Goal: Task Accomplishment & Management: Manage account settings

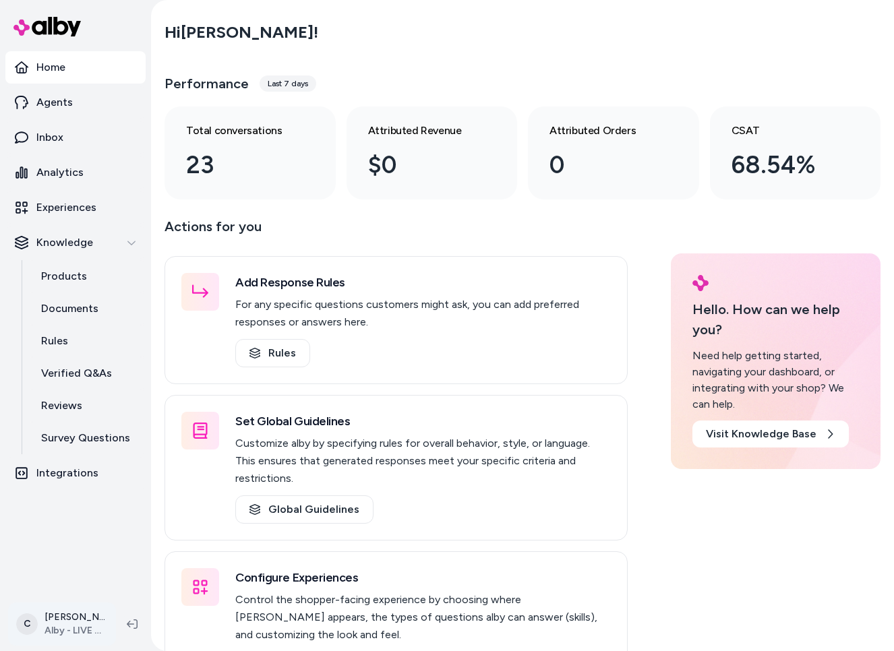
click at [61, 627] on html "2025.40.5 Home Agents Inbox Analytics Experiences Knowledge Products Documents …" at bounding box center [447, 325] width 894 height 651
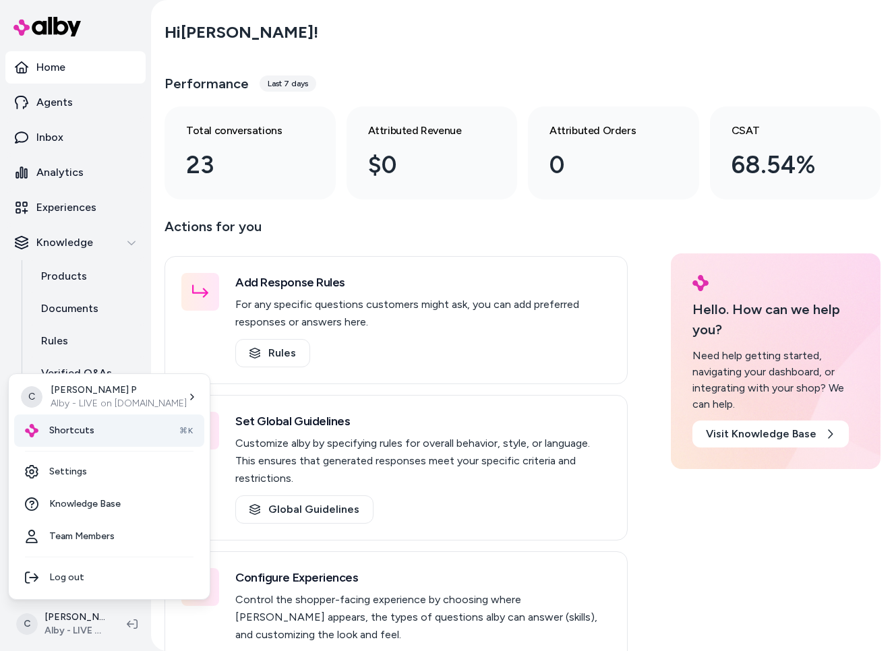
click at [85, 432] on span "Shortcuts" at bounding box center [71, 430] width 45 height 13
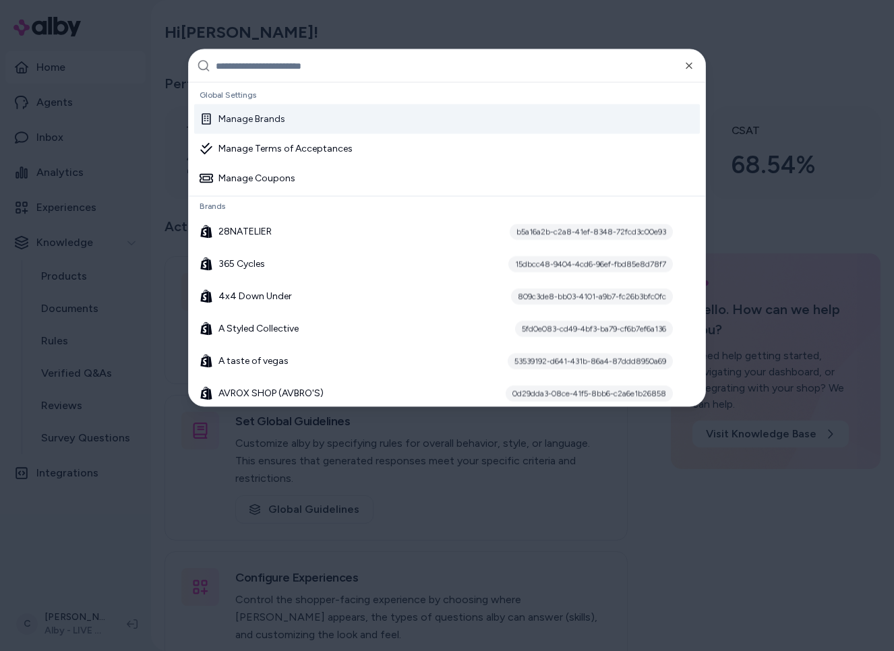
click at [338, 72] on input "text" at bounding box center [456, 66] width 481 height 32
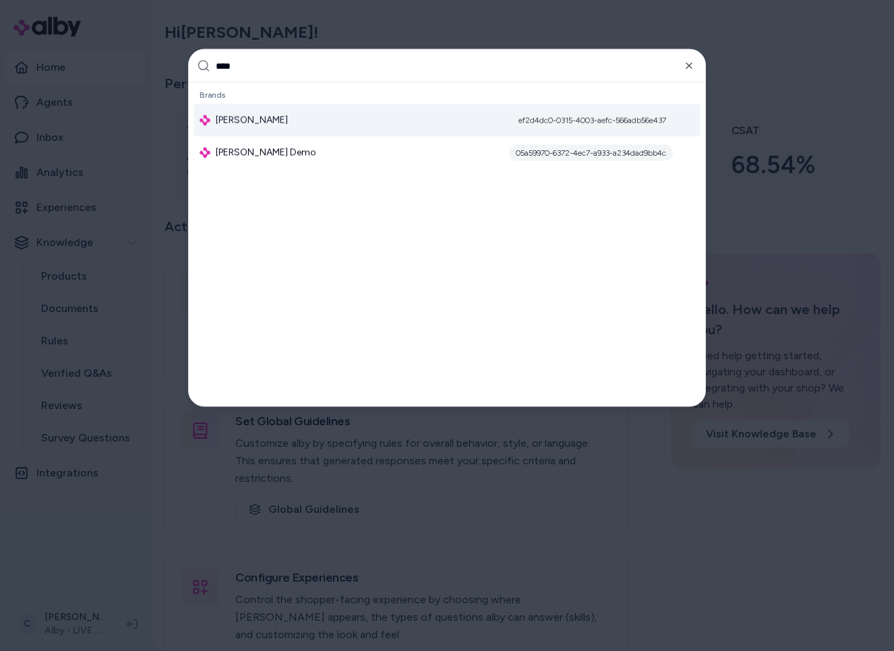
type input "*****"
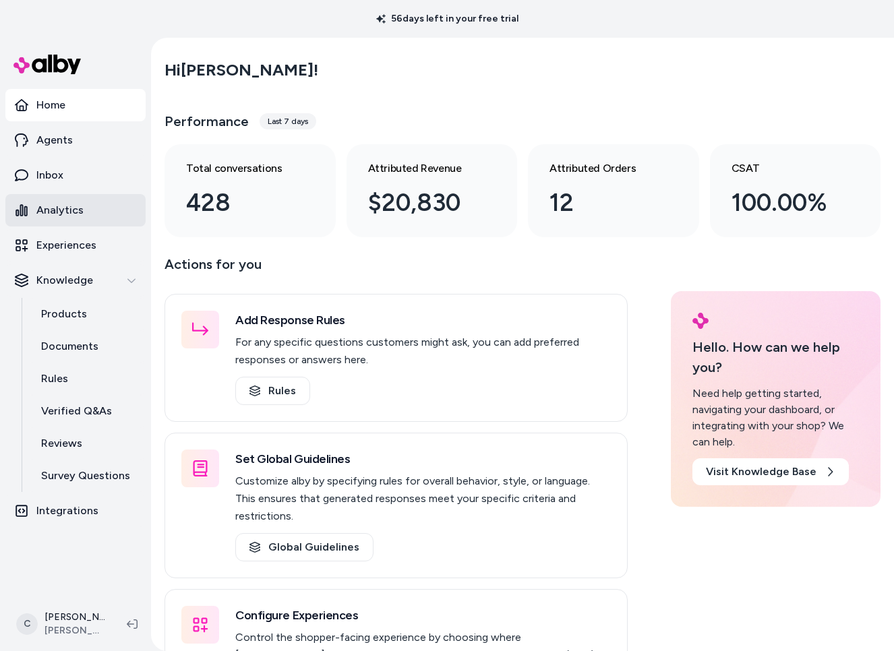
click at [78, 202] on p "Analytics" at bounding box center [59, 210] width 47 height 16
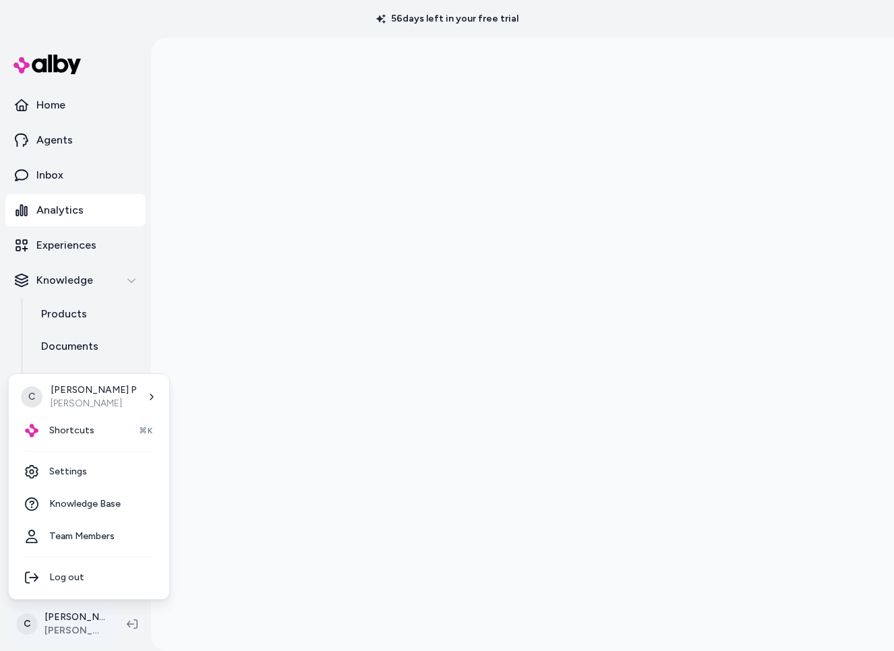
click at [71, 620] on html "56 days left in your free trial Home Agents Inbox Analytics Experiences Knowled…" at bounding box center [447, 325] width 894 height 651
click at [86, 438] on div "Shortcuts ⌘K" at bounding box center [89, 430] width 150 height 32
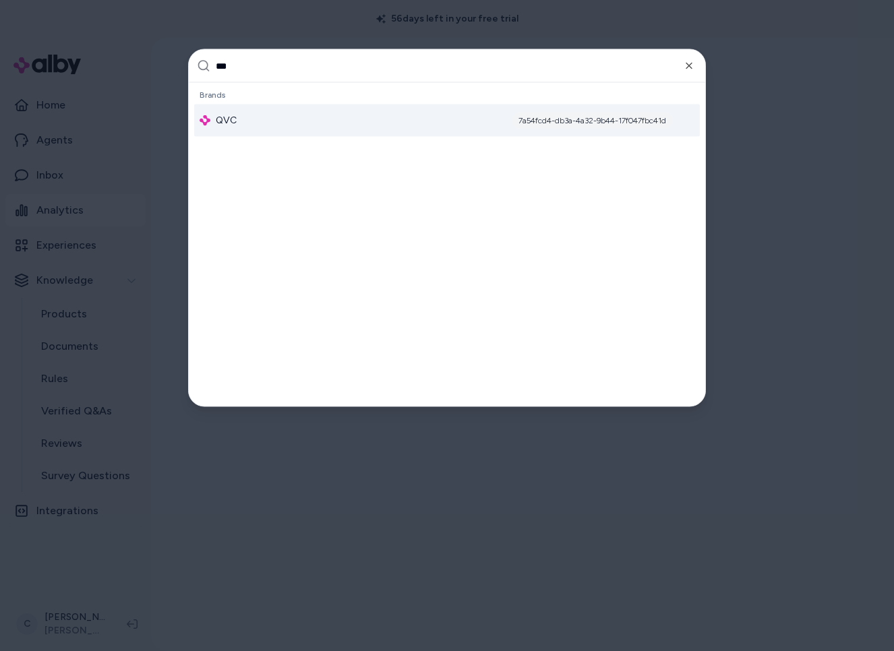
type input "***"
click at [344, 113] on div "QVC 7a54fcd4-db3a-4a32-9b44-17f047fbc41d" at bounding box center [446, 120] width 505 height 32
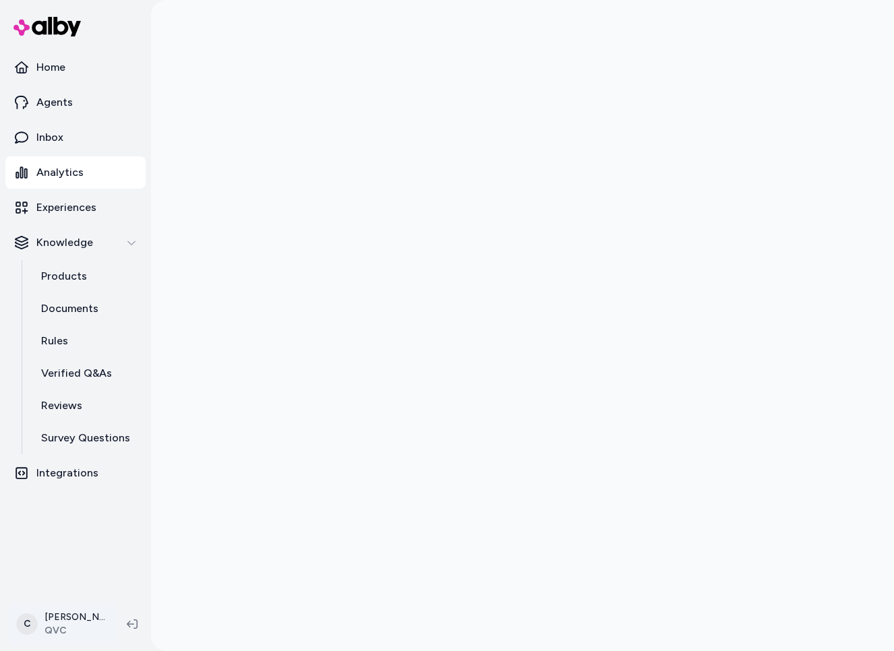
click at [77, 617] on html "Home Agents Inbox Analytics Experiences Knowledge Products Documents Rules Veri…" at bounding box center [447, 325] width 894 height 651
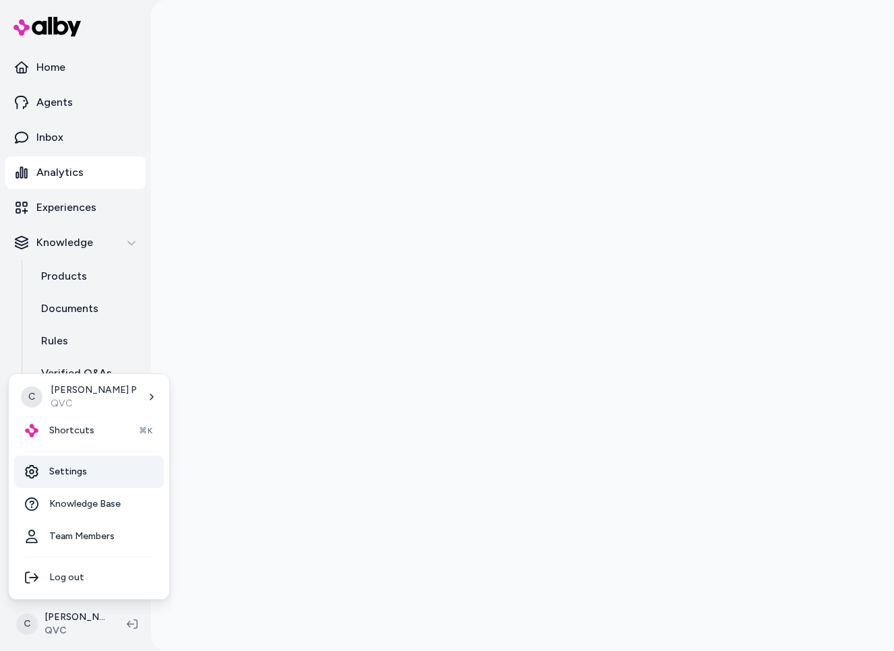
click at [91, 475] on link "Settings" at bounding box center [89, 472] width 150 height 32
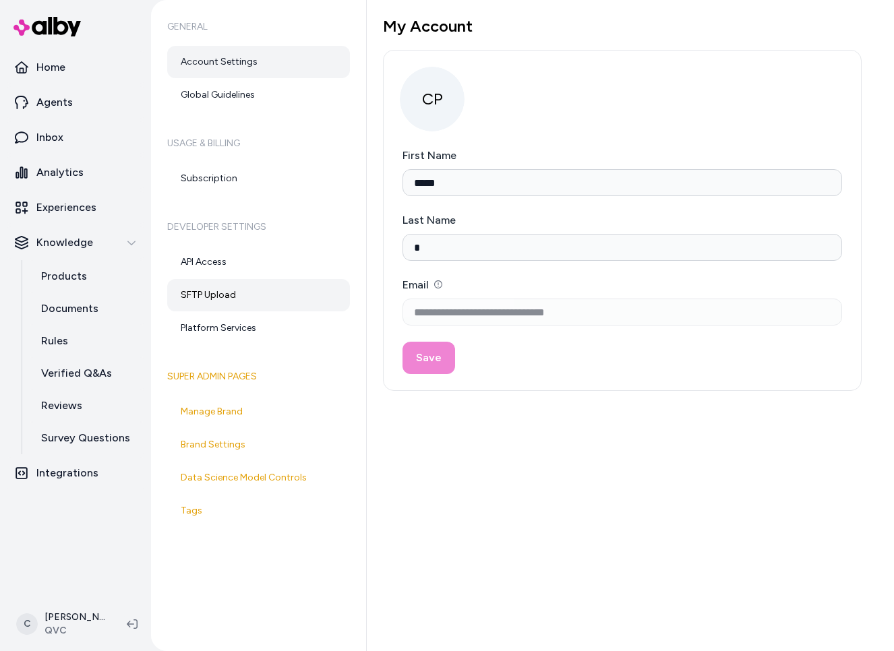
click at [230, 284] on link "SFTP Upload" at bounding box center [258, 295] width 183 height 32
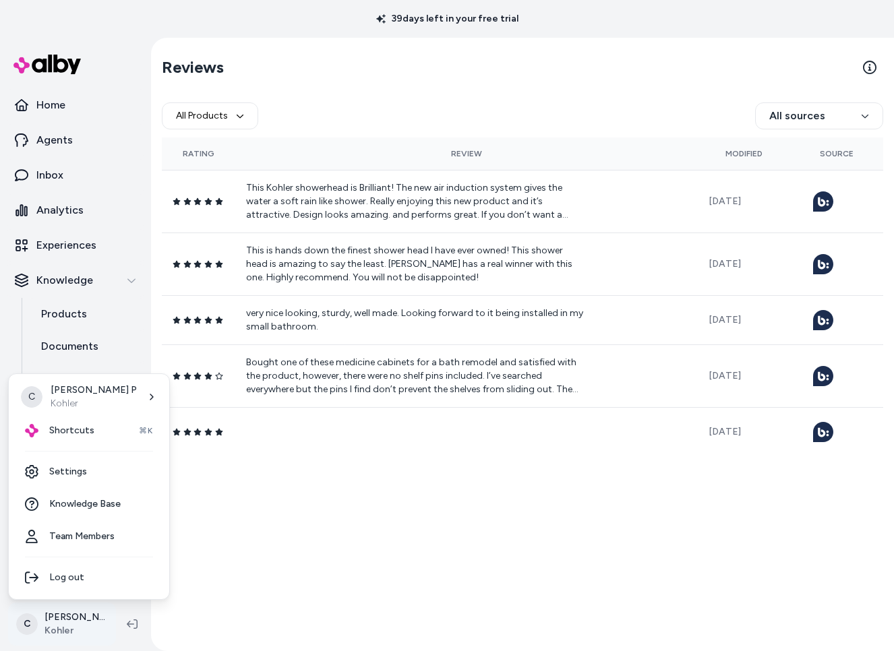
click at [71, 627] on html "39 days left in your free trial Home Agents Inbox Analytics Experiences Knowled…" at bounding box center [447, 325] width 894 height 651
click at [99, 433] on div "Shortcuts ⌘K" at bounding box center [89, 430] width 150 height 32
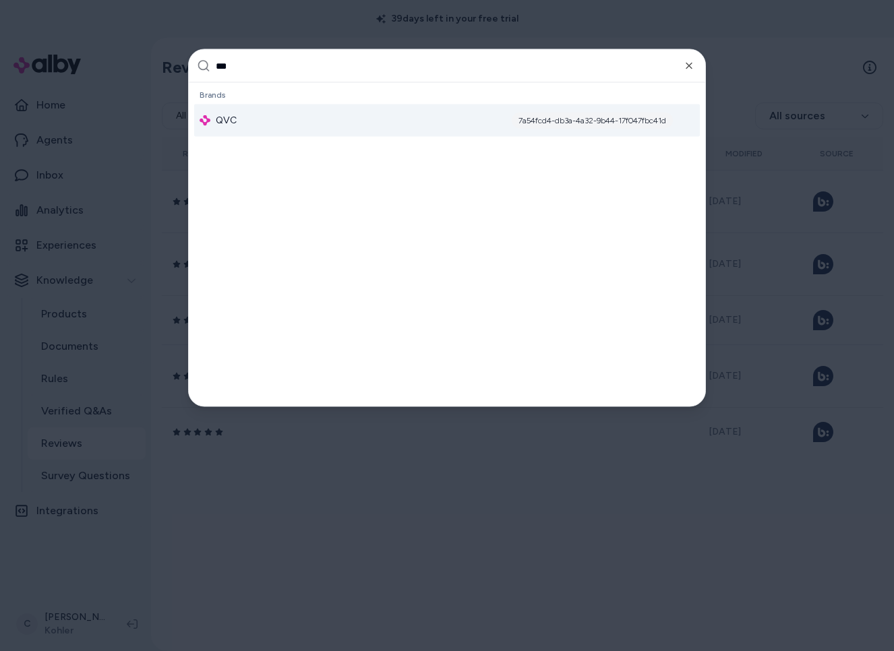
type input "***"
drag, startPoint x: 589, startPoint y: 126, endPoint x: 593, endPoint y: 118, distance: 9.0
click at [588, 126] on div "7a54fcd4-db3a-4a32-9b44-17f047fbc41d" at bounding box center [591, 121] width 161 height 16
drag, startPoint x: 251, startPoint y: 602, endPoint x: 134, endPoint y: 625, distance: 119.5
click at [249, 602] on div at bounding box center [447, 325] width 894 height 651
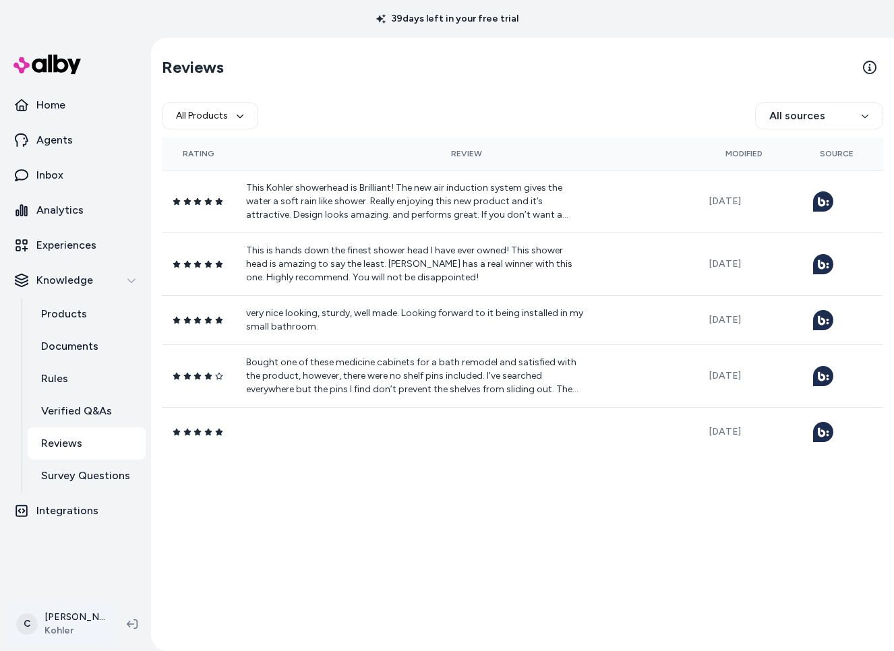
click at [93, 616] on html "39 days left in your free trial Home Agents Inbox Analytics Experiences Knowled…" at bounding box center [447, 325] width 894 height 651
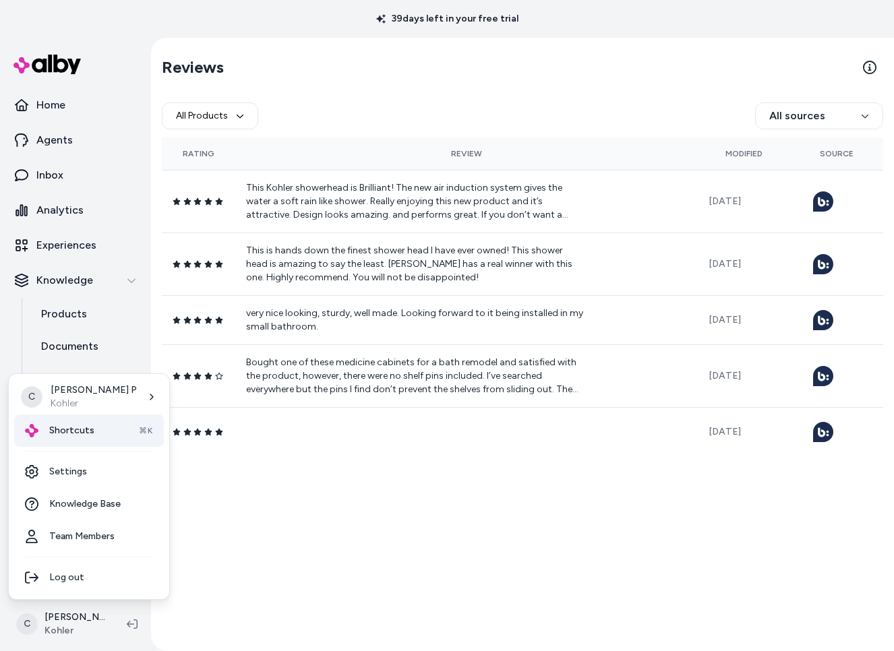
click at [93, 440] on div "Shortcuts ⌘K" at bounding box center [89, 430] width 150 height 32
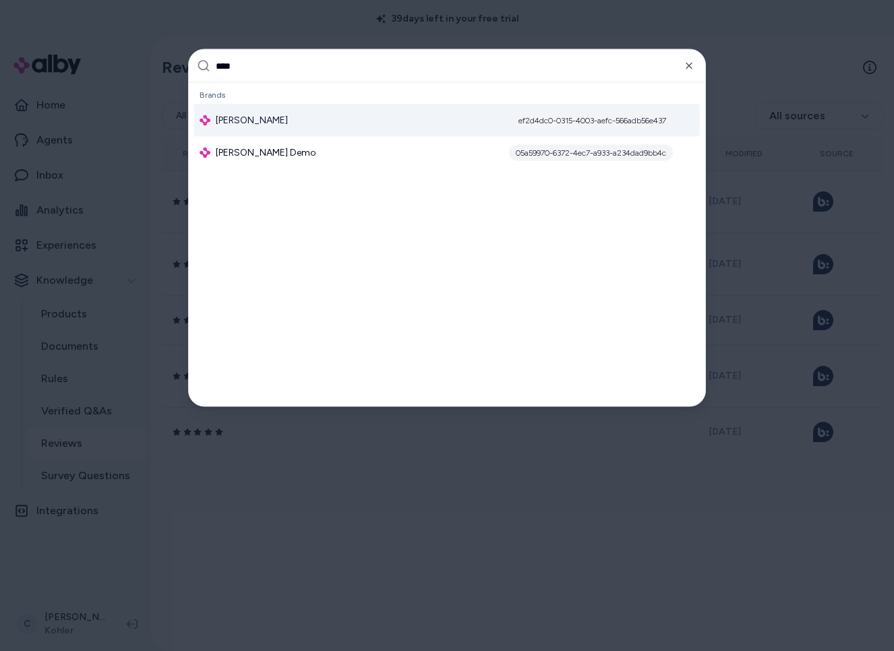
type input "*****"
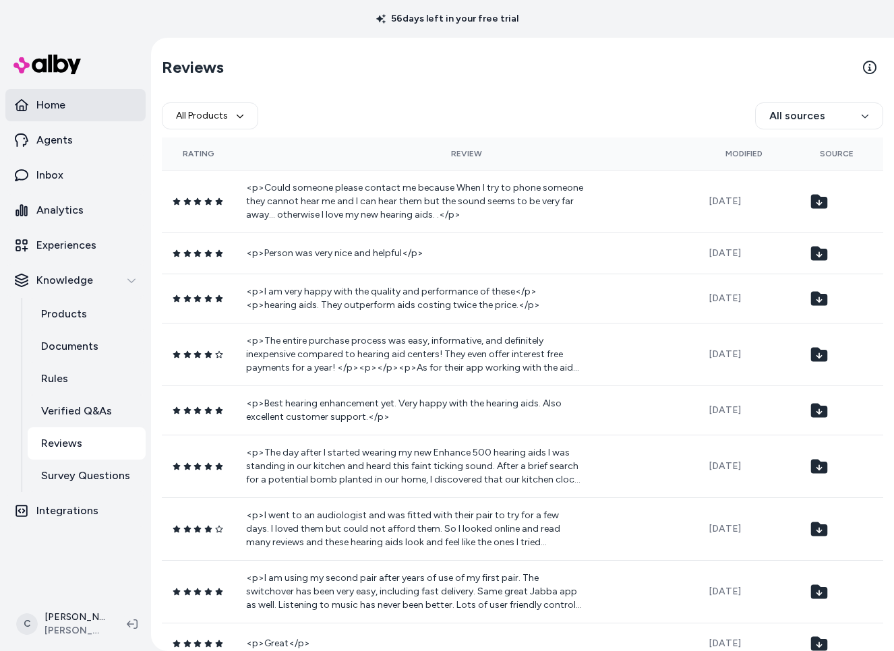
click at [87, 108] on link "Home" at bounding box center [75, 105] width 140 height 32
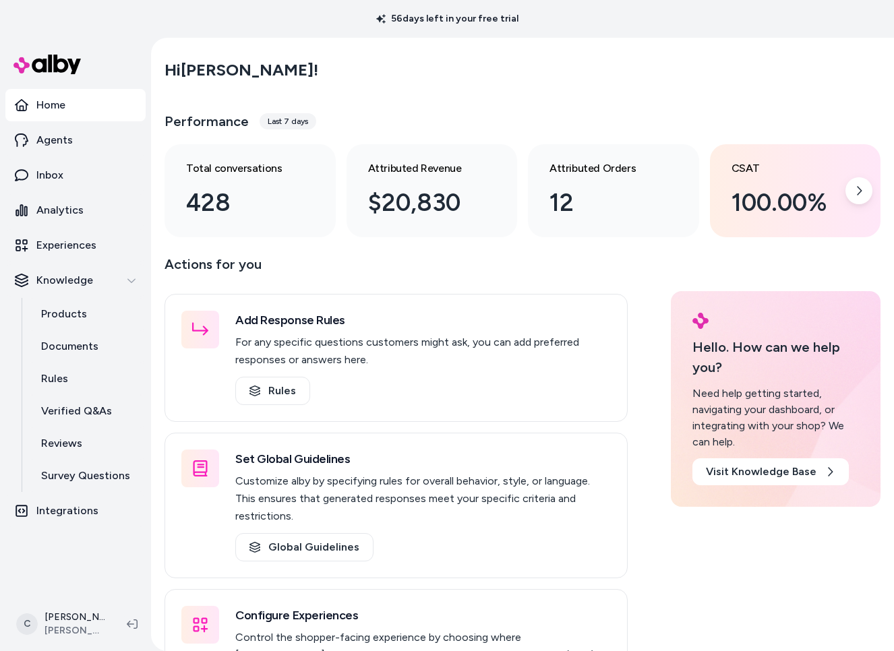
click at [805, 189] on div "100.00%" at bounding box center [784, 203] width 106 height 36
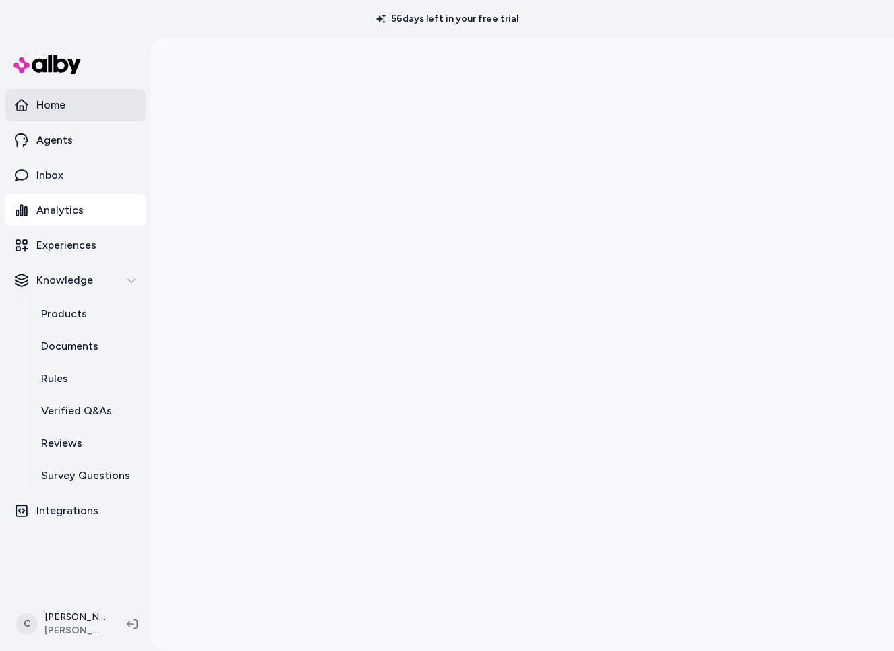
click at [68, 117] on link "Home" at bounding box center [75, 105] width 140 height 32
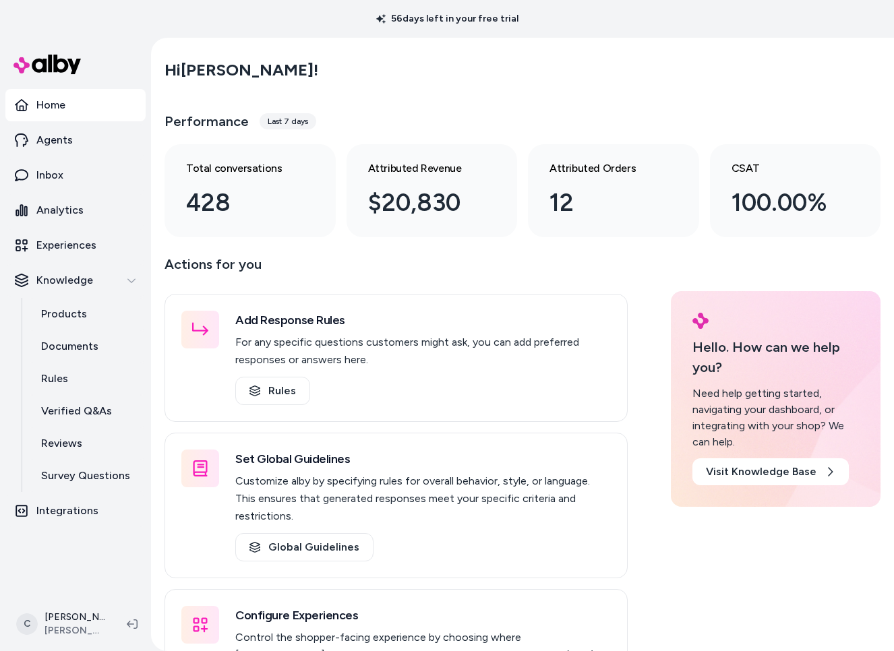
click at [69, 621] on html "56 days left in your free trial Home Agents Inbox Analytics Experiences Knowled…" at bounding box center [447, 325] width 894 height 651
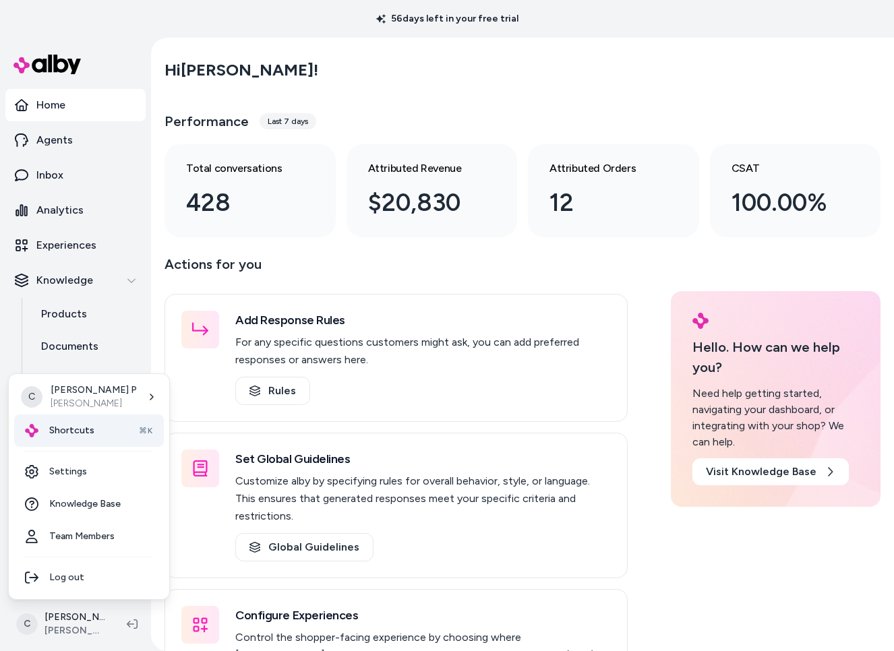
click at [71, 441] on div "Shortcuts ⌘K" at bounding box center [89, 430] width 150 height 32
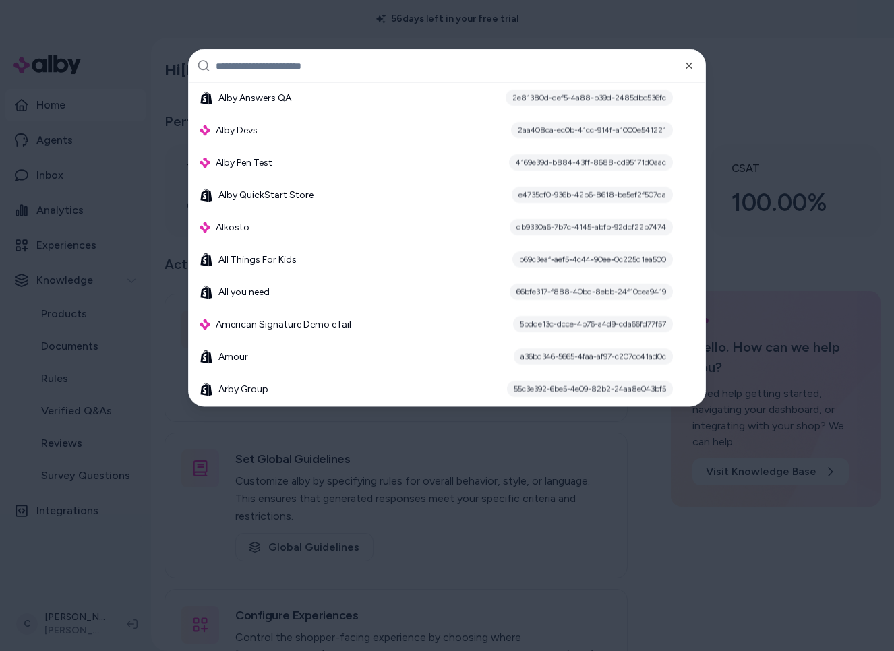
scroll to position [929, 0]
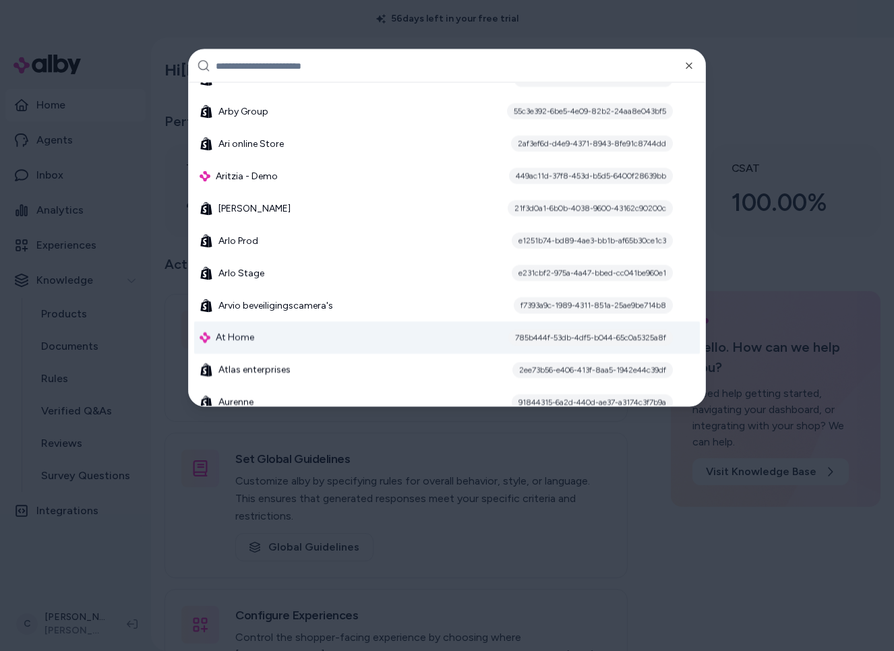
click at [295, 324] on div "At Home 785b444f-53db-4df5-b044-65c0a5325a8f" at bounding box center [446, 338] width 505 height 32
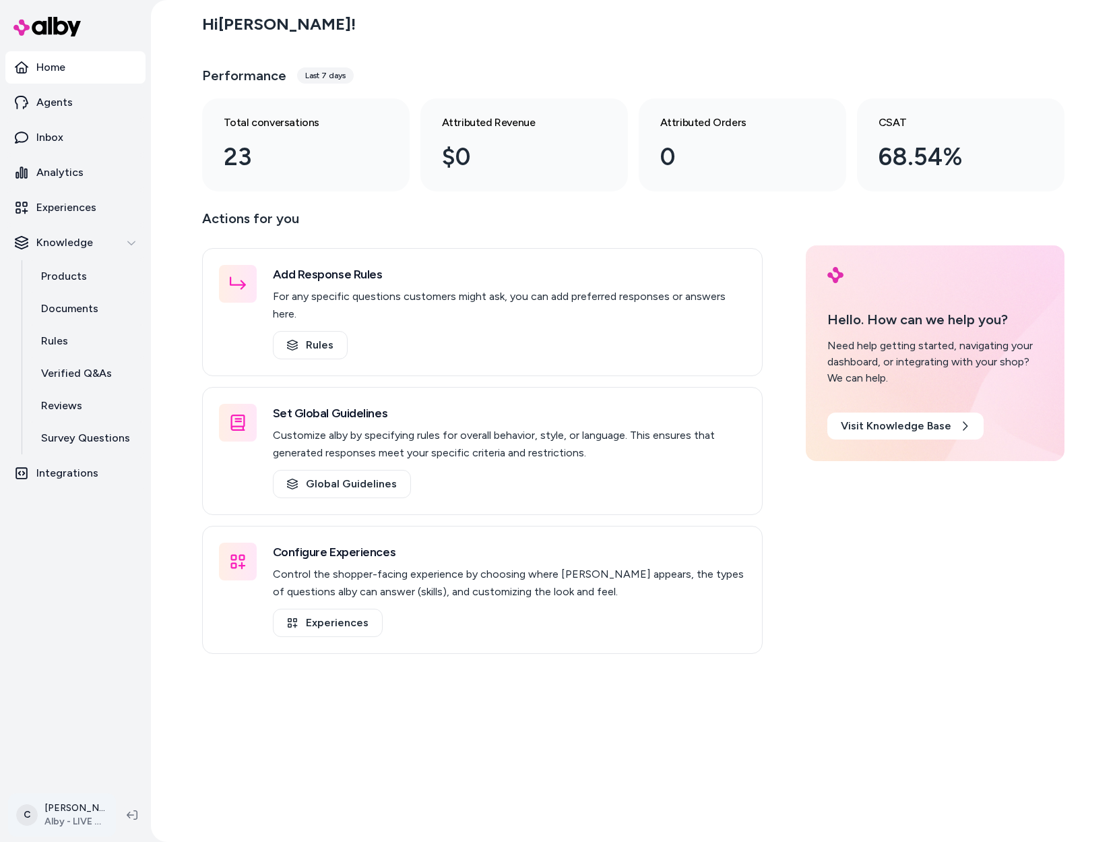
click at [92, 821] on html "Home Agents Inbox Analytics Experiences Knowledge Products Documents Rules Veri…" at bounding box center [557, 421] width 1115 height 842
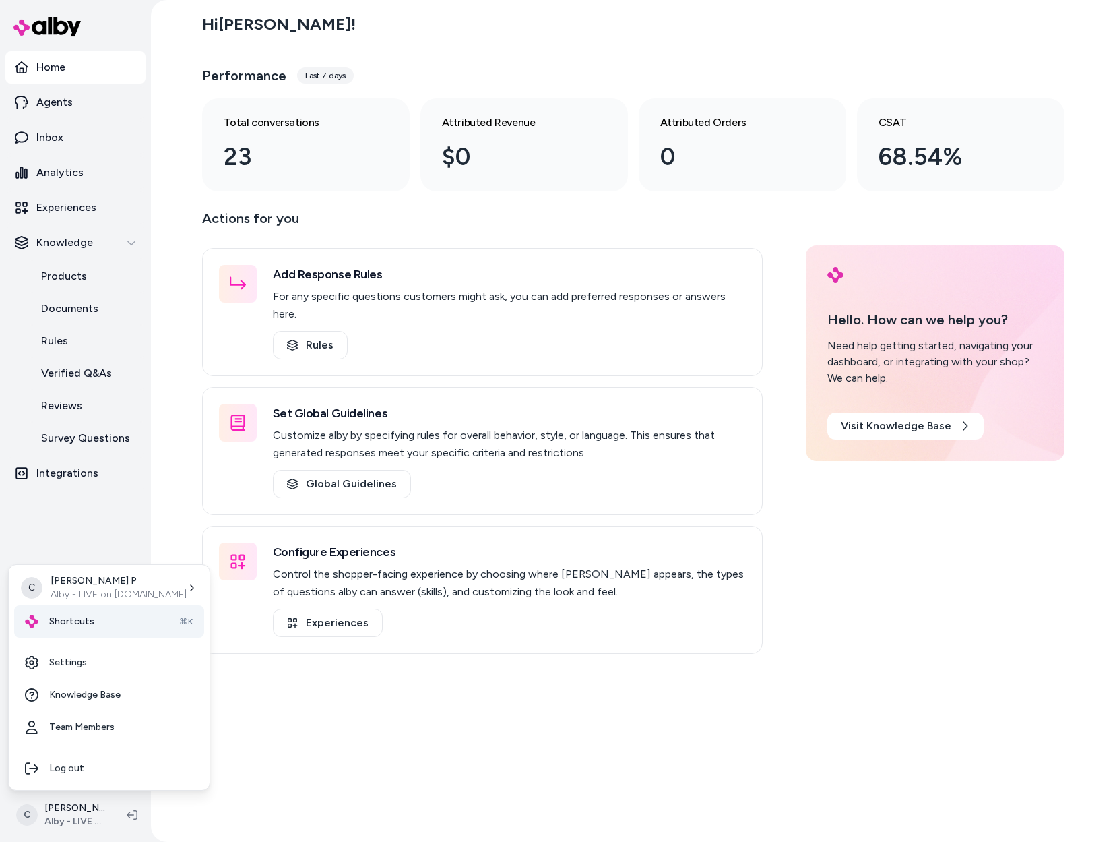
click at [71, 623] on span "Shortcuts" at bounding box center [71, 621] width 45 height 13
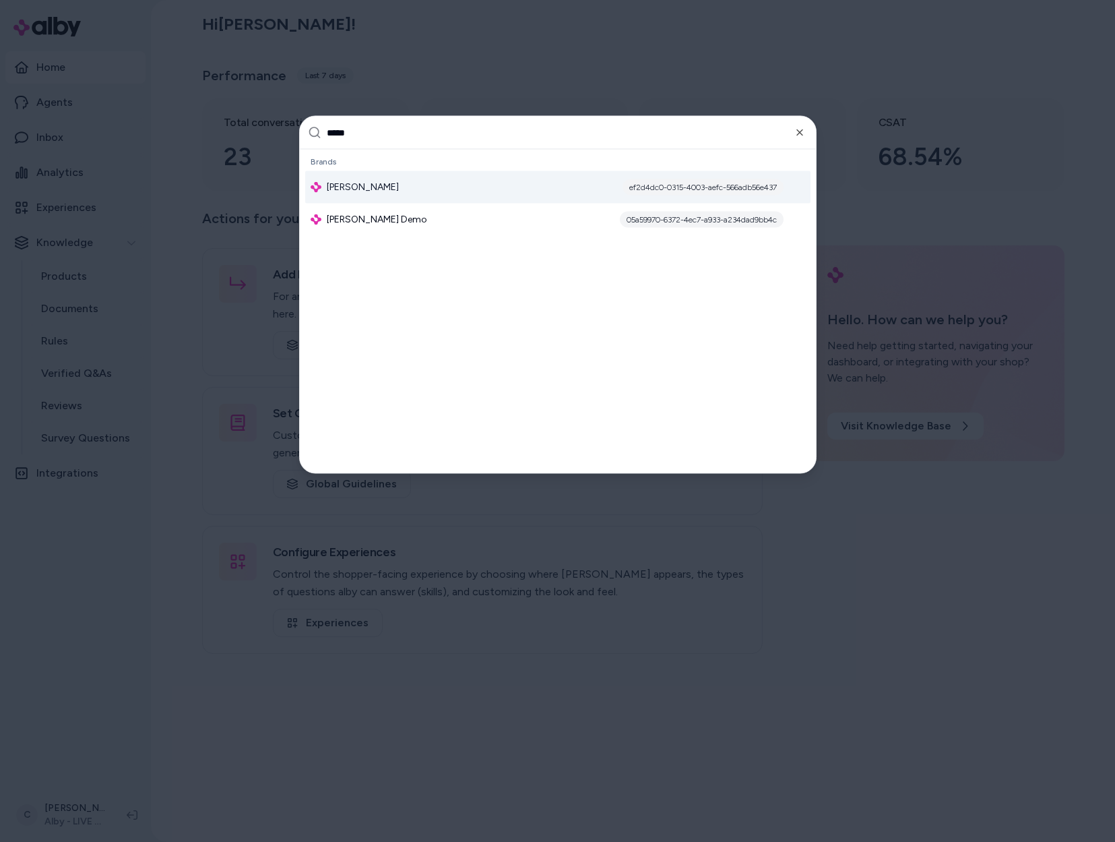
type input "*****"
click at [363, 178] on div "Jabra Enhance ef2d4dc0-0315-4003-aefc-566adb56e437" at bounding box center [557, 187] width 505 height 32
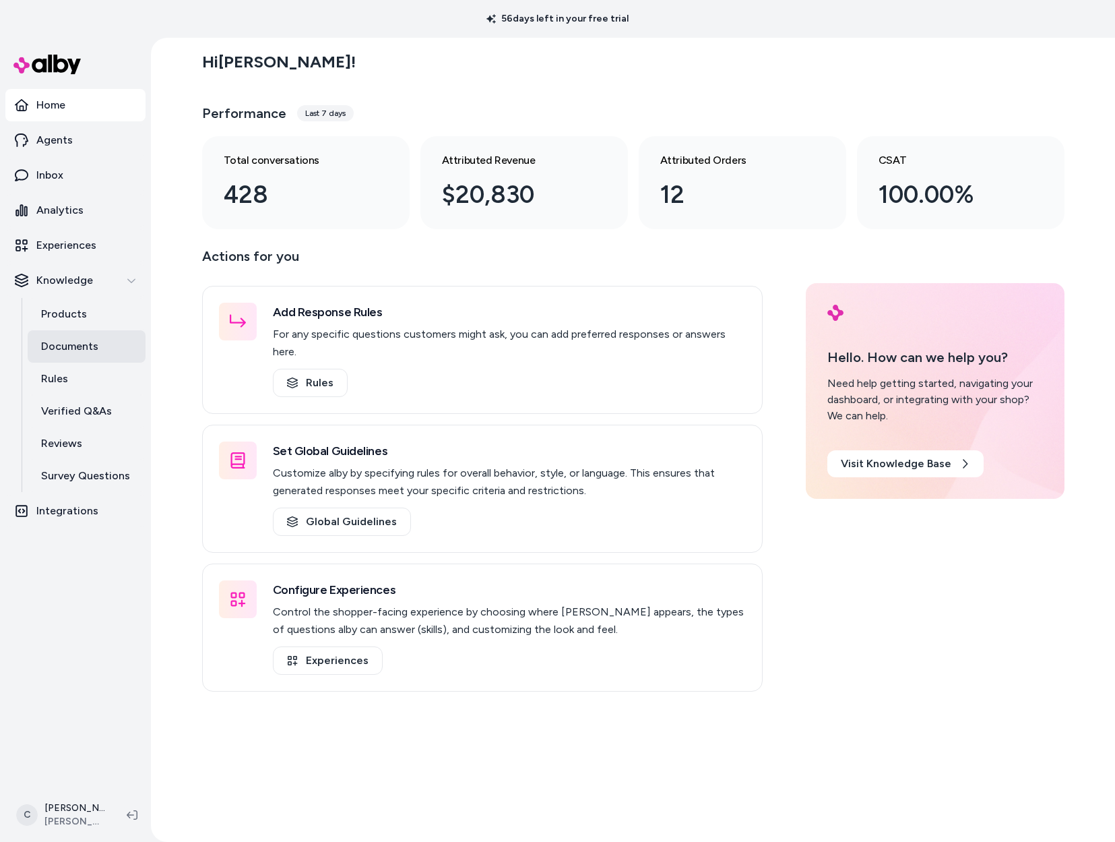
click at [86, 353] on p "Documents" at bounding box center [69, 346] width 57 height 16
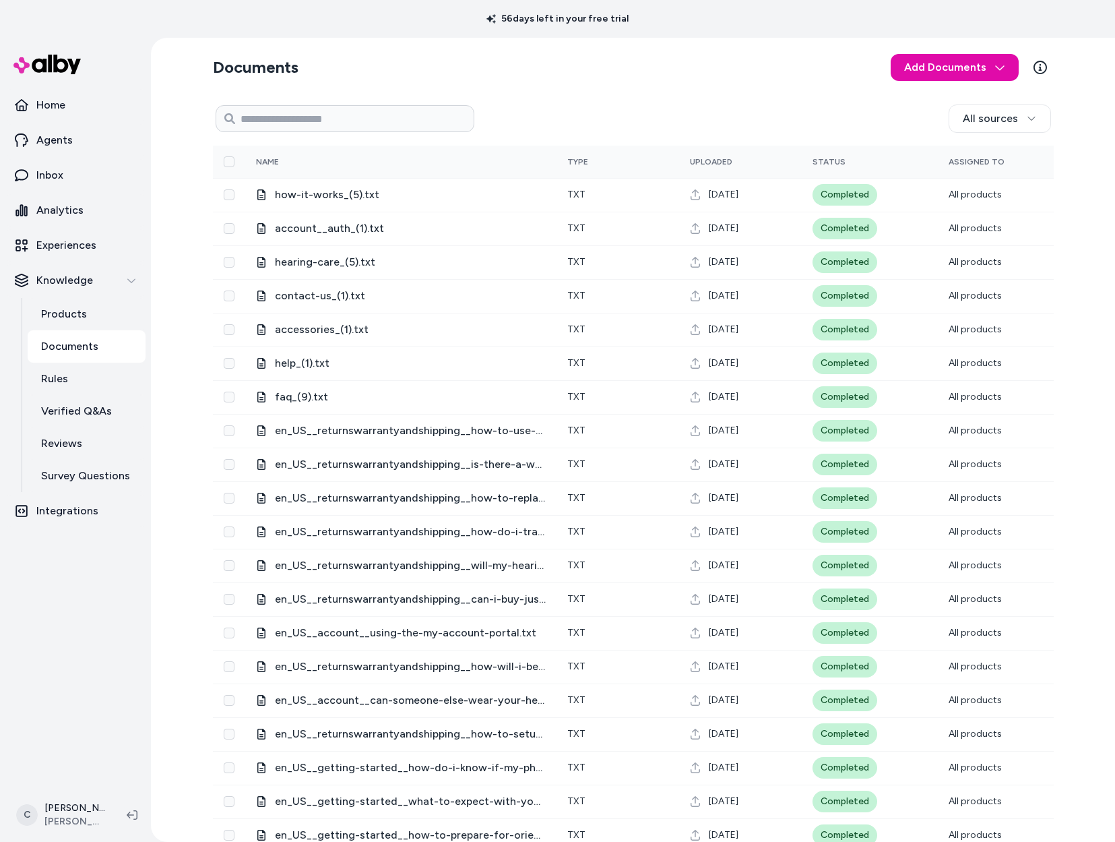
click at [653, 80] on section "Documents Add Documents" at bounding box center [633, 68] width 841 height 38
click at [948, 68] on html "56 days left in your free trial Home Agents Inbox Analytics Experiences Knowled…" at bounding box center [557, 421] width 1115 height 842
click at [962, 123] on span "Import from URL" at bounding box center [959, 123] width 73 height 13
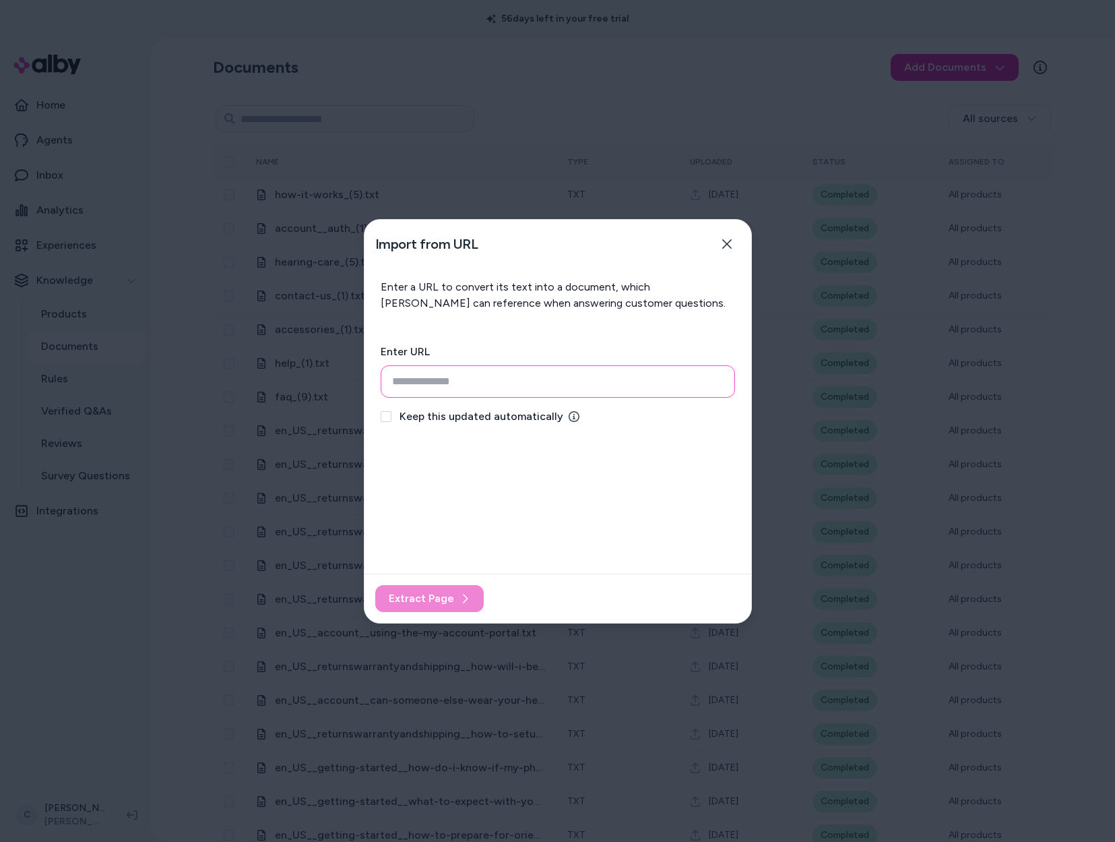
click at [521, 377] on input "url" at bounding box center [558, 381] width 354 height 32
paste input "**********"
type input "**********"
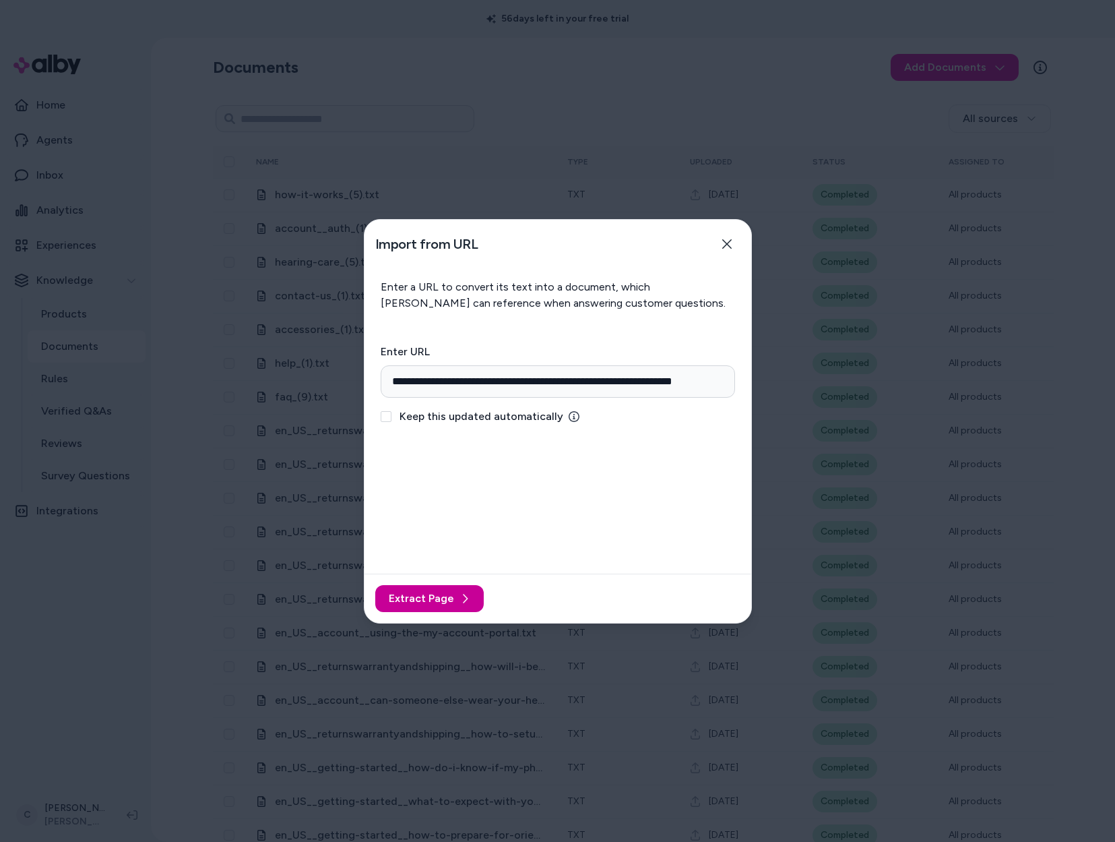
click at [458, 590] on button "Extract Page" at bounding box center [429, 598] width 108 height 27
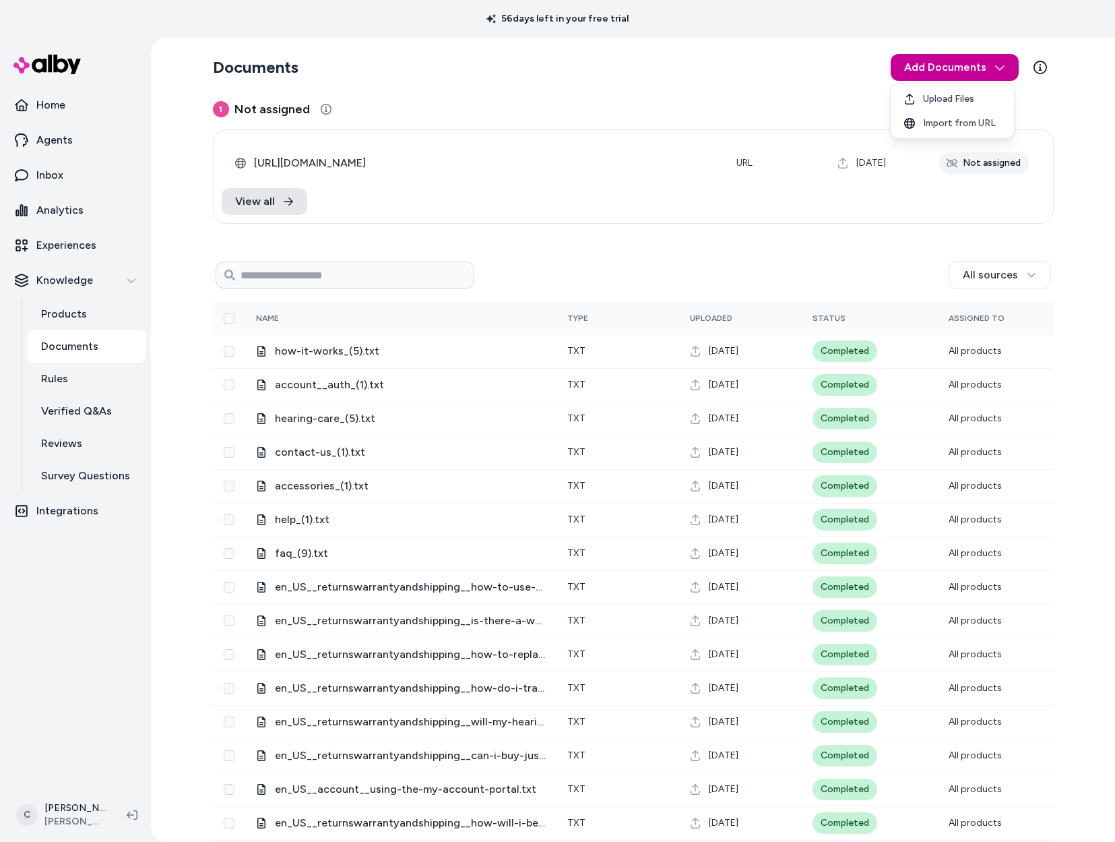
click at [939, 65] on html "56 days left in your free trial Home Agents Inbox Analytics Experiences Knowled…" at bounding box center [557, 421] width 1115 height 842
click at [962, 123] on span "Import from URL" at bounding box center [959, 123] width 73 height 13
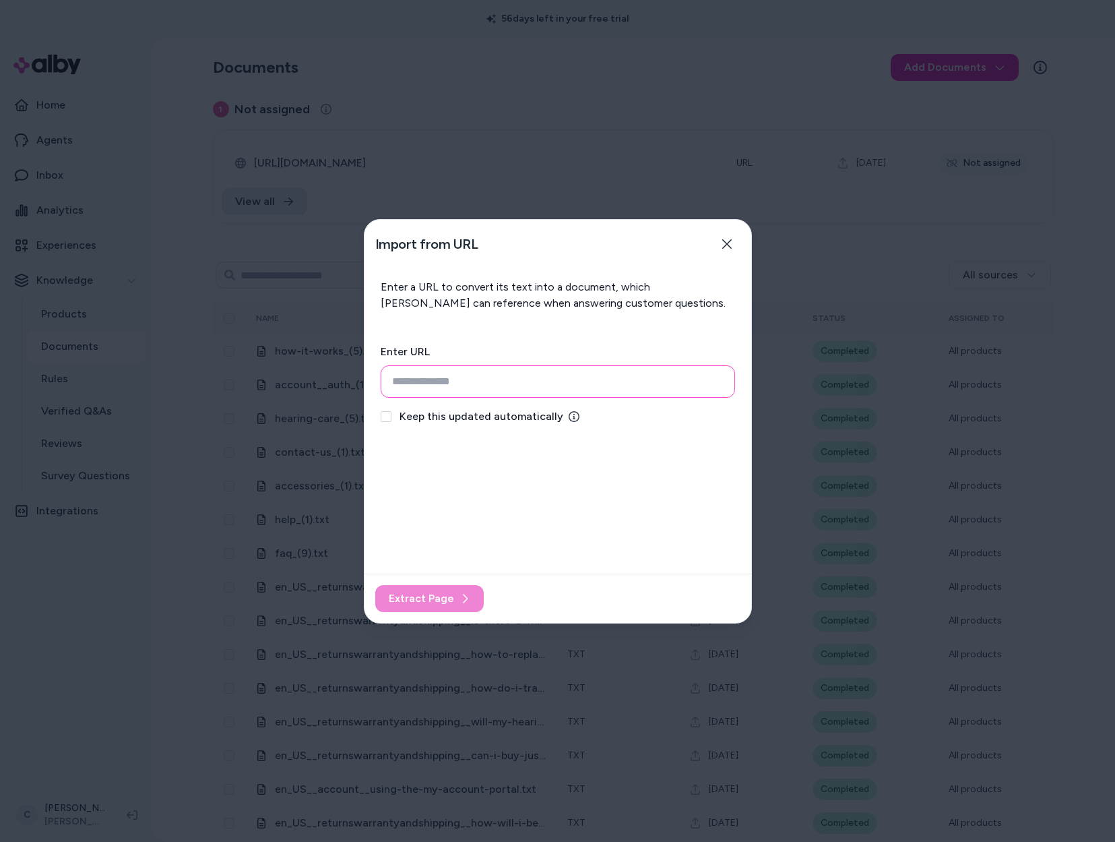
click at [458, 388] on input "url" at bounding box center [558, 381] width 354 height 32
paste input "**********"
type input "**********"
click at [443, 604] on span "Extract Page" at bounding box center [421, 598] width 65 height 16
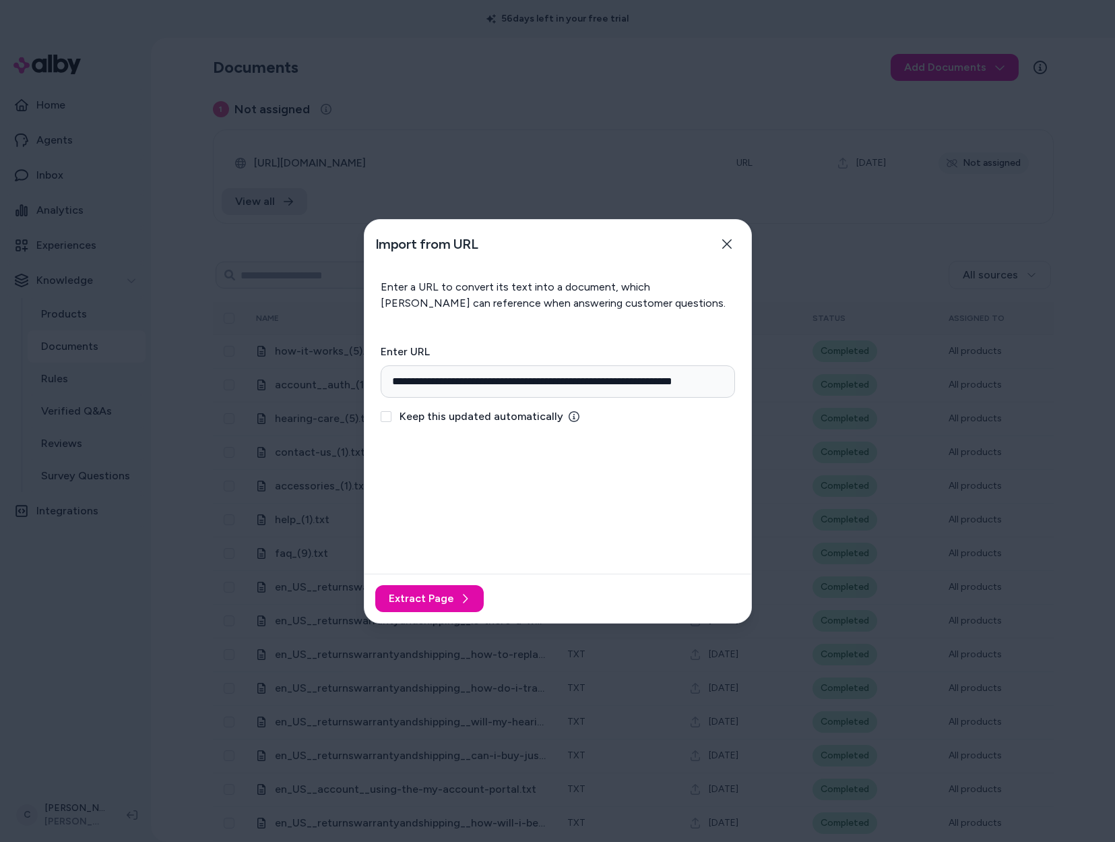
scroll to position [0, 0]
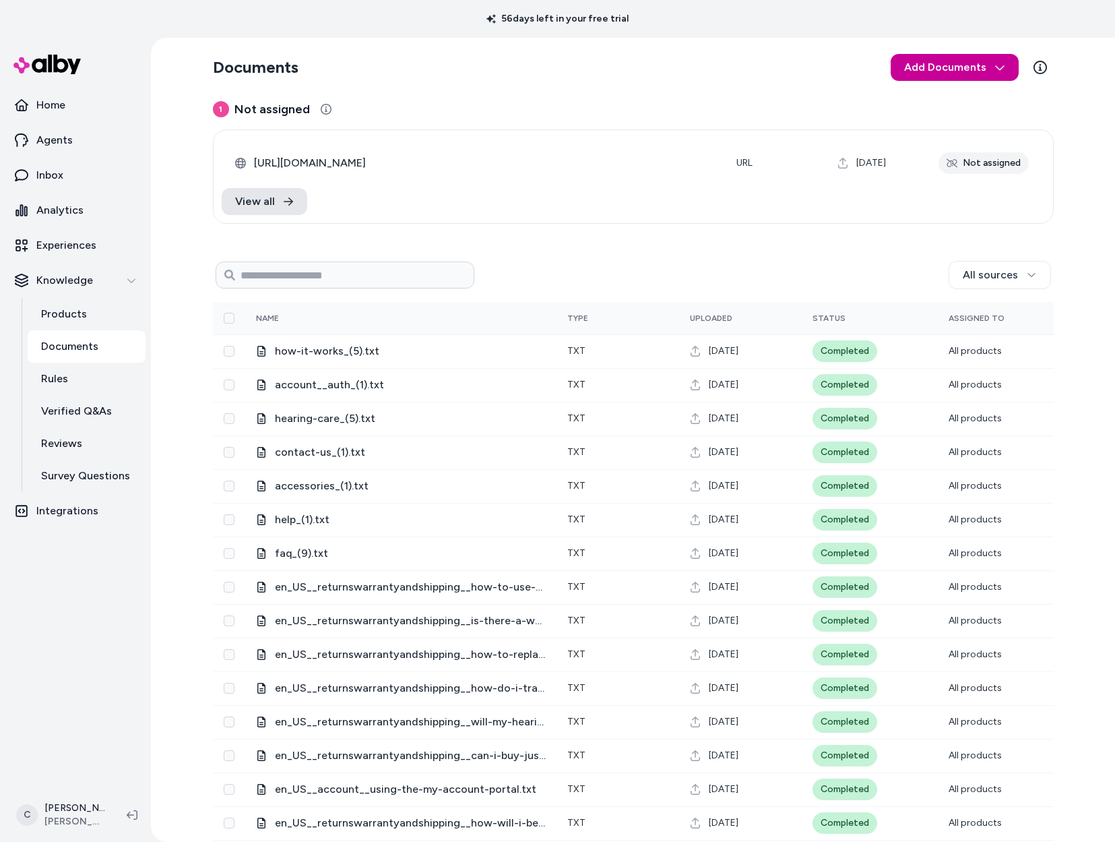
click at [927, 73] on html "56 days left in your free trial Home Agents Inbox Analytics Experiences Knowled…" at bounding box center [557, 421] width 1115 height 842
click at [981, 115] on div "Import from URL" at bounding box center [953, 123] width 118 height 24
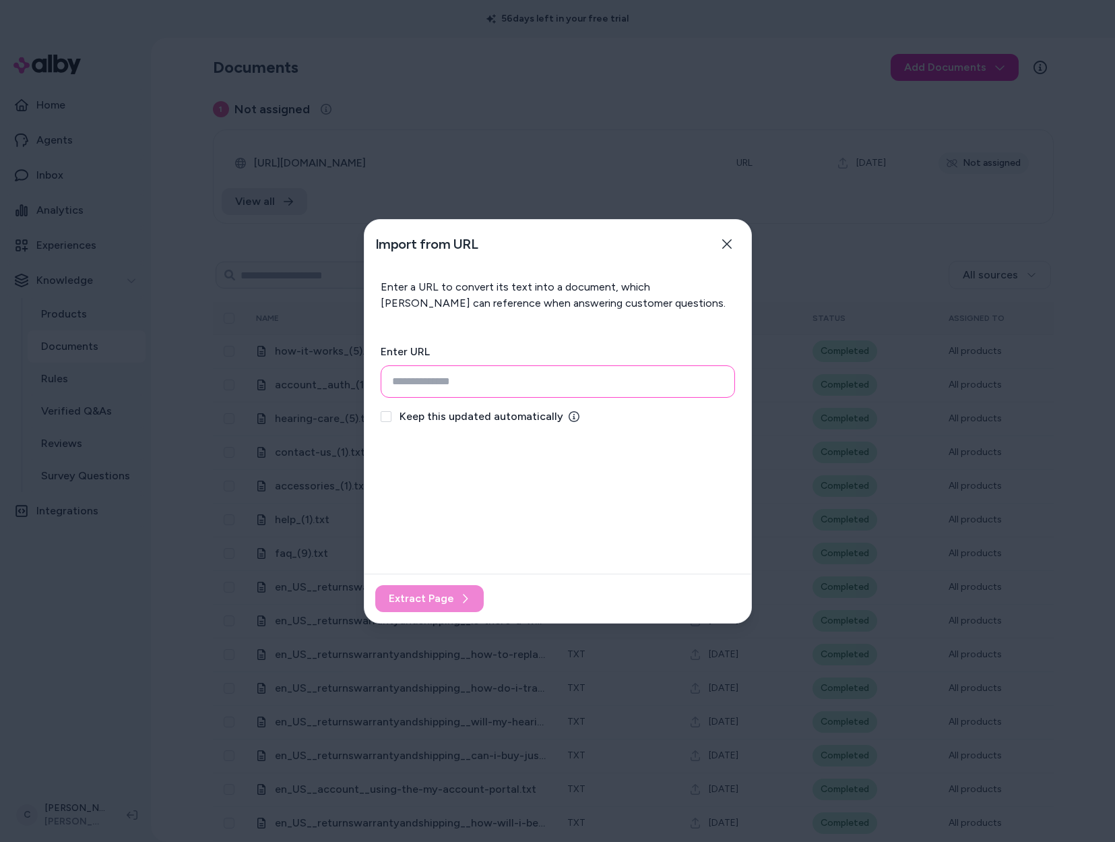
click at [532, 378] on input "url" at bounding box center [558, 381] width 354 height 32
paste input "**********"
type input "**********"
click at [460, 600] on icon at bounding box center [465, 598] width 11 height 11
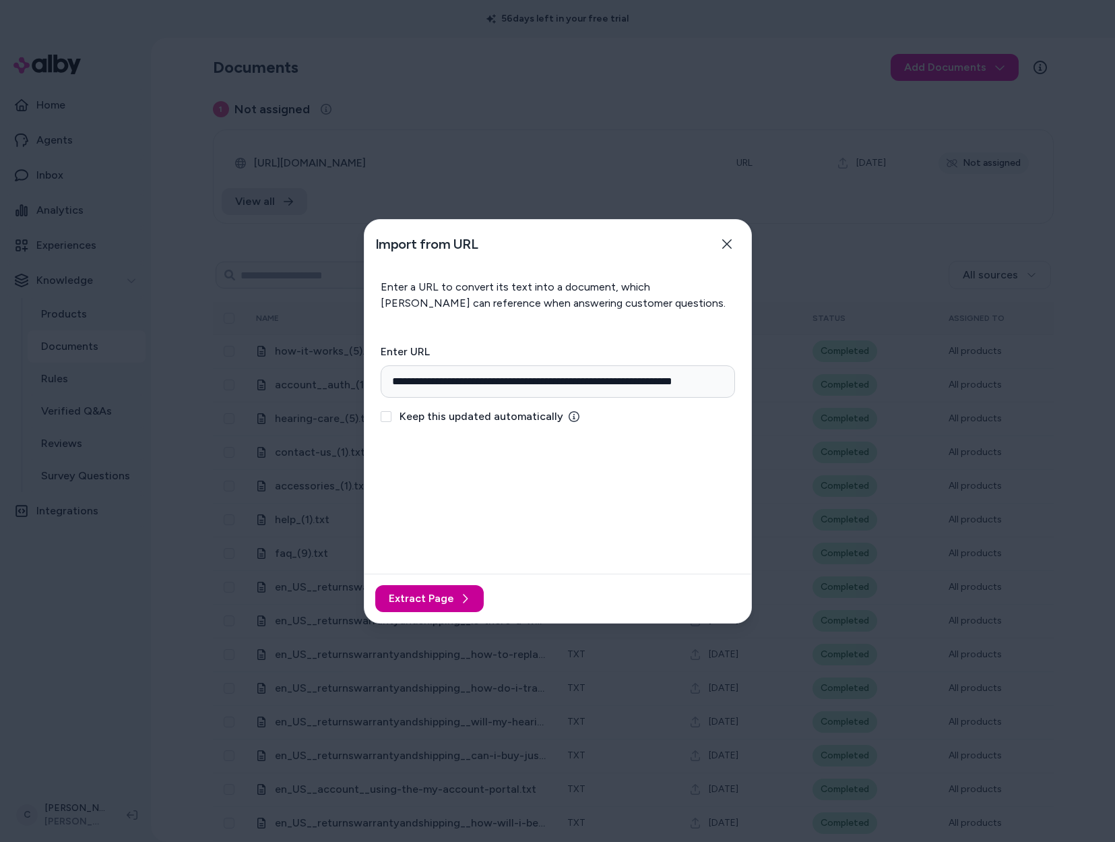
scroll to position [0, 0]
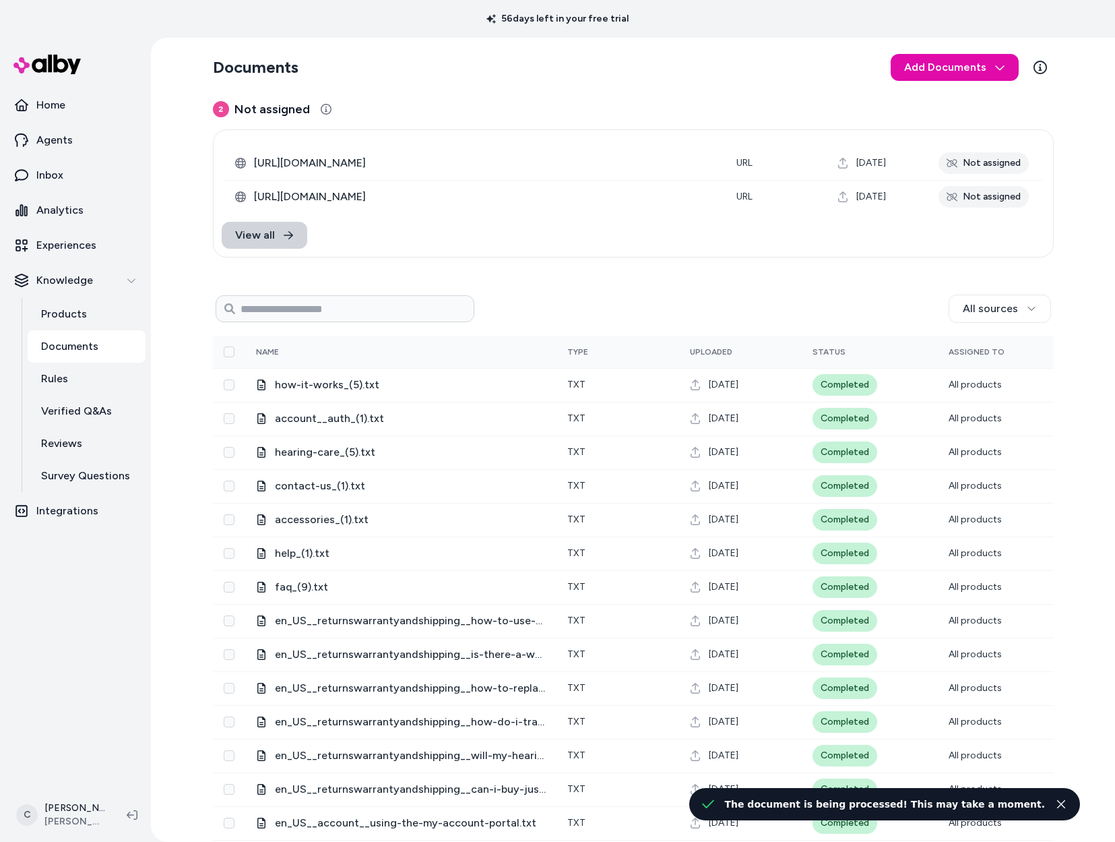
click at [283, 234] on icon at bounding box center [288, 235] width 11 height 11
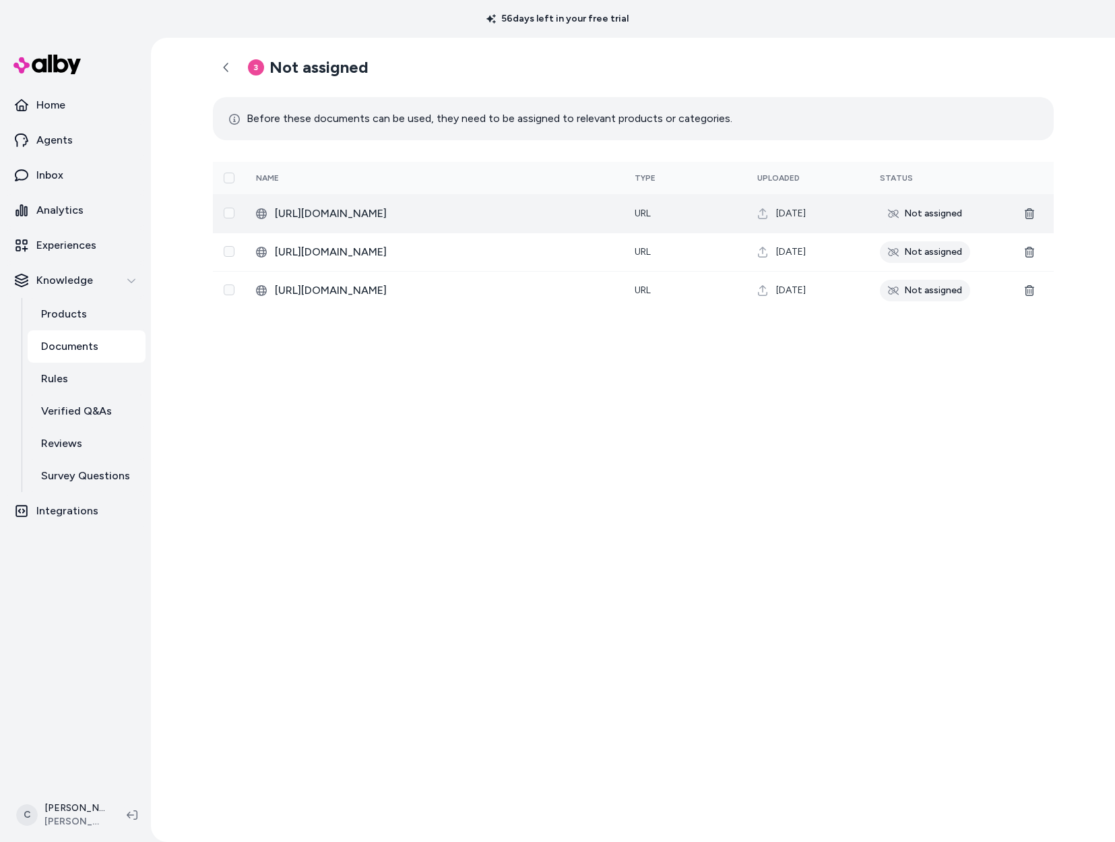
click at [571, 212] on span "https://cdn.jabraenhance.com/shared/userguides/enhance-select-50R.pdf" at bounding box center [444, 214] width 338 height 16
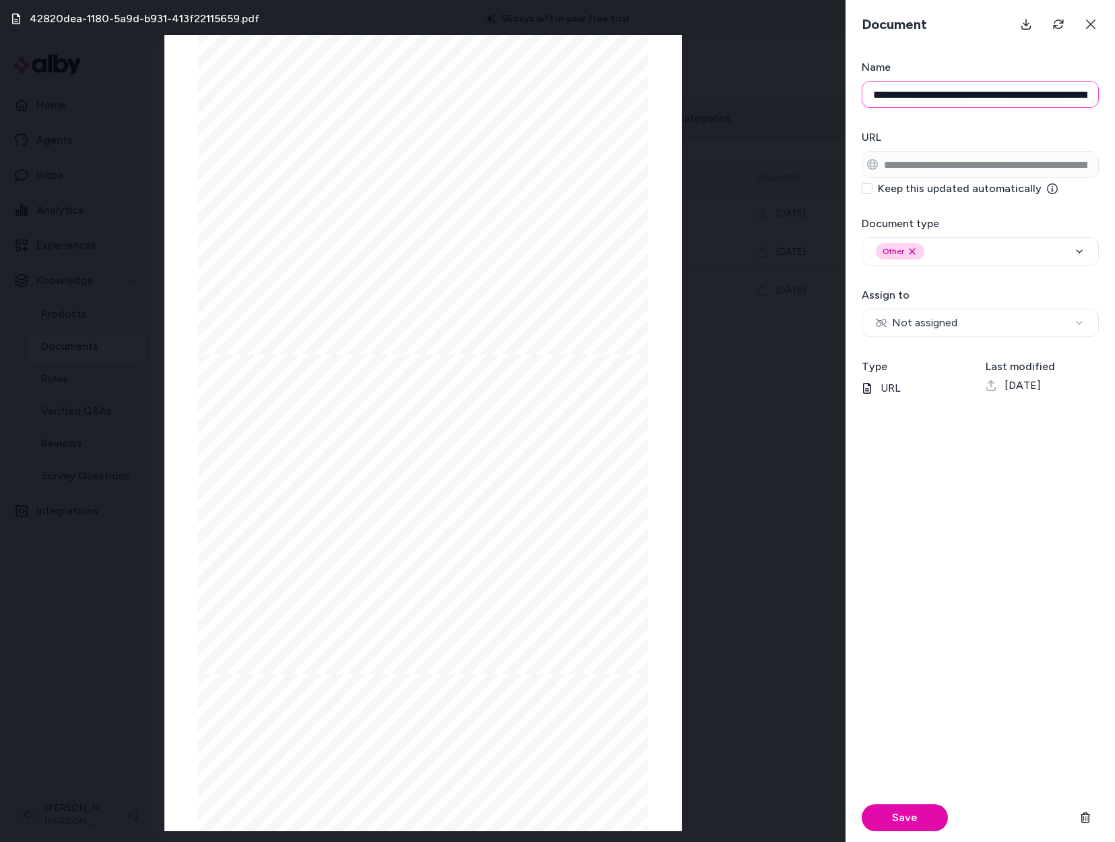
click at [1036, 90] on input "**********" at bounding box center [980, 94] width 237 height 27
click at [1037, 91] on input "**********" at bounding box center [980, 94] width 237 height 27
drag, startPoint x: 360, startPoint y: 263, endPoint x: 703, endPoint y: 298, distance: 345.4
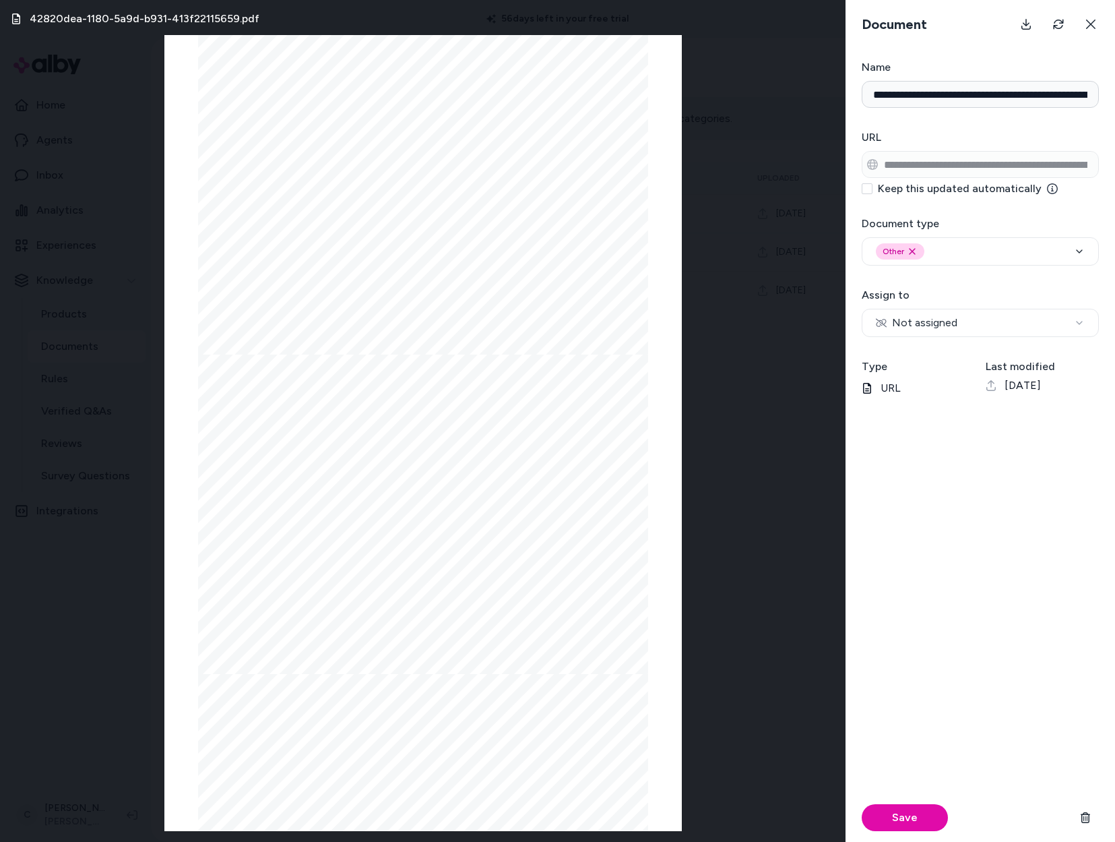
click at [344, 263] on div "ENHANCE SELECT 50R Life is richer when you can hear it. ™ User guide Receiver-I…" at bounding box center [423, 194] width 450 height 319
click at [979, 323] on button "Not assigned" at bounding box center [980, 323] width 237 height 28
click at [941, 323] on button "All Products" at bounding box center [980, 323] width 237 height 28
select select "********"
click at [951, 359] on input "Search Products" at bounding box center [980, 355] width 237 height 27
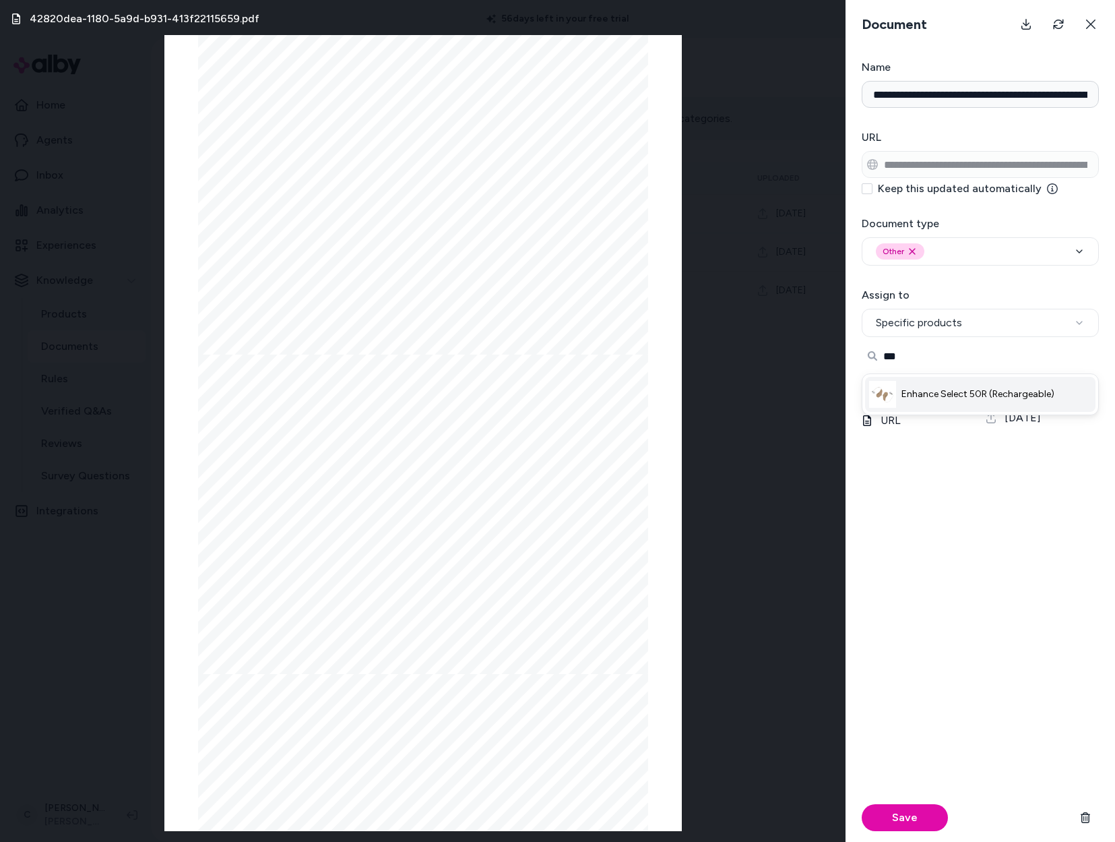
click at [980, 385] on li "Enhance Select 50R (Rechargeable)" at bounding box center [980, 394] width 230 height 35
type input "***"
click at [915, 812] on button "Save" at bounding box center [905, 817] width 86 height 27
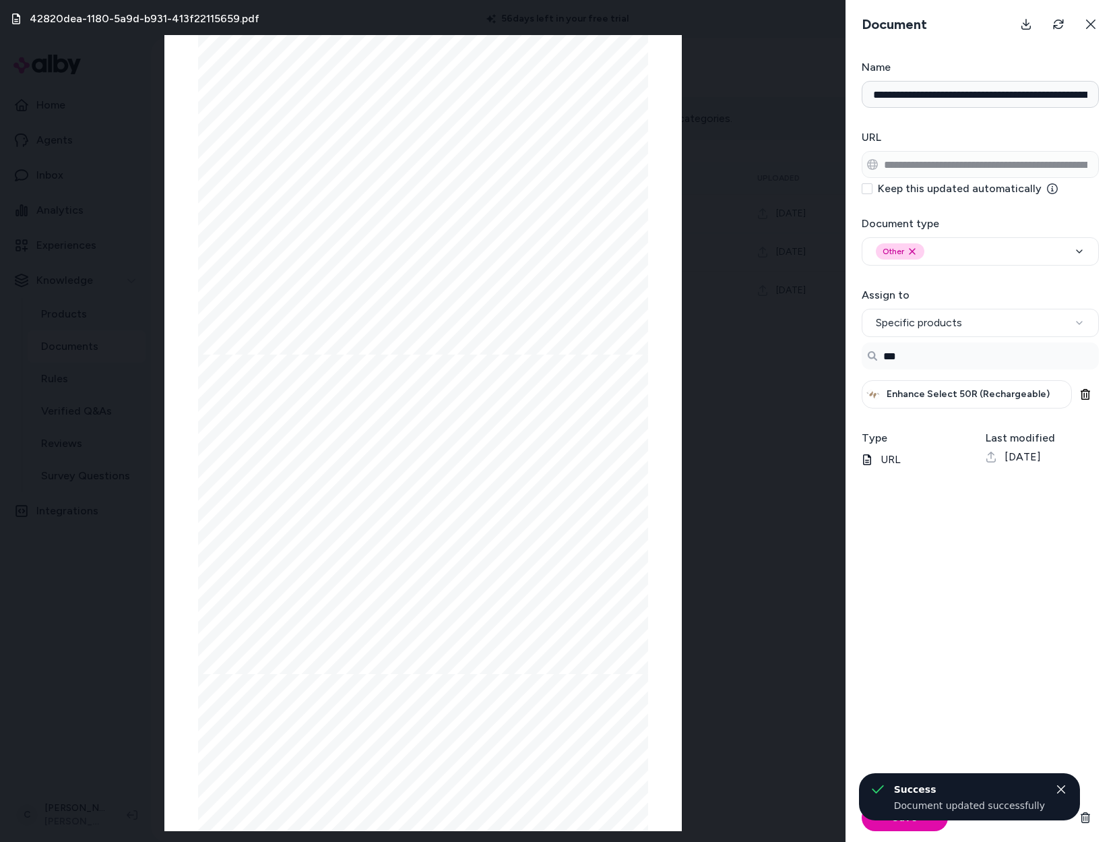
select select "**********"
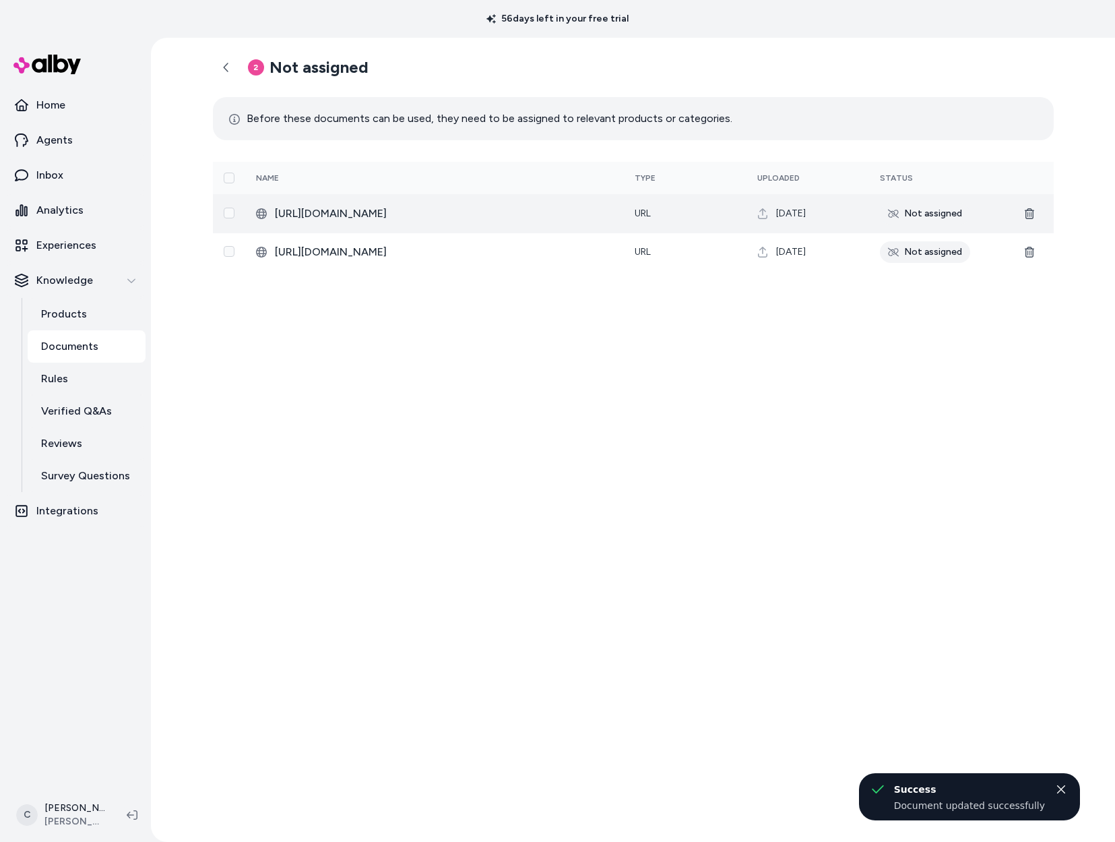
click at [468, 220] on span "https://cdn.jabraenhance.com/shared/userguides/enhance-select-300.pdf" at bounding box center [444, 214] width 338 height 16
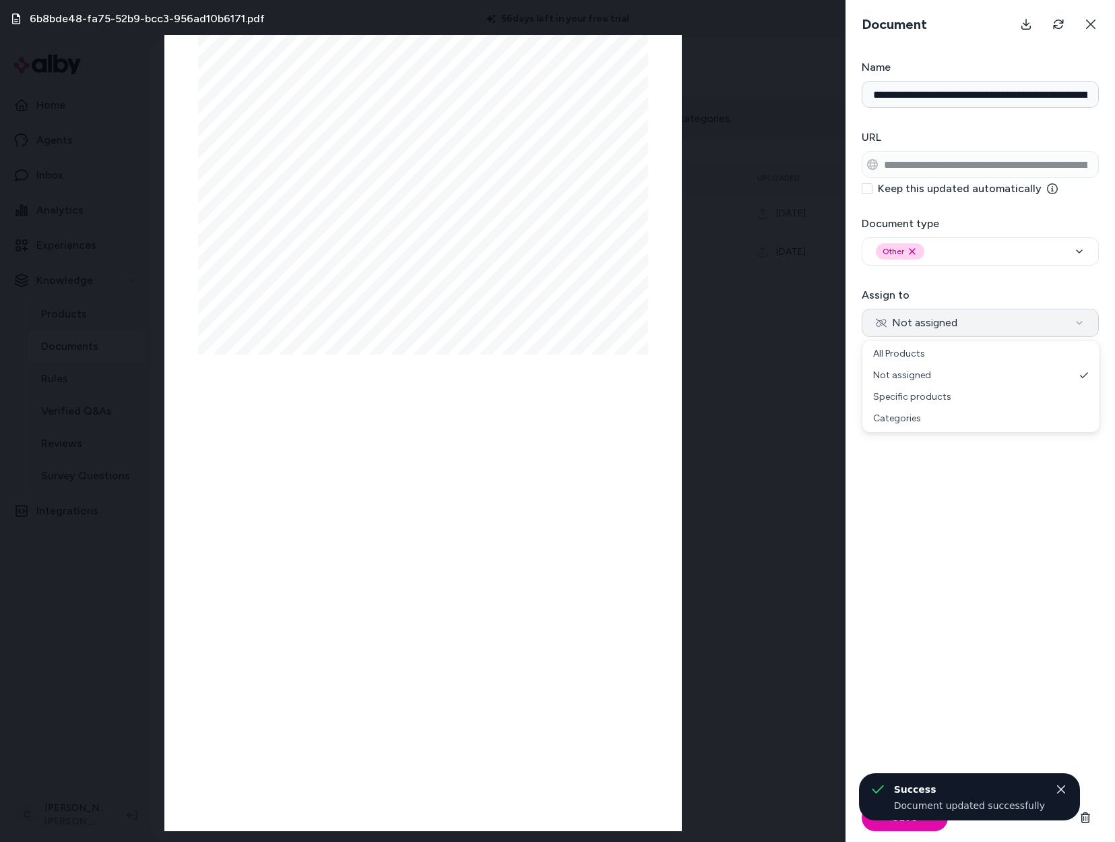
click at [967, 319] on button "Not assigned" at bounding box center [980, 323] width 237 height 28
select select "********"
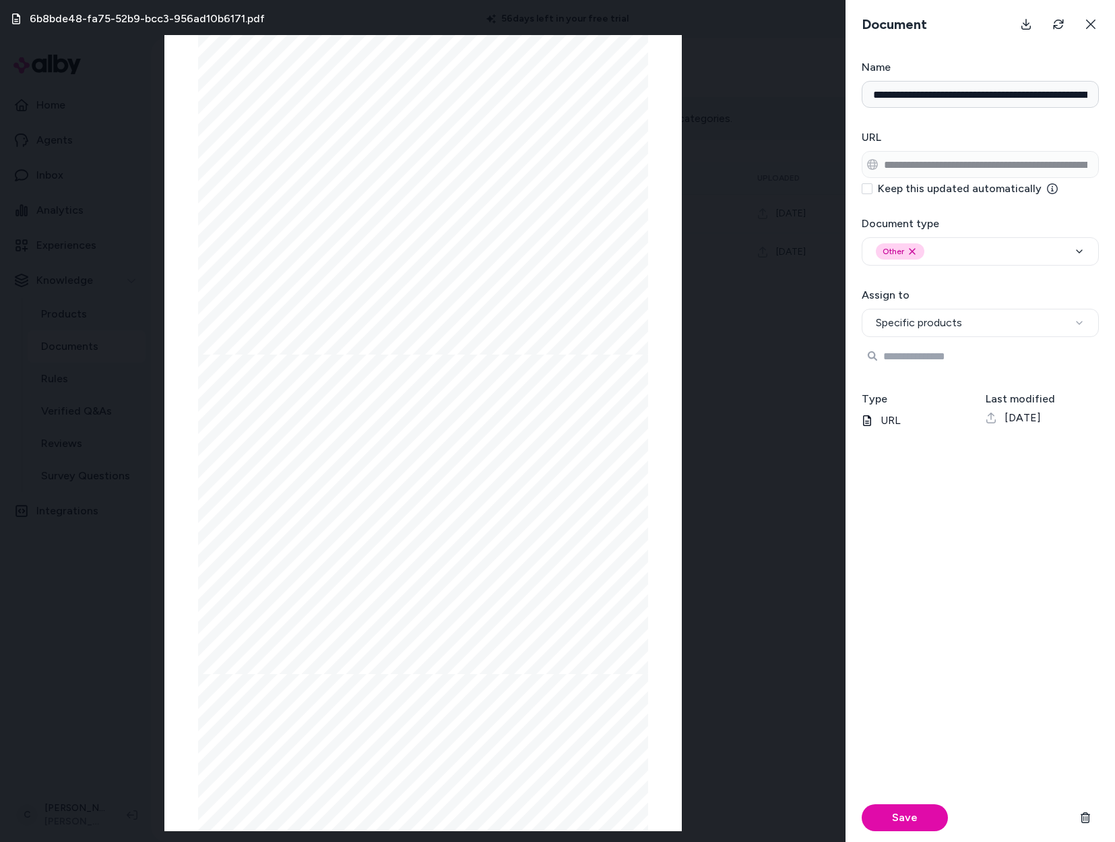
click at [933, 363] on input "Search Products" at bounding box center [980, 355] width 237 height 27
click at [939, 354] on input "Search Products" at bounding box center [980, 355] width 237 height 27
click at [931, 355] on input "***" at bounding box center [980, 355] width 237 height 27
drag, startPoint x: 917, startPoint y: 351, endPoint x: 879, endPoint y: 352, distance: 37.7
click at [879, 352] on input "***" at bounding box center [980, 355] width 237 height 27
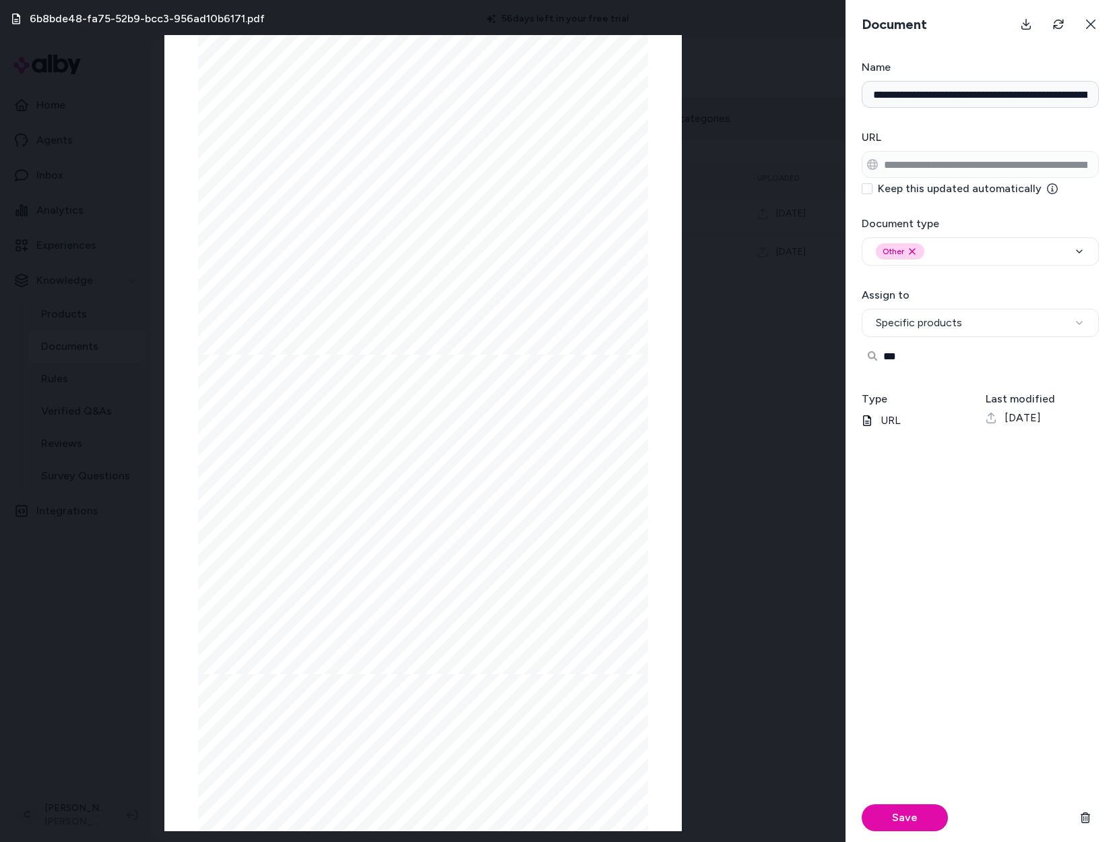
click at [949, 356] on input "***" at bounding box center [980, 355] width 237 height 27
click at [974, 394] on span "Enhance Select 300 (Rechargeable)" at bounding box center [979, 393] width 154 height 13
type input "***"
drag, startPoint x: 935, startPoint y: 818, endPoint x: 939, endPoint y: 807, distance: 12.1
click at [935, 818] on button "Save" at bounding box center [905, 817] width 86 height 27
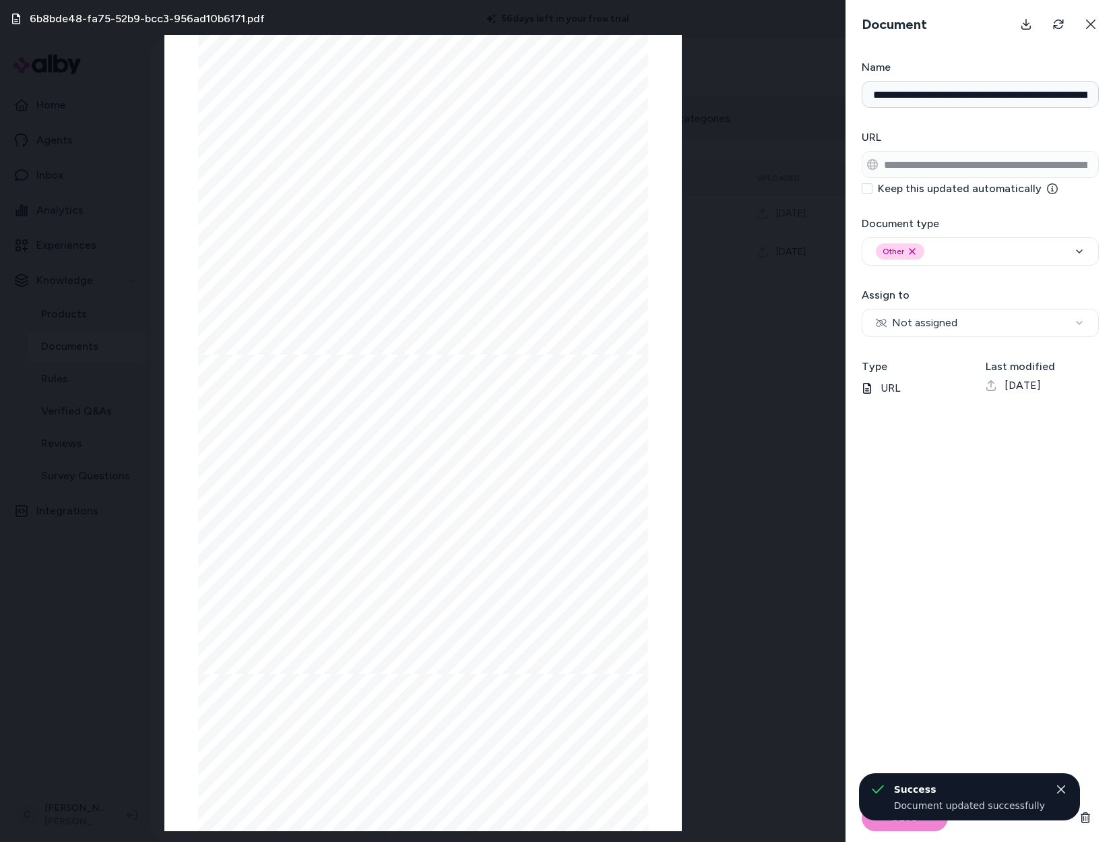
select select "********"
click at [1095, 19] on icon at bounding box center [1091, 24] width 11 height 11
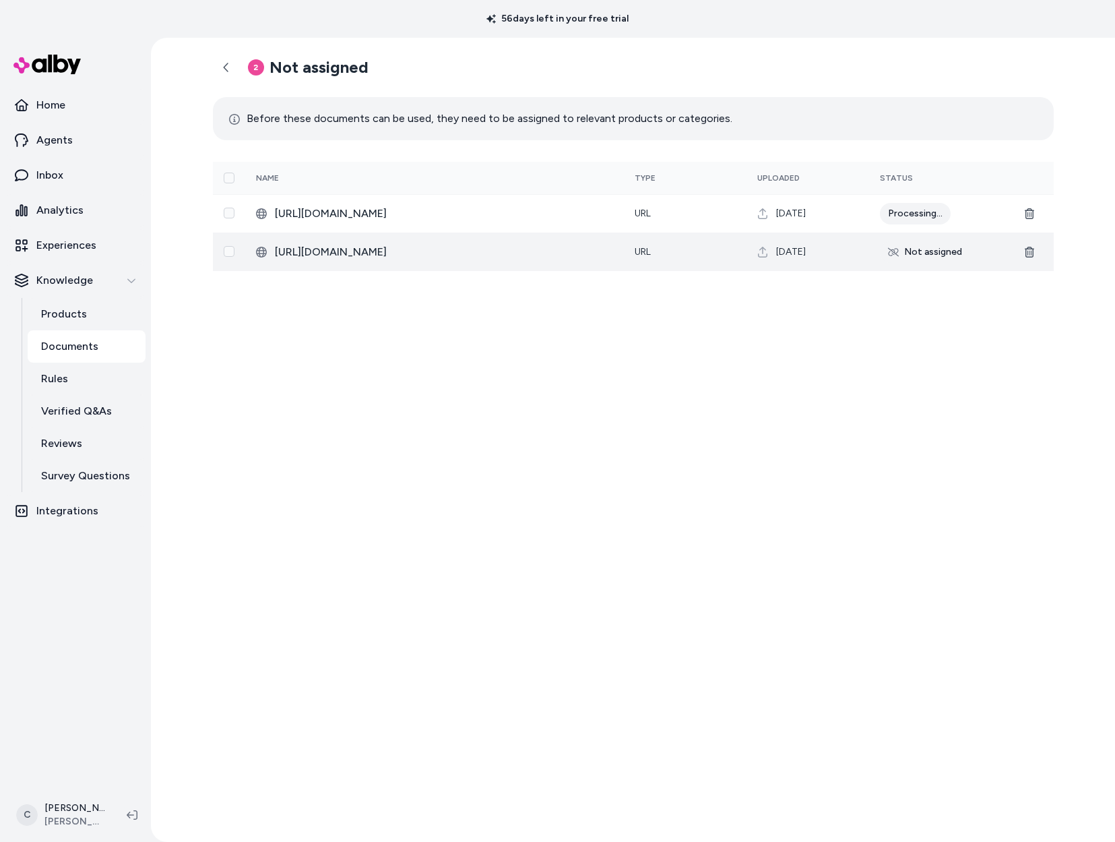
click at [394, 252] on span "https://cdn.jabraenhance.com/shared/userguides/enhance-select-700.pdf" at bounding box center [444, 252] width 338 height 16
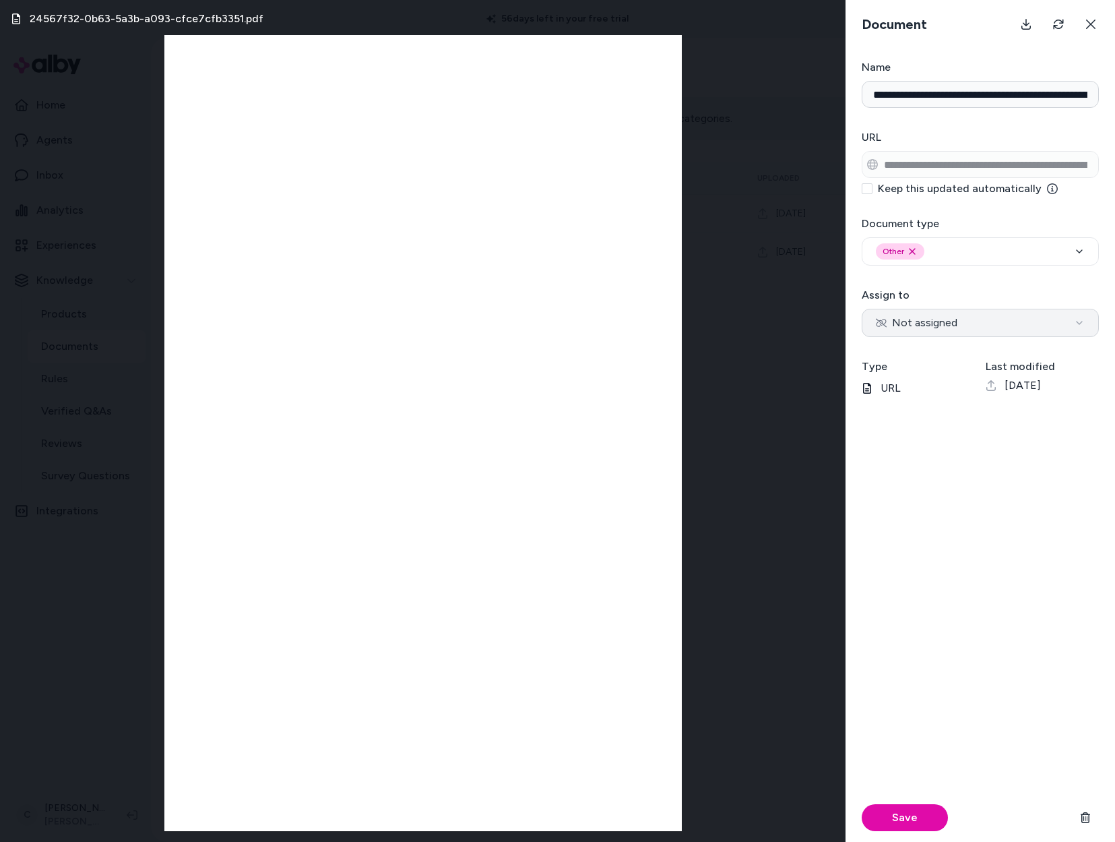
click at [920, 311] on button "Not assigned" at bounding box center [980, 323] width 237 height 28
select select "********"
click at [944, 356] on input "Search Products" at bounding box center [980, 355] width 237 height 27
type input "***"
drag, startPoint x: 929, startPoint y: 823, endPoint x: 927, endPoint y: 814, distance: 8.9
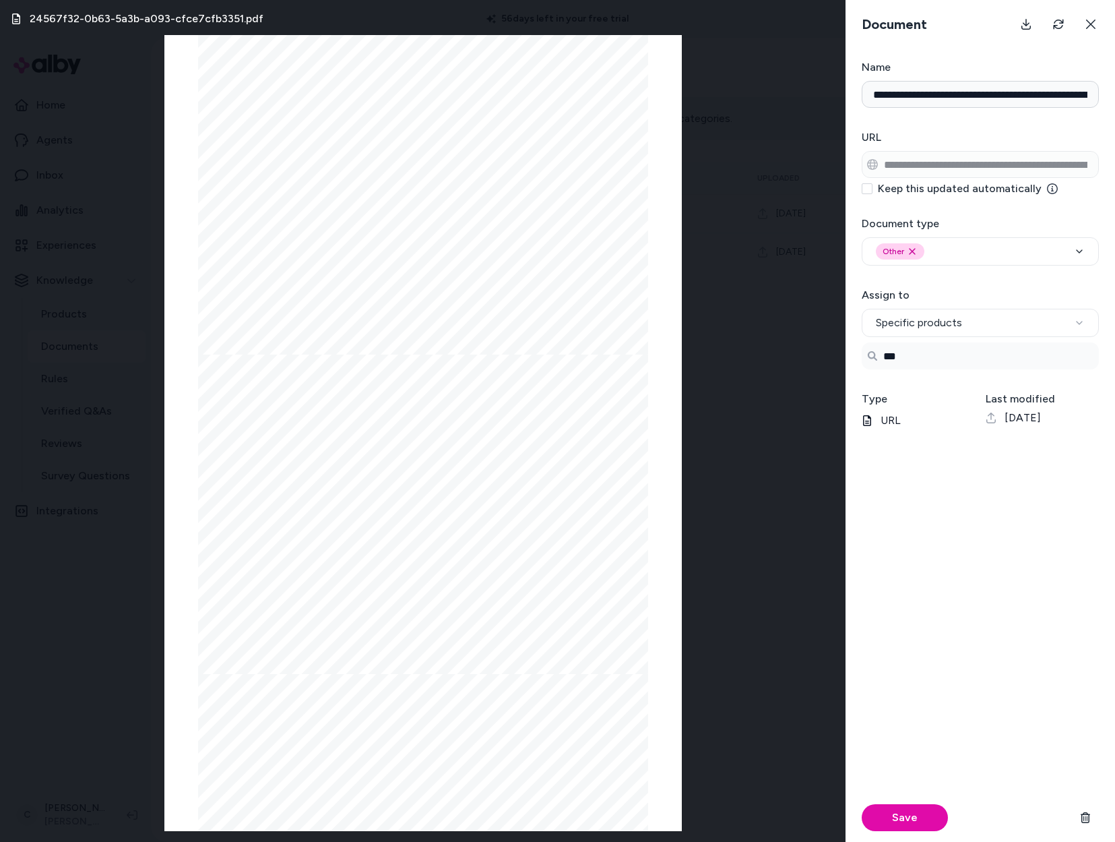
click at [928, 823] on button "Save" at bounding box center [905, 817] width 86 height 27
select select "**********"
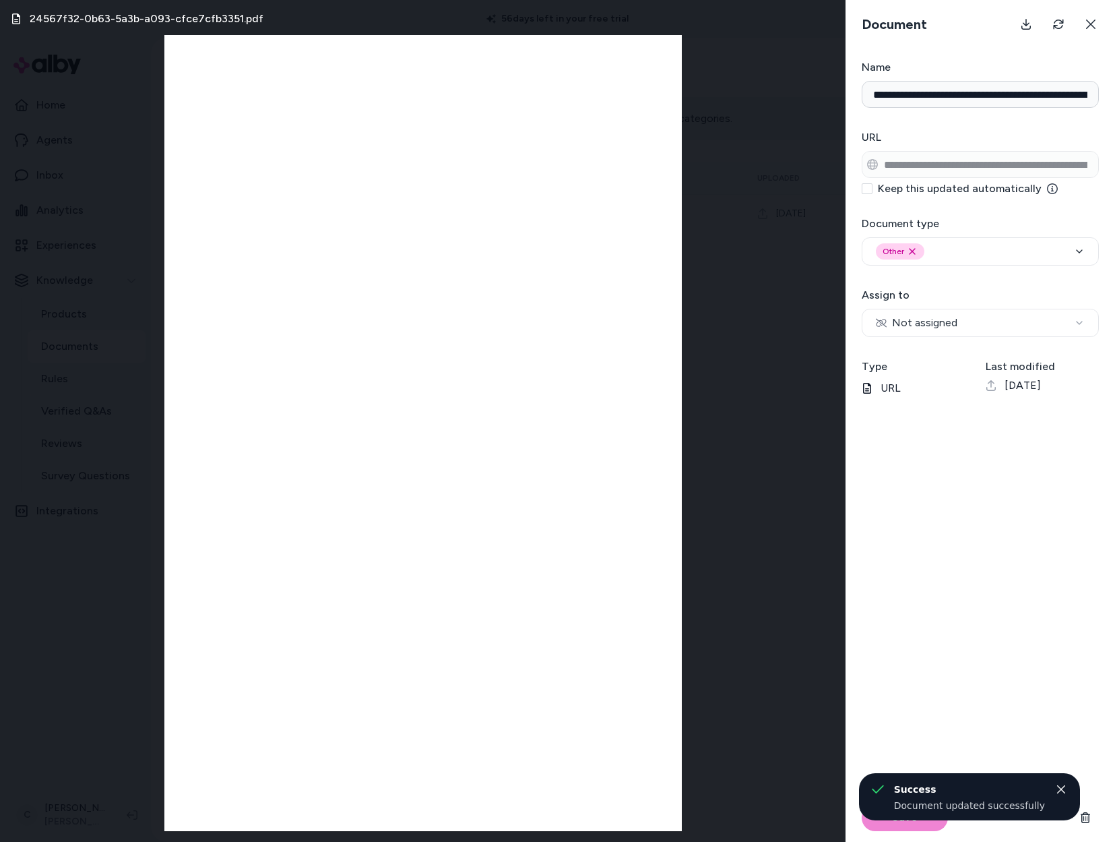
click at [773, 546] on div "24567f32-0b63-5a3b-a093-cfce7cfb3351.pdf" at bounding box center [423, 421] width 846 height 842
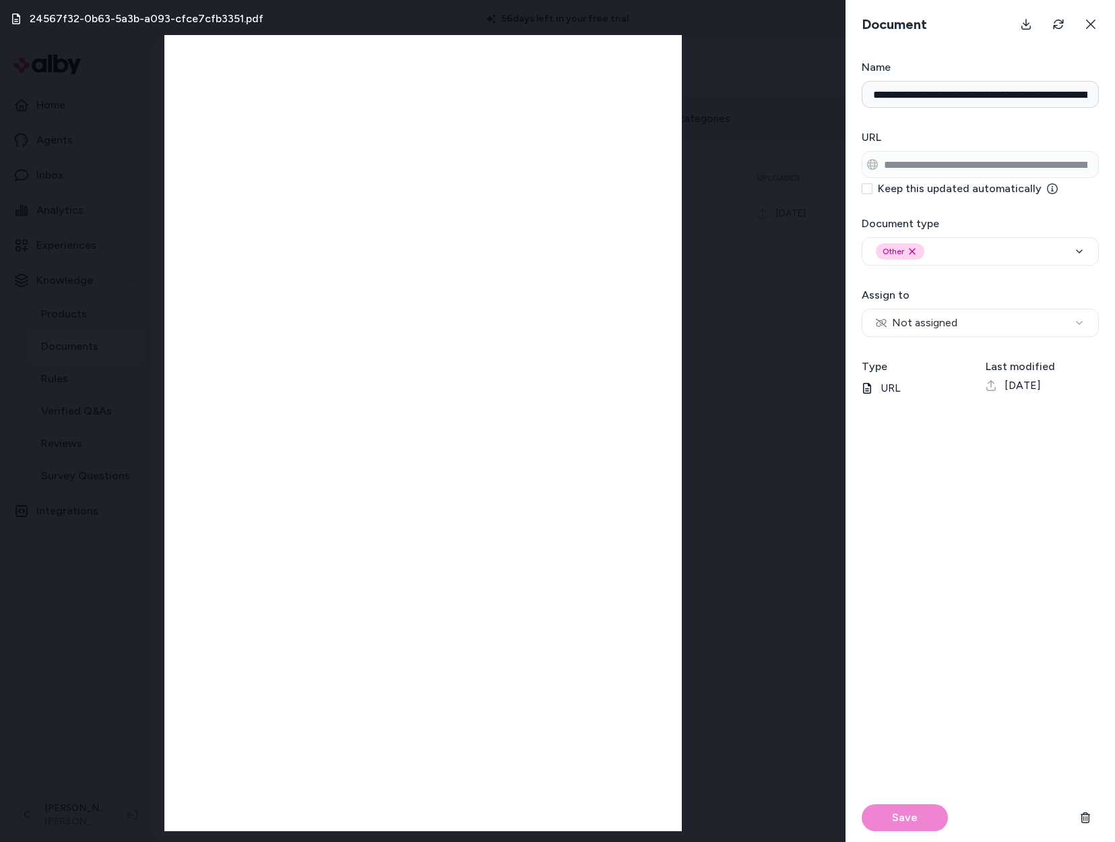
click at [712, 325] on div "24567f32-0b63-5a3b-a093-cfce7cfb3351.pdf" at bounding box center [423, 421] width 846 height 842
click at [1091, 26] on icon at bounding box center [1091, 24] width 11 height 11
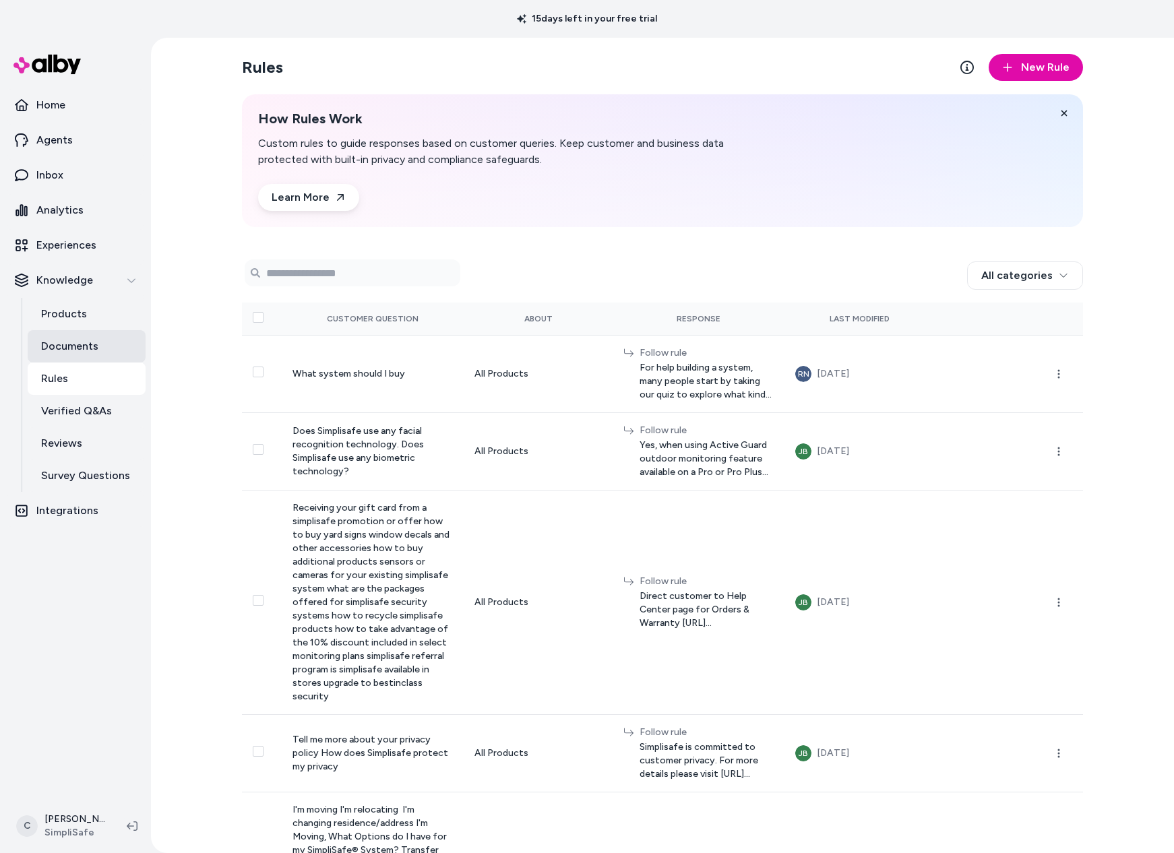
click at [57, 336] on link "Documents" at bounding box center [87, 346] width 118 height 32
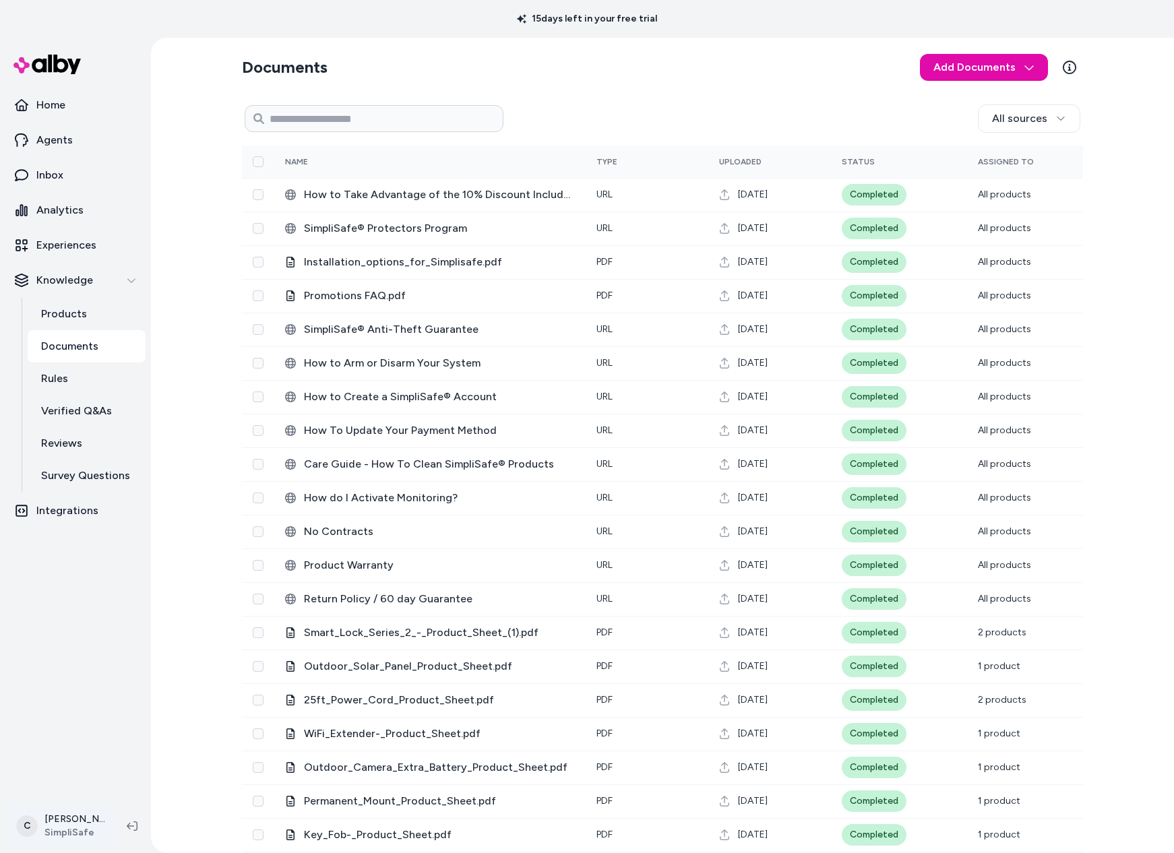
drag, startPoint x: 73, startPoint y: 795, endPoint x: 66, endPoint y: 816, distance: 21.9
click at [73, 795] on nav "Home Agents Inbox Analytics Experiences Knowledge Products Documents Rules Veri…" at bounding box center [75, 443] width 140 height 708
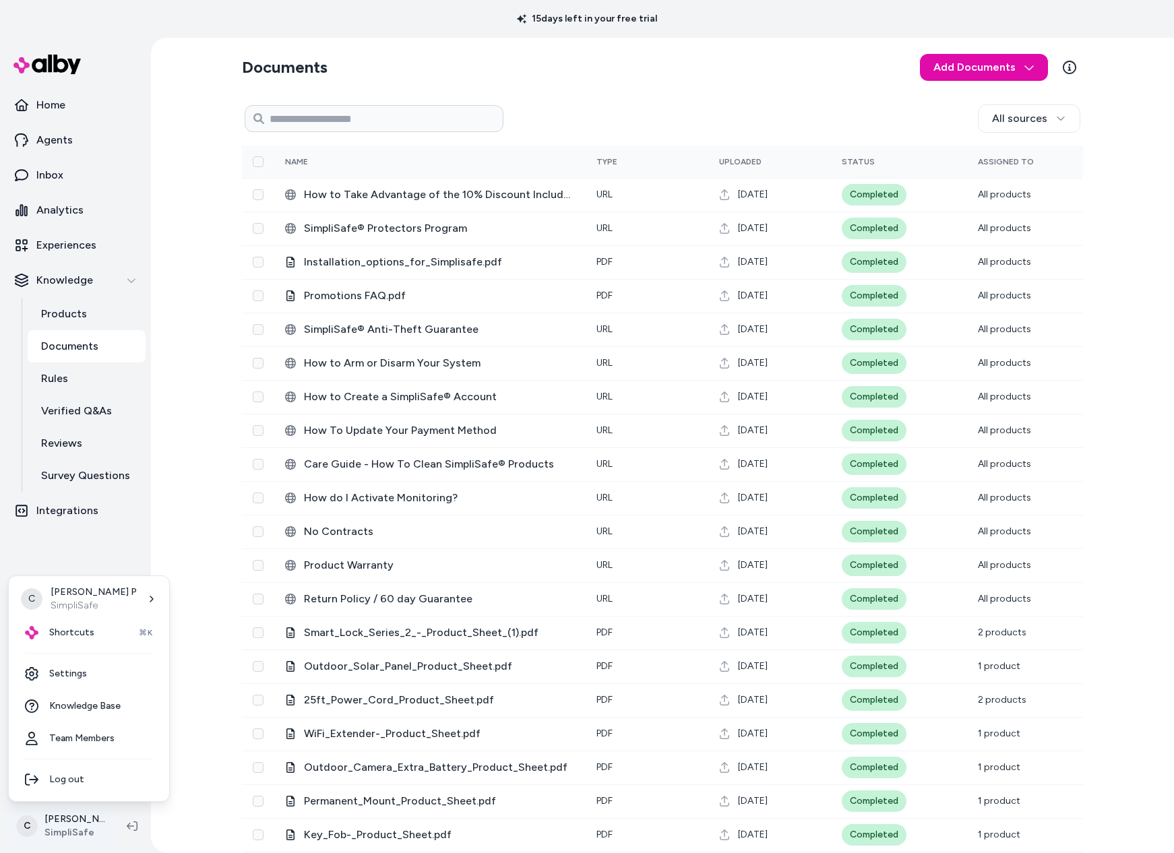
click at [66, 815] on html "15 days left in your free trial Home Agents Inbox Analytics Experiences Knowled…" at bounding box center [587, 426] width 1174 height 853
click at [75, 633] on span "Shortcuts" at bounding box center [71, 632] width 45 height 13
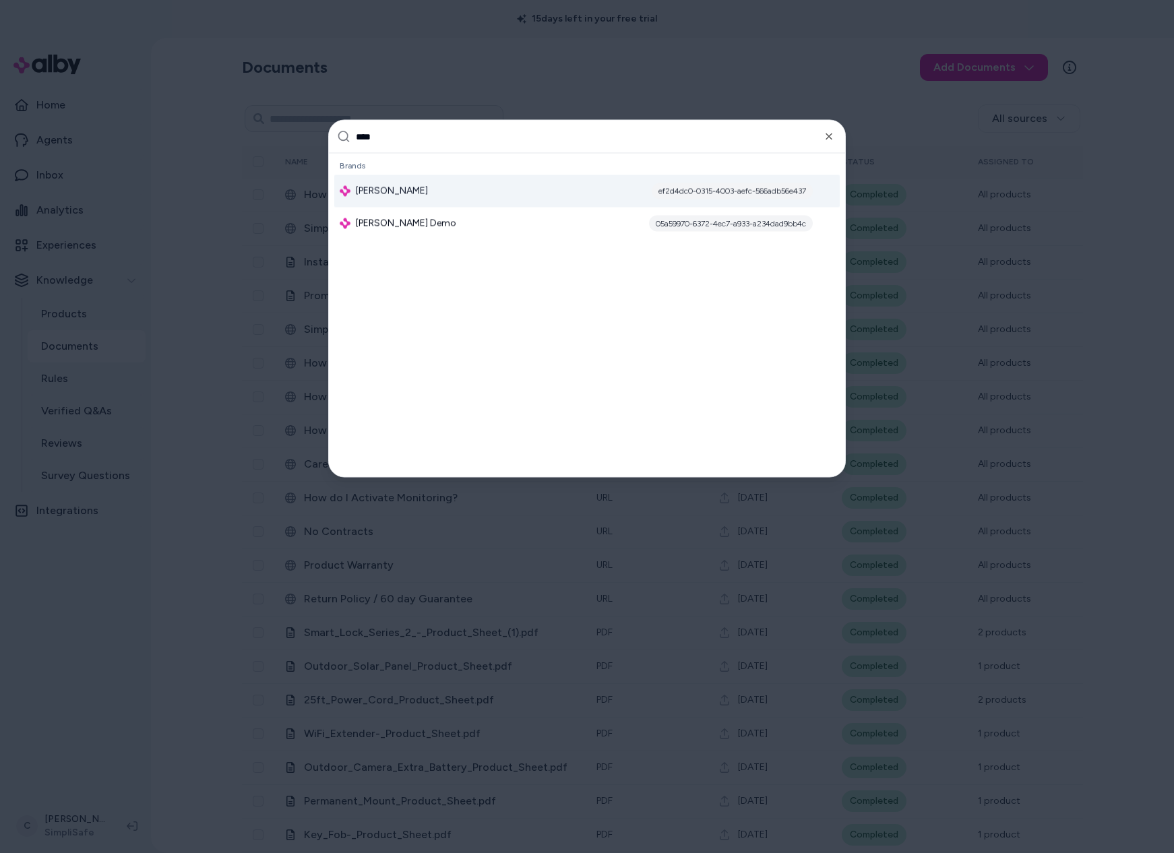
type input "*****"
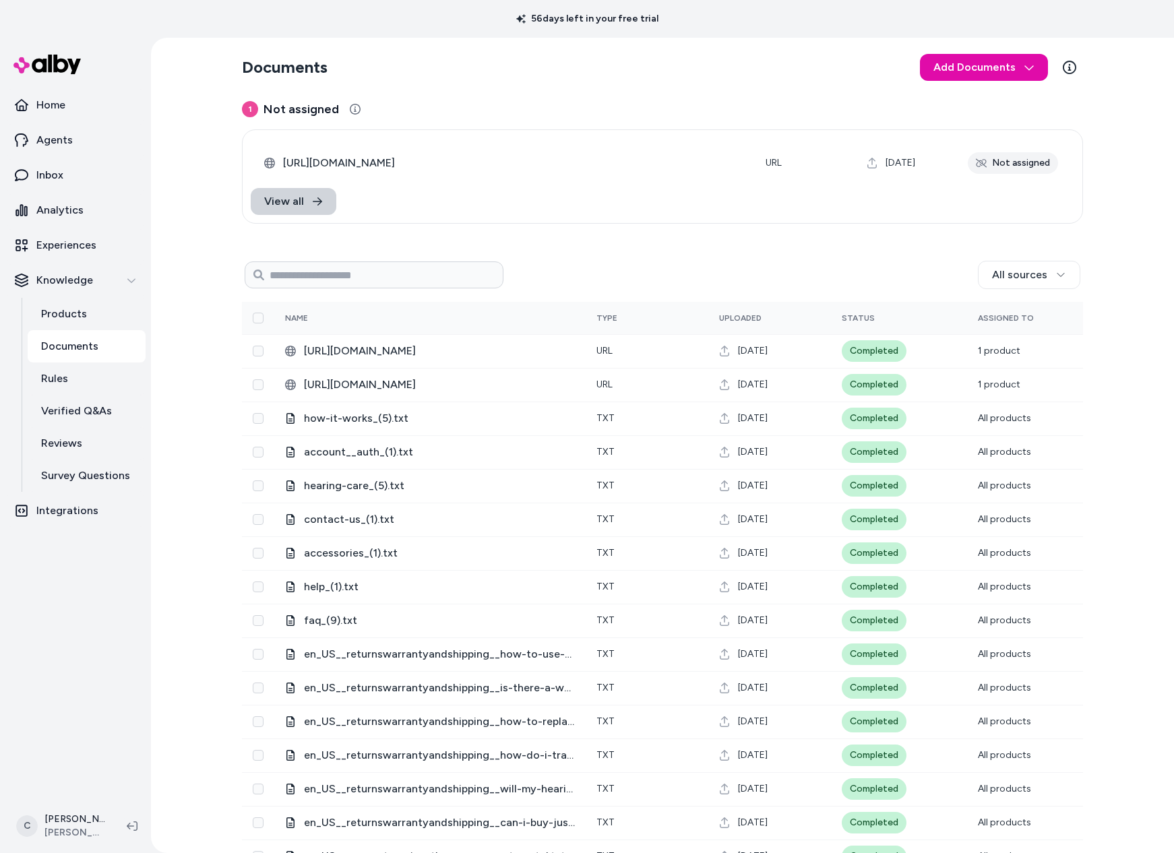
click at [299, 209] on link "View all" at bounding box center [294, 201] width 86 height 27
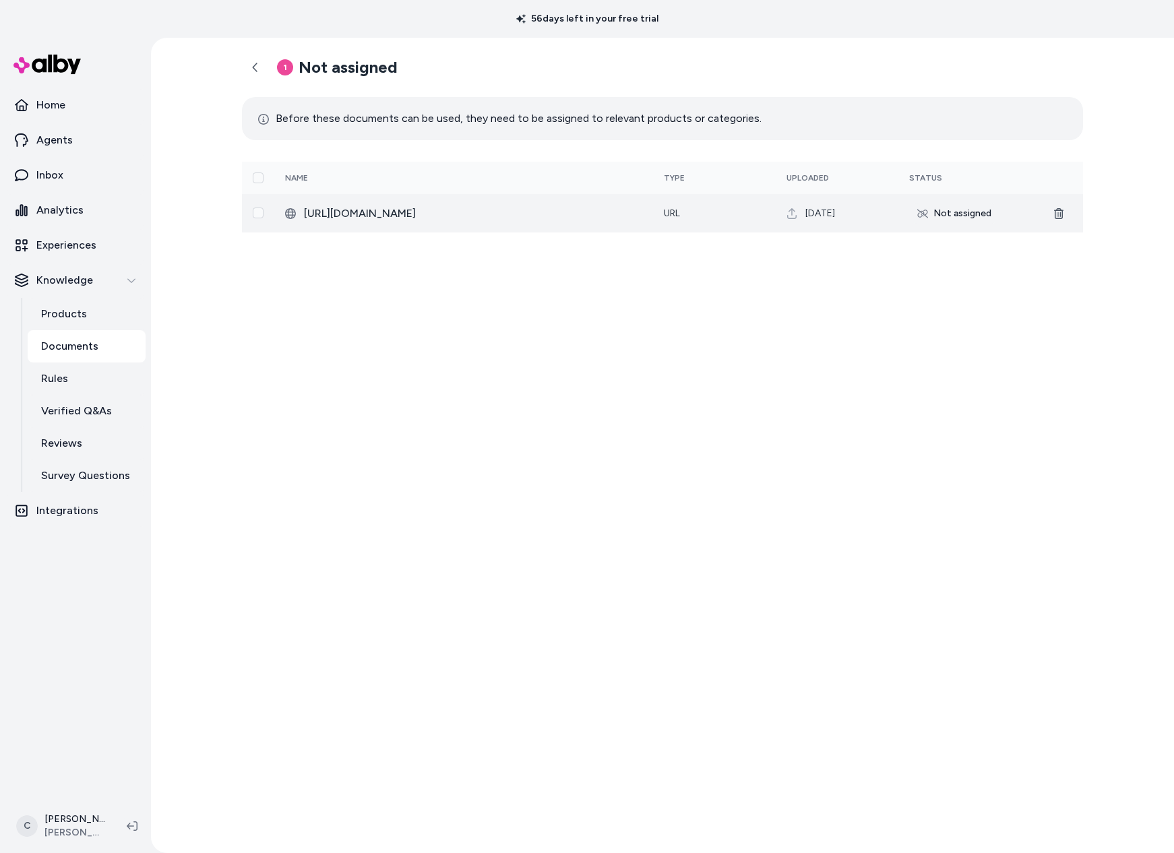
click at [971, 219] on div "Not assigned" at bounding box center [954, 214] width 90 height 22
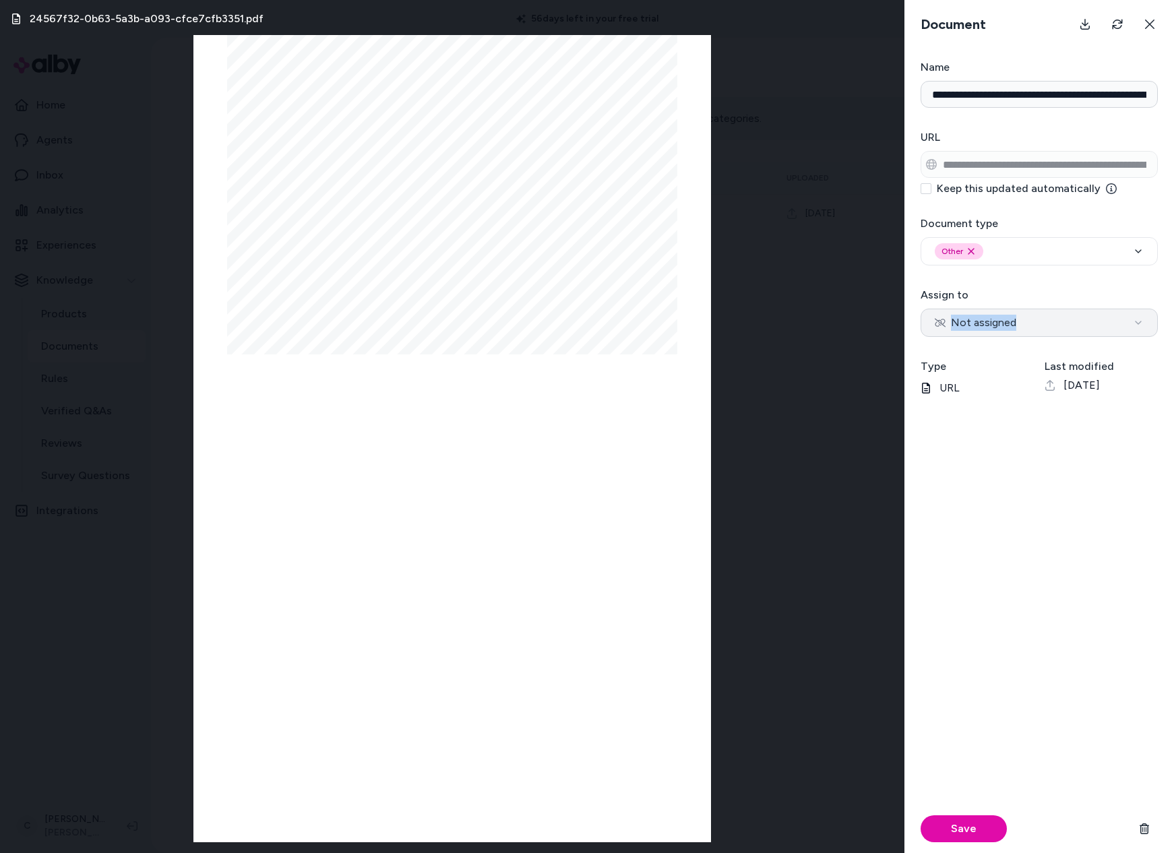
click at [1011, 336] on form "**********" at bounding box center [1039, 456] width 270 height 794
click at [1018, 319] on button "Not assigned" at bounding box center [1038, 323] width 237 height 28
select select "********"
click at [1001, 365] on input "Search Products" at bounding box center [1038, 355] width 237 height 27
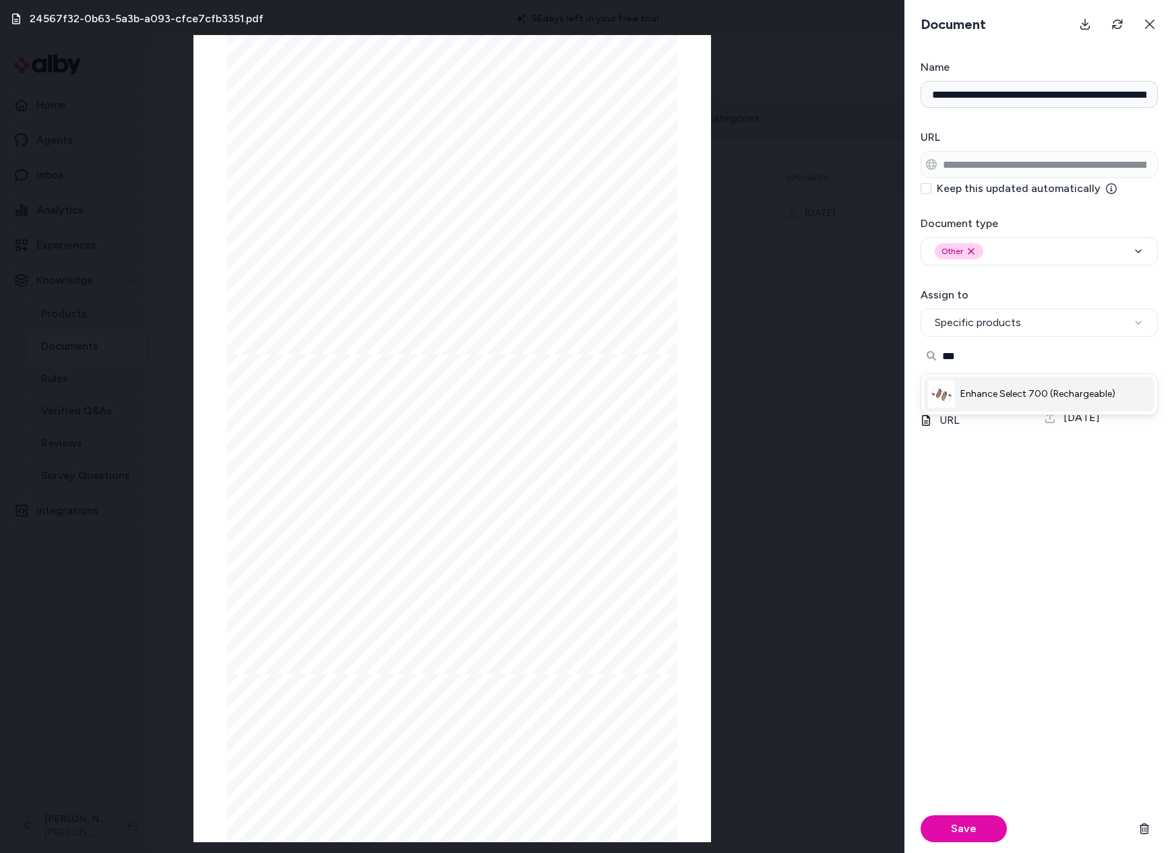
click at [1022, 387] on span "Enhance Select 700 (Rechargeable)" at bounding box center [1037, 393] width 155 height 13
type input "***"
click at [986, 678] on div "Save" at bounding box center [1038, 671] width 237 height 364
click at [950, 830] on button "Save" at bounding box center [963, 828] width 86 height 27
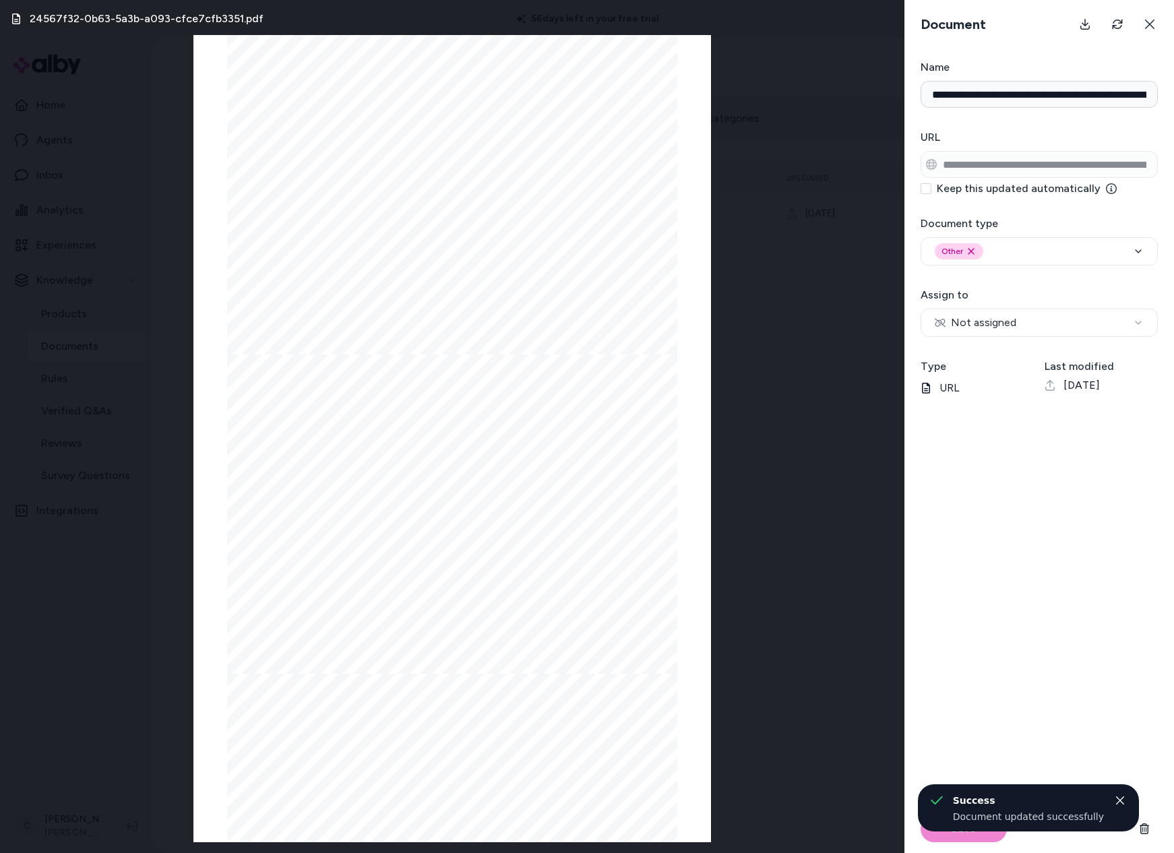
select select "********"
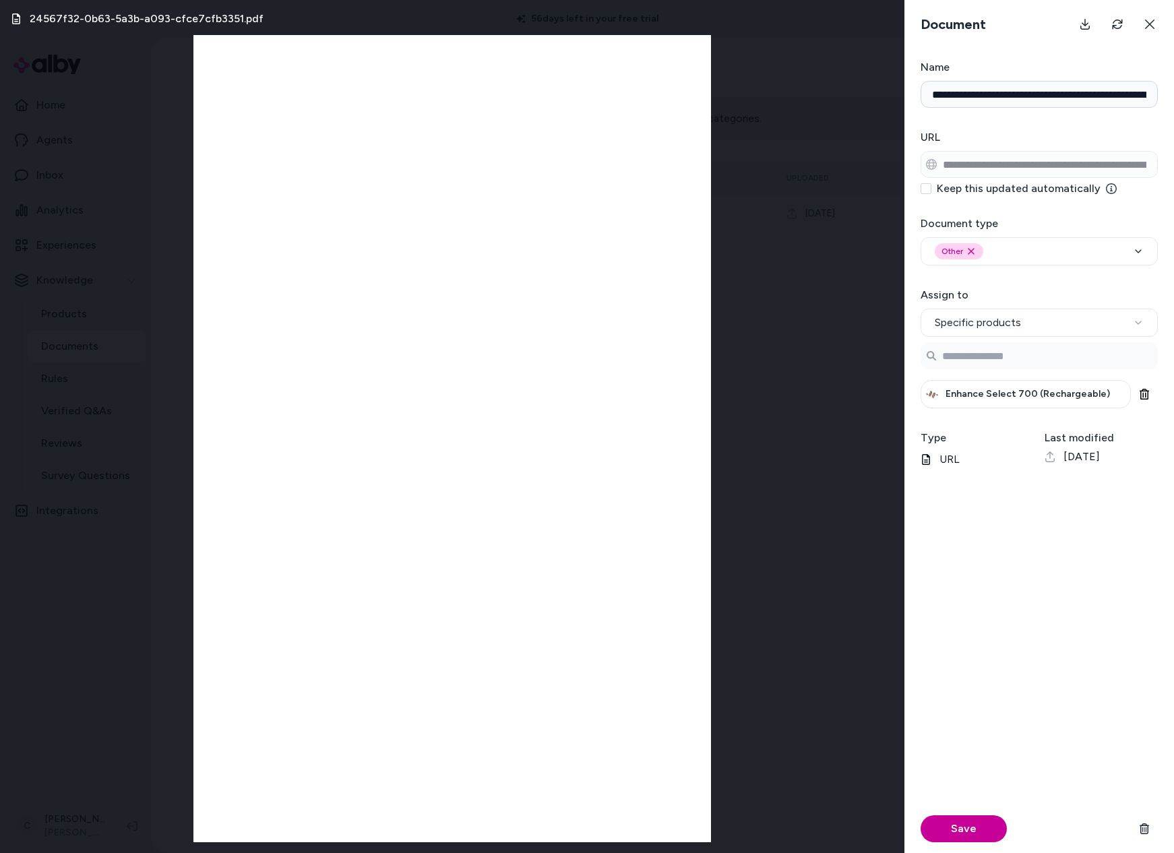
click at [943, 836] on button "Save" at bounding box center [963, 828] width 86 height 27
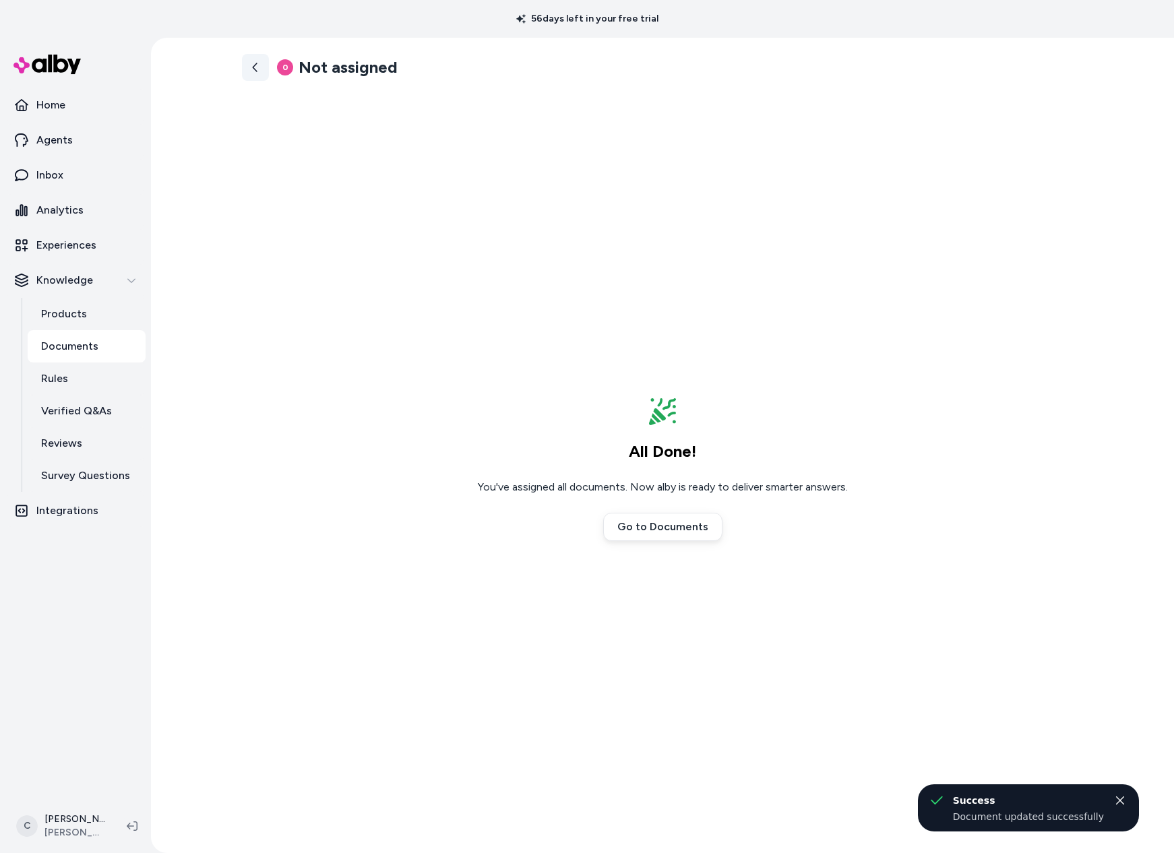
click at [258, 74] on link at bounding box center [255, 67] width 27 height 27
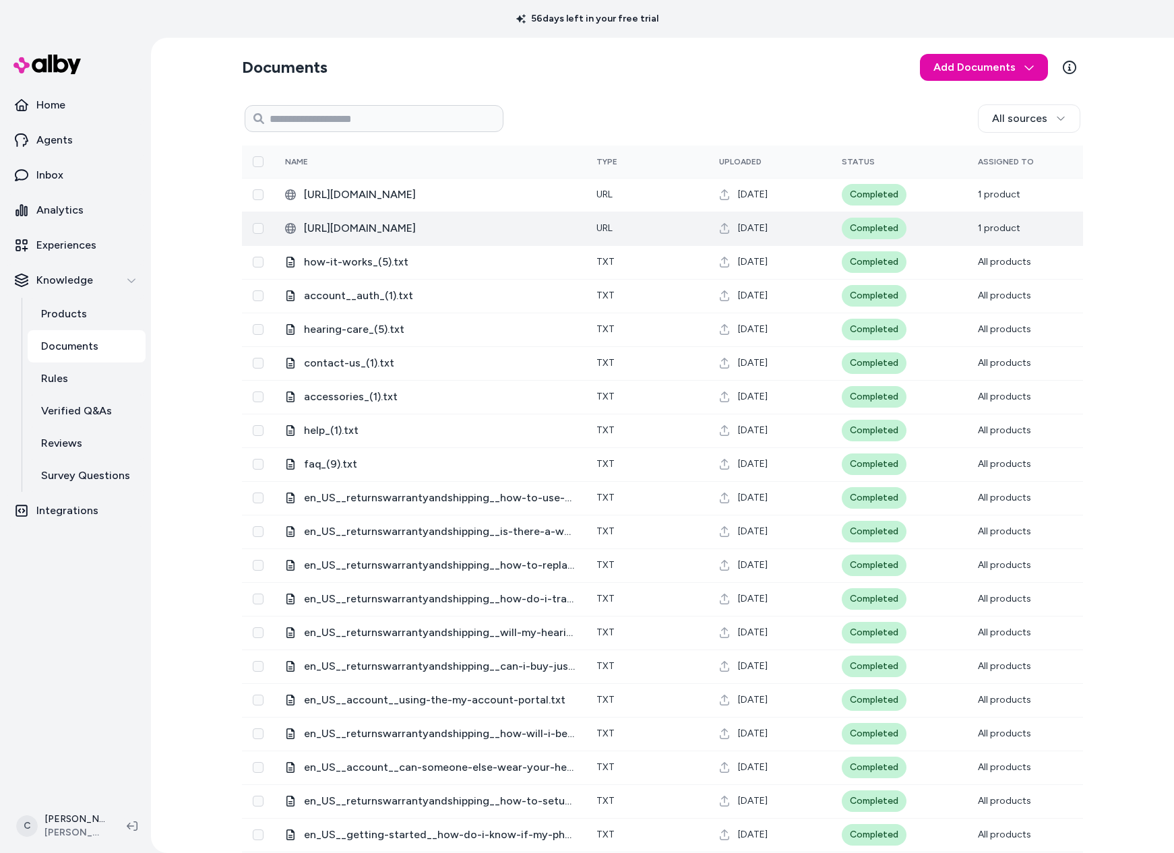
click at [409, 228] on span "https://cdn.jabraenhance.com/shared/userguides/enhance-select-300.pdf" at bounding box center [439, 228] width 271 height 16
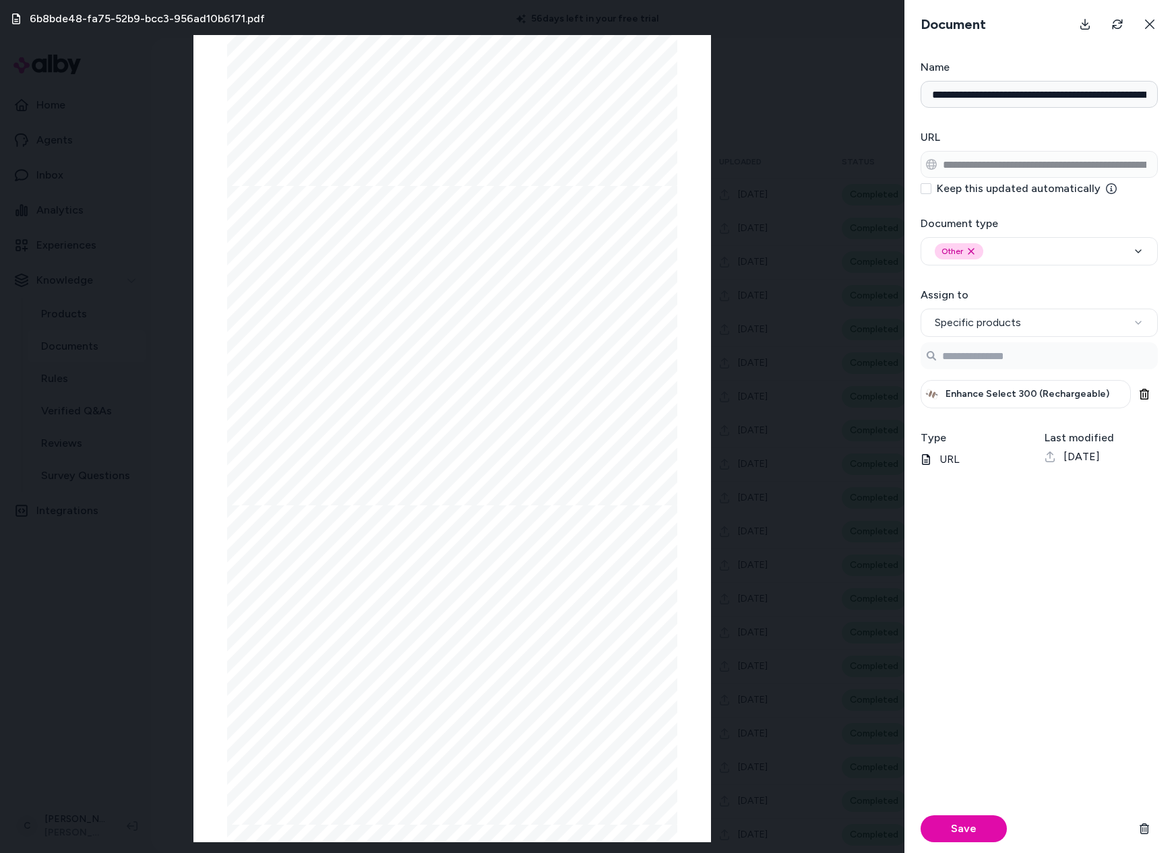
scroll to position [4329, 0]
drag, startPoint x: 393, startPoint y: 445, endPoint x: 377, endPoint y: 361, distance: 85.8
click at [397, 451] on div "• Use only the charger provided with your hearing aid. • When traveling, consul…" at bounding box center [452, 336] width 450 height 319
drag, startPoint x: 375, startPoint y: 358, endPoint x: 406, endPoint y: 396, distance: 48.8
click at [406, 397] on div "• Use only the charger provided with your hearing aid. • When traveling, consul…" at bounding box center [452, 336] width 450 height 319
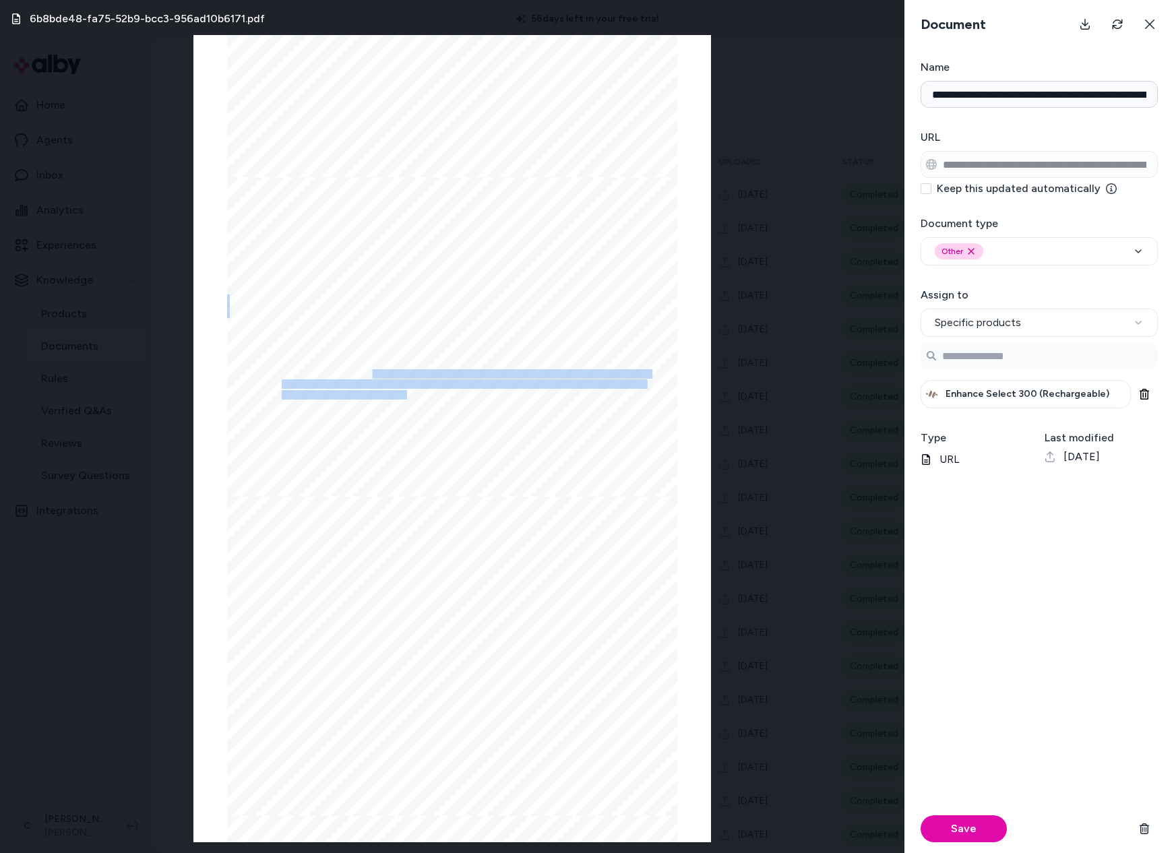
drag, startPoint x: 406, startPoint y: 396, endPoint x: 370, endPoint y: 373, distance: 42.4
click at [370, 373] on div "• Use only the charger provided with your hearing aid. • When traveling, consul…" at bounding box center [452, 336] width 450 height 319
drag, startPoint x: 371, startPoint y: 402, endPoint x: 378, endPoint y: 391, distance: 12.5
click at [368, 391] on span "short melody will play every five minutes to let you know that the battery powe…" at bounding box center [459, 395] width 354 height 8
click at [764, 479] on div "6b8bde48-fa75-52b9-bcc3-956ad10b6171.pdf Page 1/64 ENHANCE SELECT 3 00 Life is …" at bounding box center [452, 426] width 904 height 853
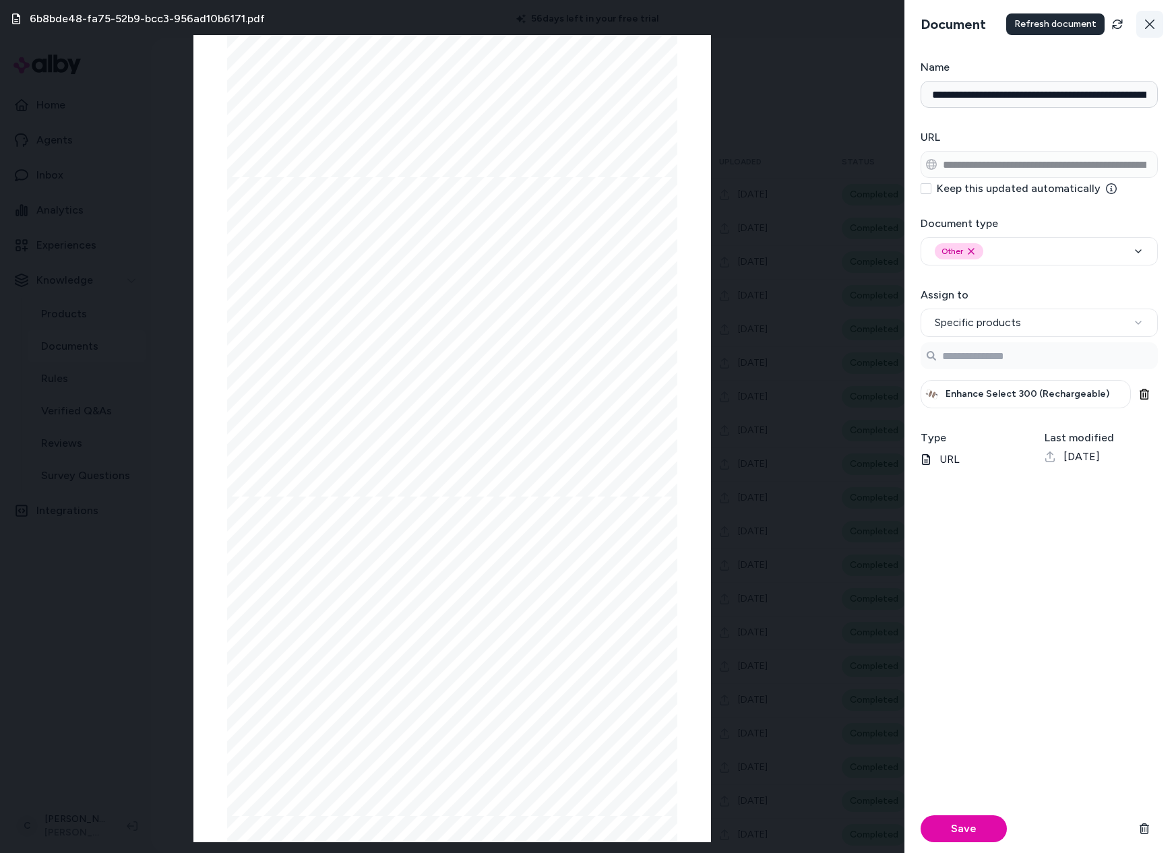
click at [1154, 16] on button at bounding box center [1149, 24] width 27 height 27
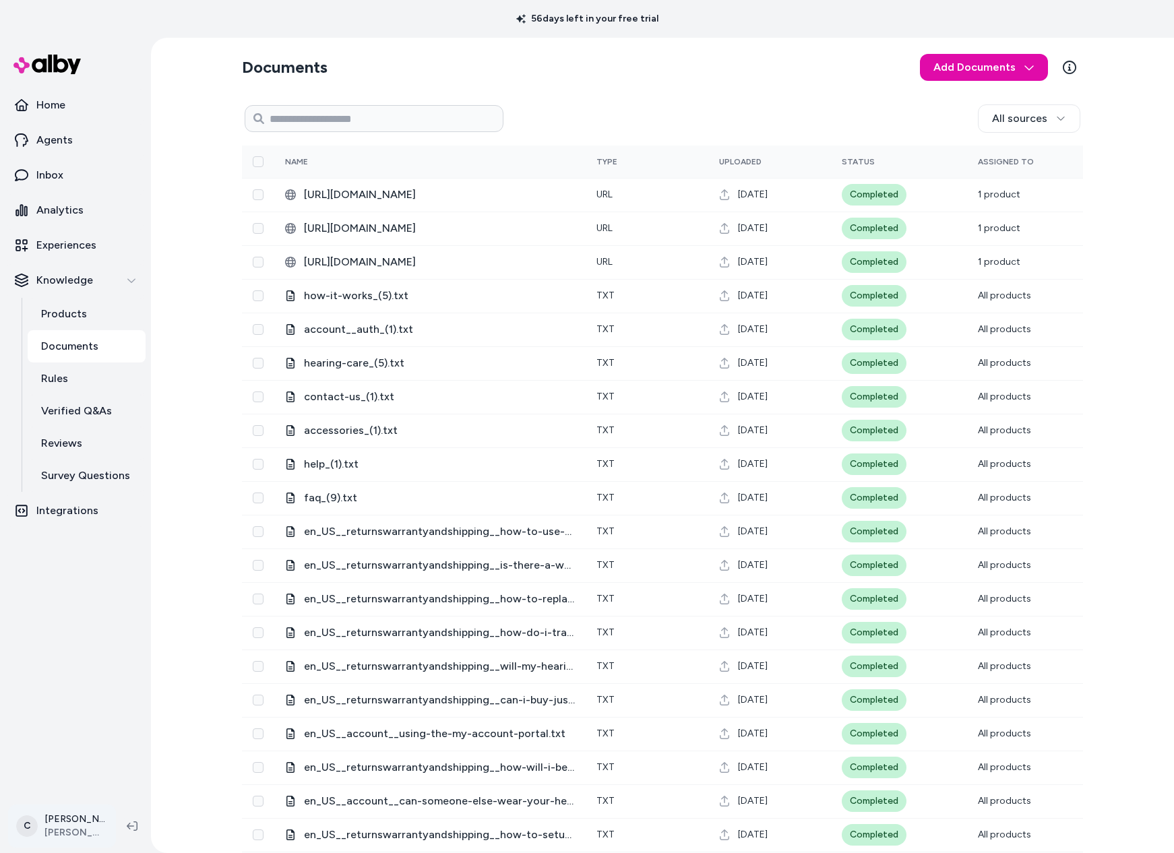
click at [84, 819] on html "56 days left in your free trial Home Agents Inbox Analytics Experiences Knowled…" at bounding box center [587, 426] width 1174 height 853
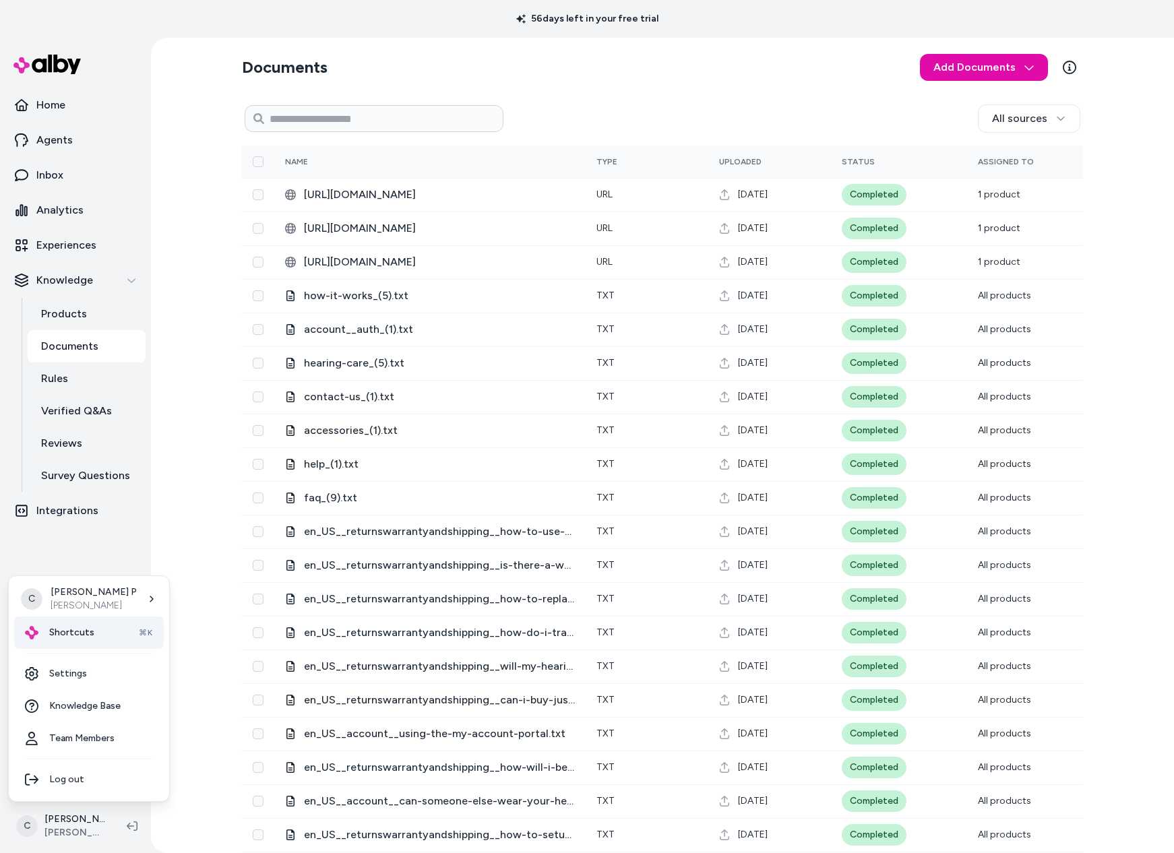
click at [78, 635] on span "Shortcuts" at bounding box center [71, 632] width 45 height 13
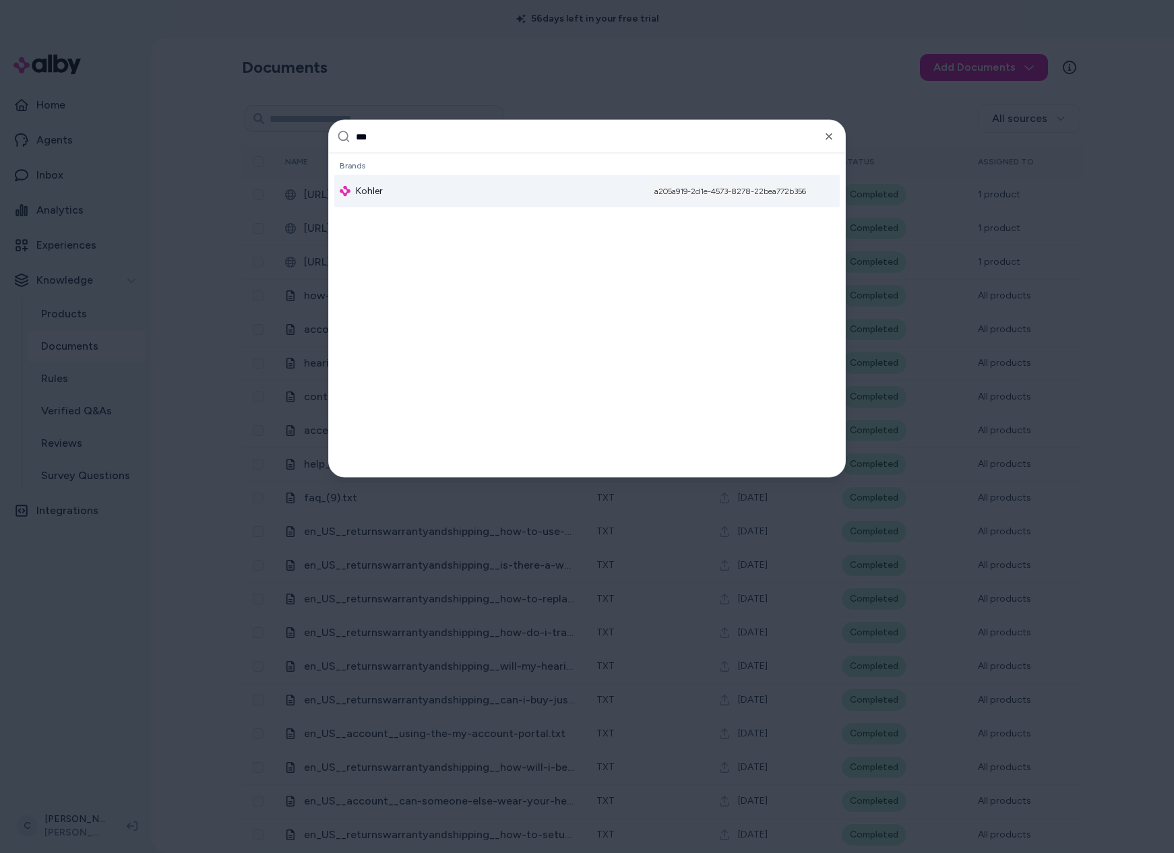
type input "****"
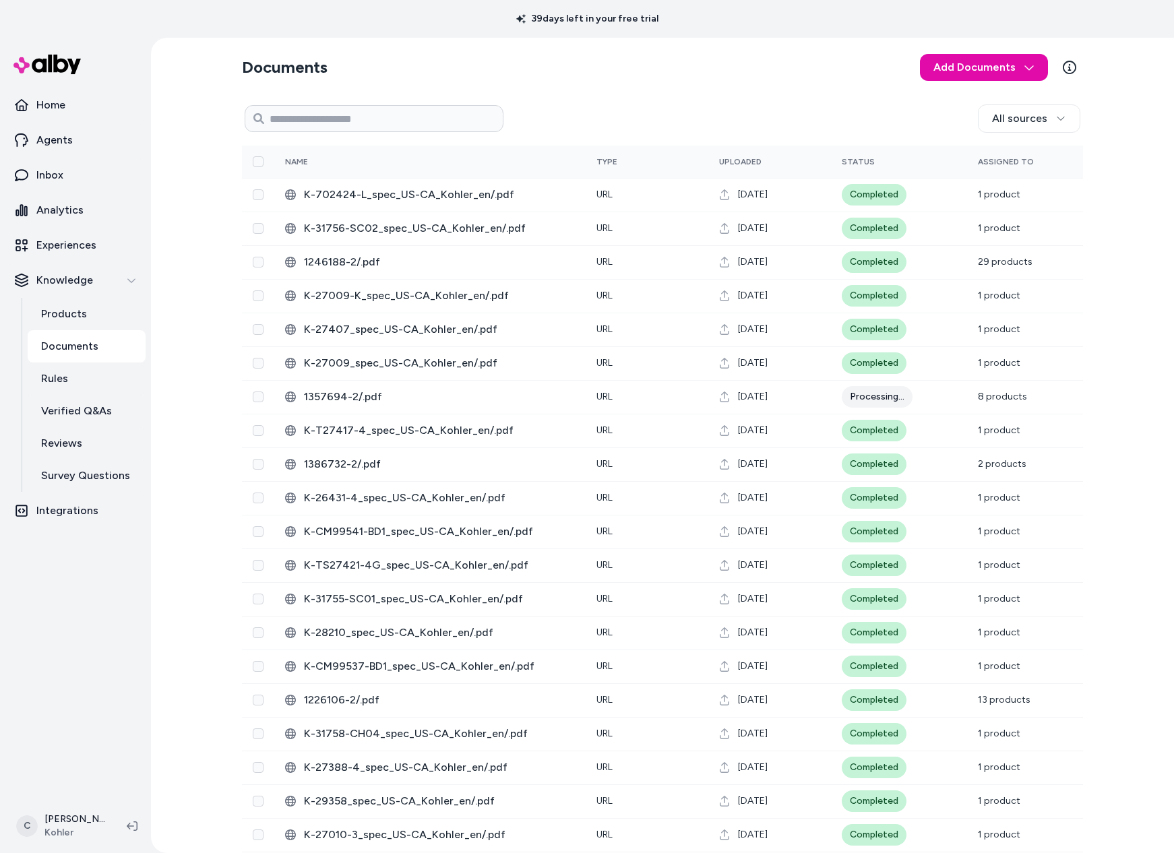
click at [222, 373] on div "Documents Add Documents All sources 0 Selected Edit Name Type Uploaded Status A…" at bounding box center [662, 445] width 1023 height 815
click at [75, 807] on html "39 days left in your free trial Home Agents Inbox Analytics Experiences Knowled…" at bounding box center [587, 426] width 1174 height 853
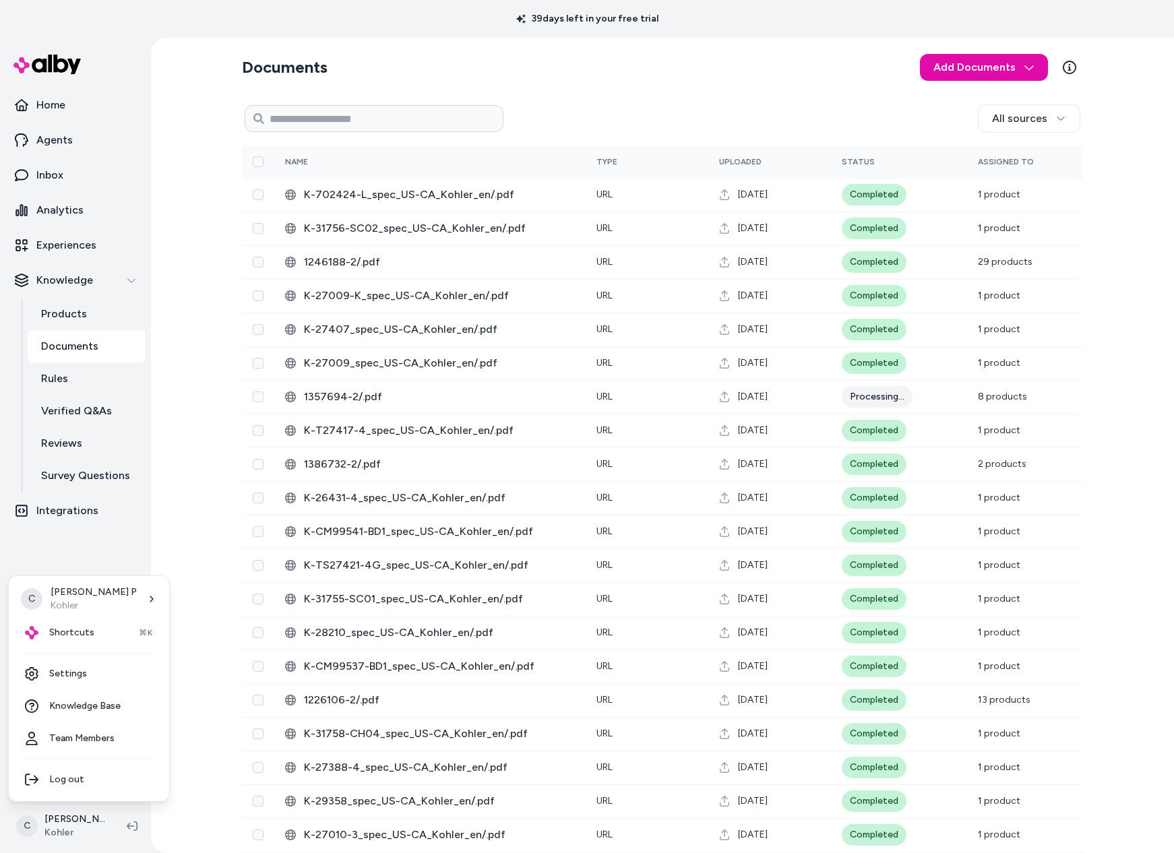
drag, startPoint x: 73, startPoint y: 638, endPoint x: 39, endPoint y: 668, distance: 45.3
click at [46, 655] on div "C Chris P Kohler Shortcuts ⌘K Settings Knowledge Base Team Members Log out" at bounding box center [89, 688] width 162 height 226
click at [71, 679] on link "Settings" at bounding box center [89, 674] width 150 height 32
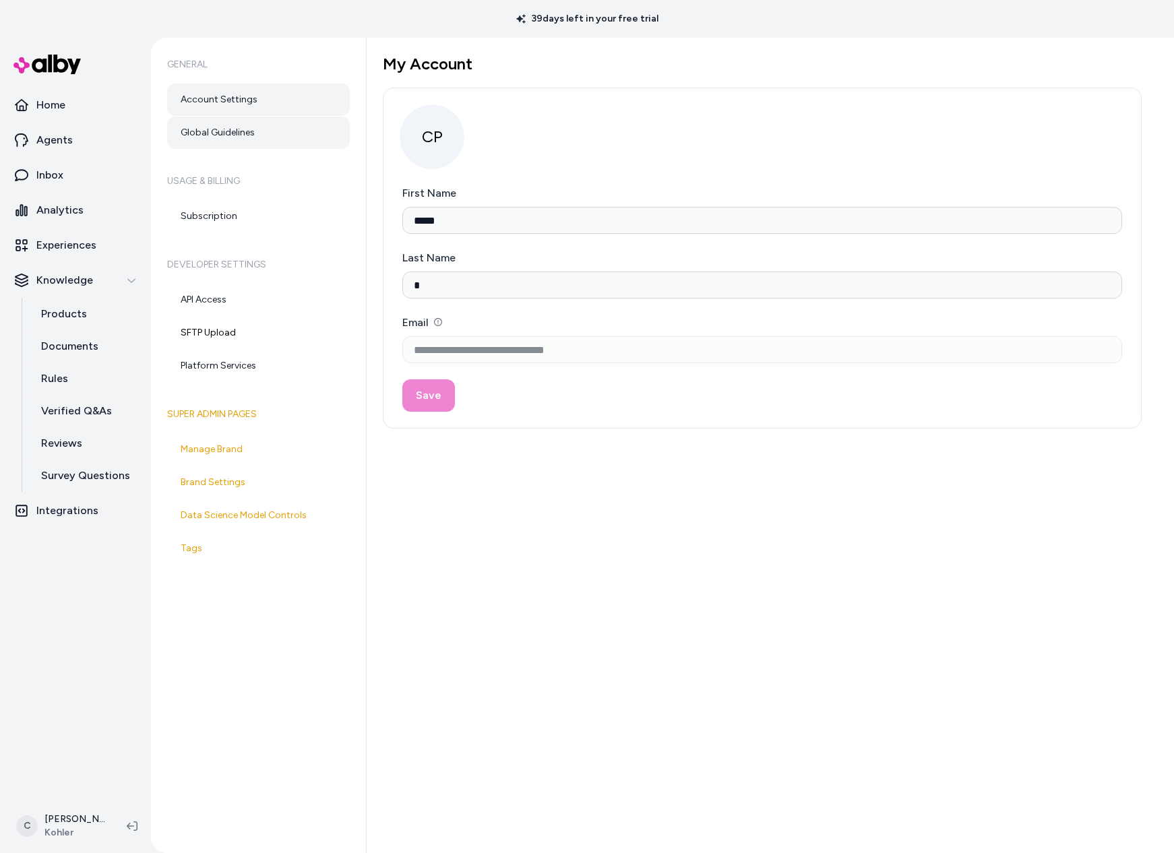
click at [243, 127] on link "Global Guidelines" at bounding box center [258, 133] width 183 height 32
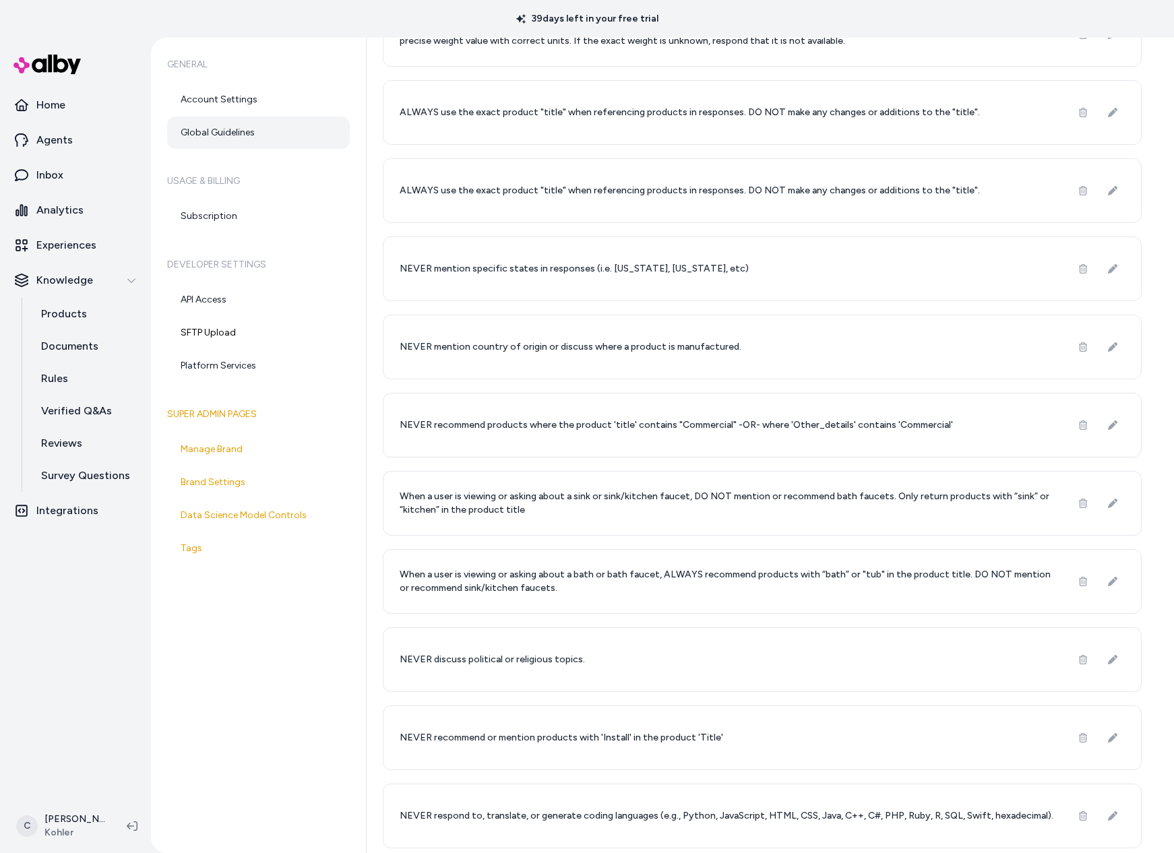
scroll to position [1034, 0]
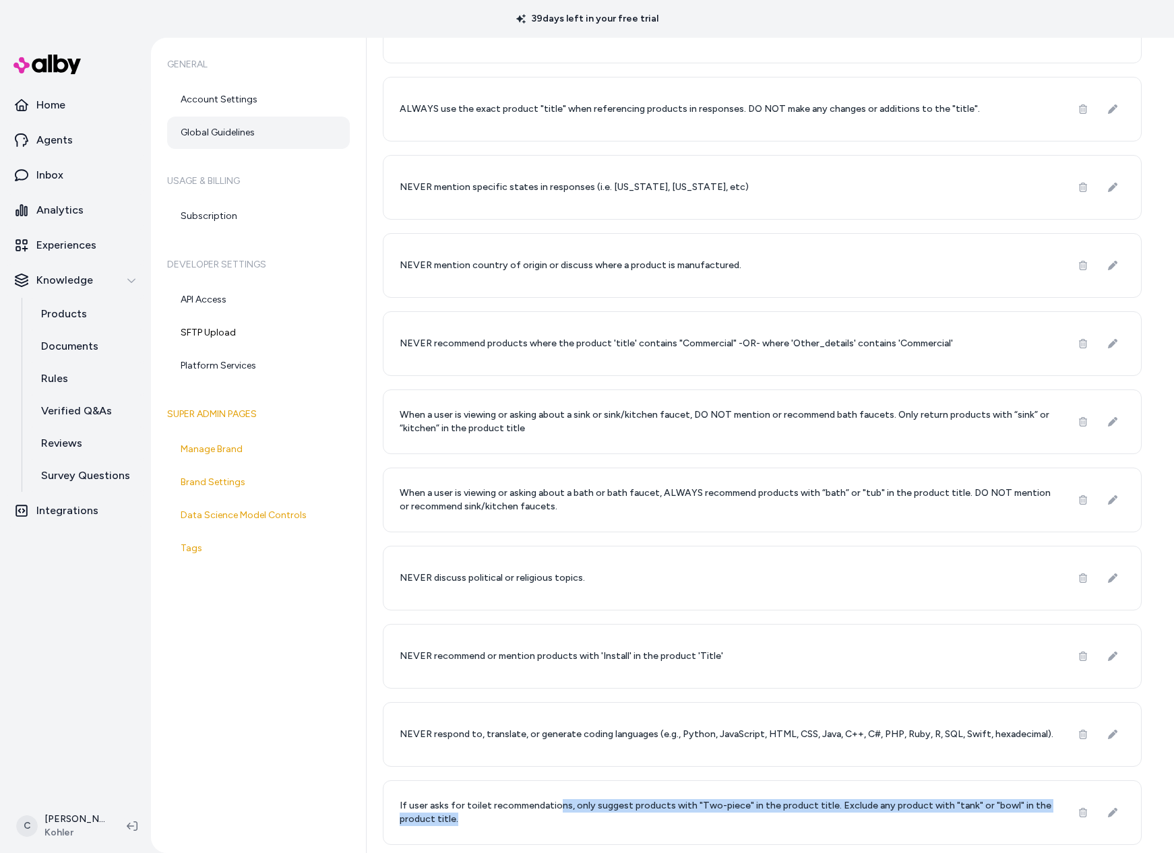
drag, startPoint x: 475, startPoint y: 813, endPoint x: 555, endPoint y: 809, distance: 79.6
click at [555, 809] on p "If user asks for toilet recommendations, only suggest products with "Two-piece"…" at bounding box center [727, 812] width 655 height 27
click at [557, 811] on p "If user asks for toilet recommendations, only suggest products with "Two-piece"…" at bounding box center [727, 812] width 655 height 27
click at [825, 812] on p "If user asks for toilet recommendations, only suggest products with "Two-piece"…" at bounding box center [727, 812] width 655 height 27
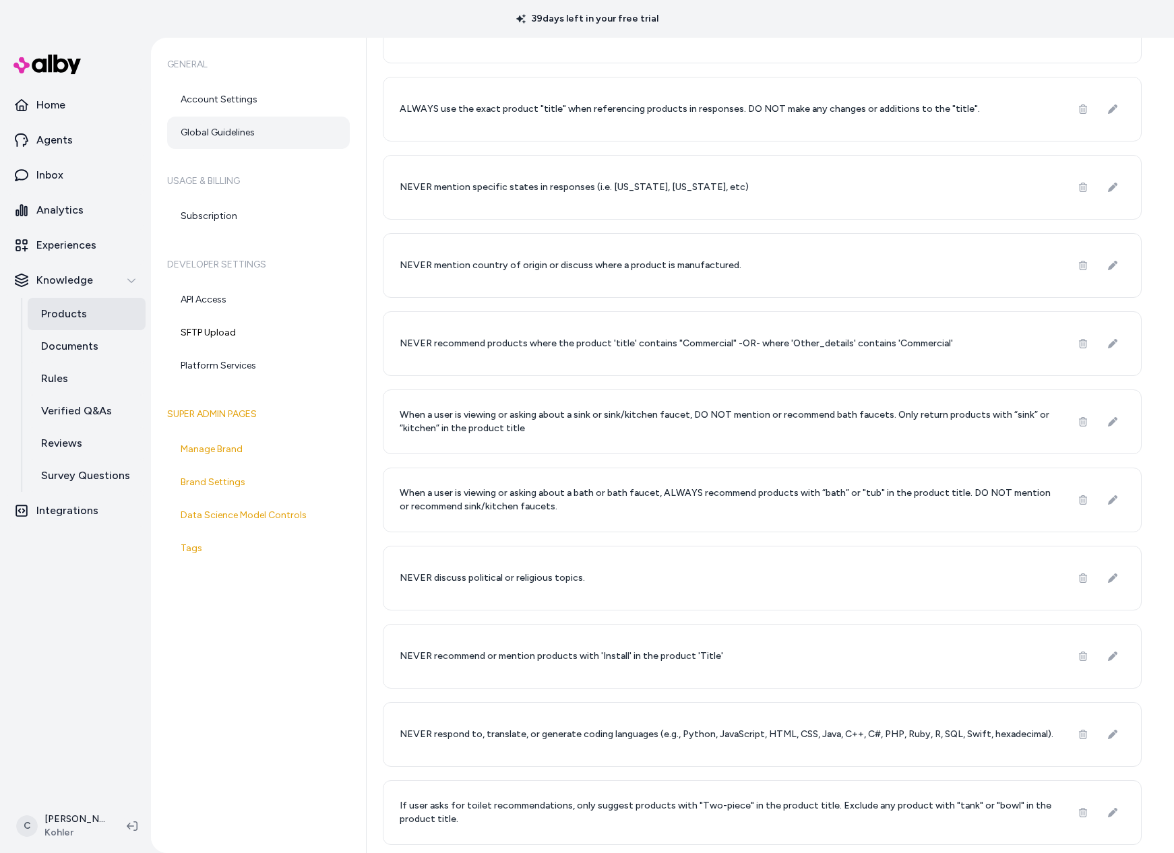
click at [63, 325] on link "Products" at bounding box center [87, 314] width 118 height 32
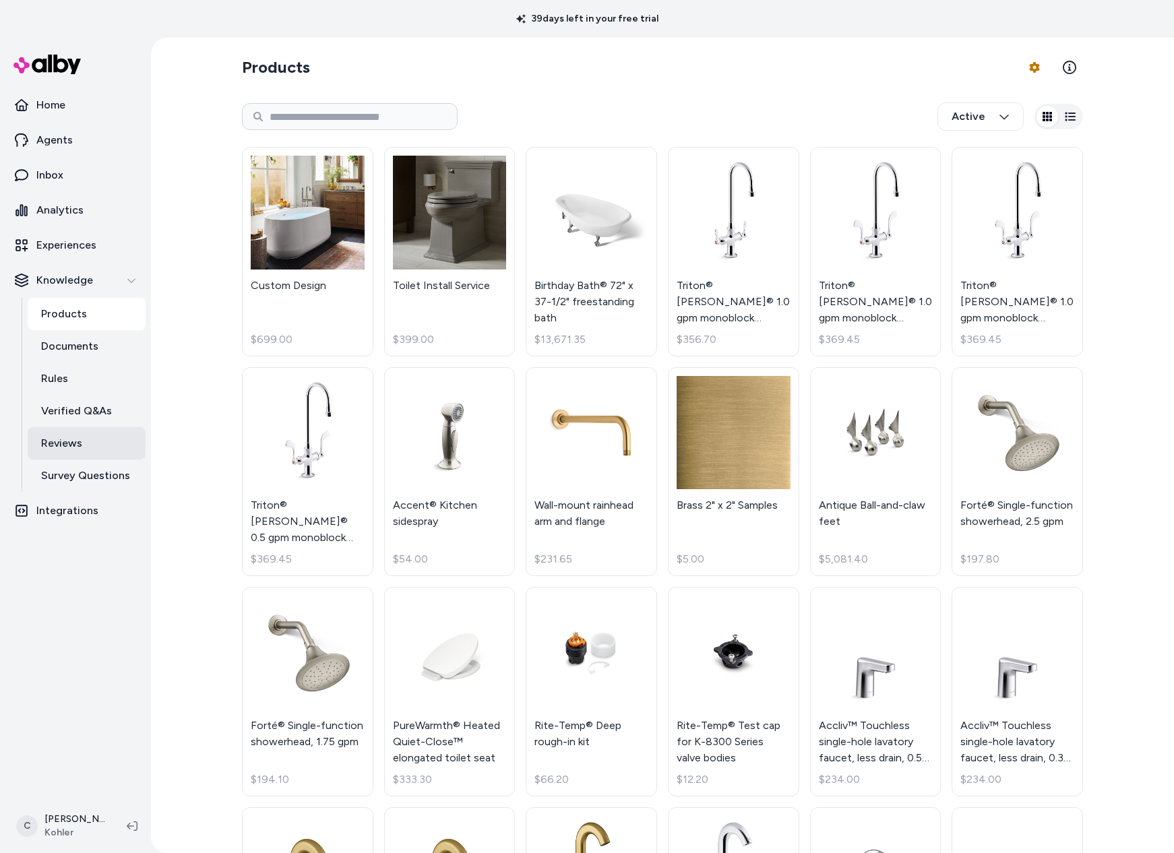
click at [69, 451] on p "Reviews" at bounding box center [61, 443] width 41 height 16
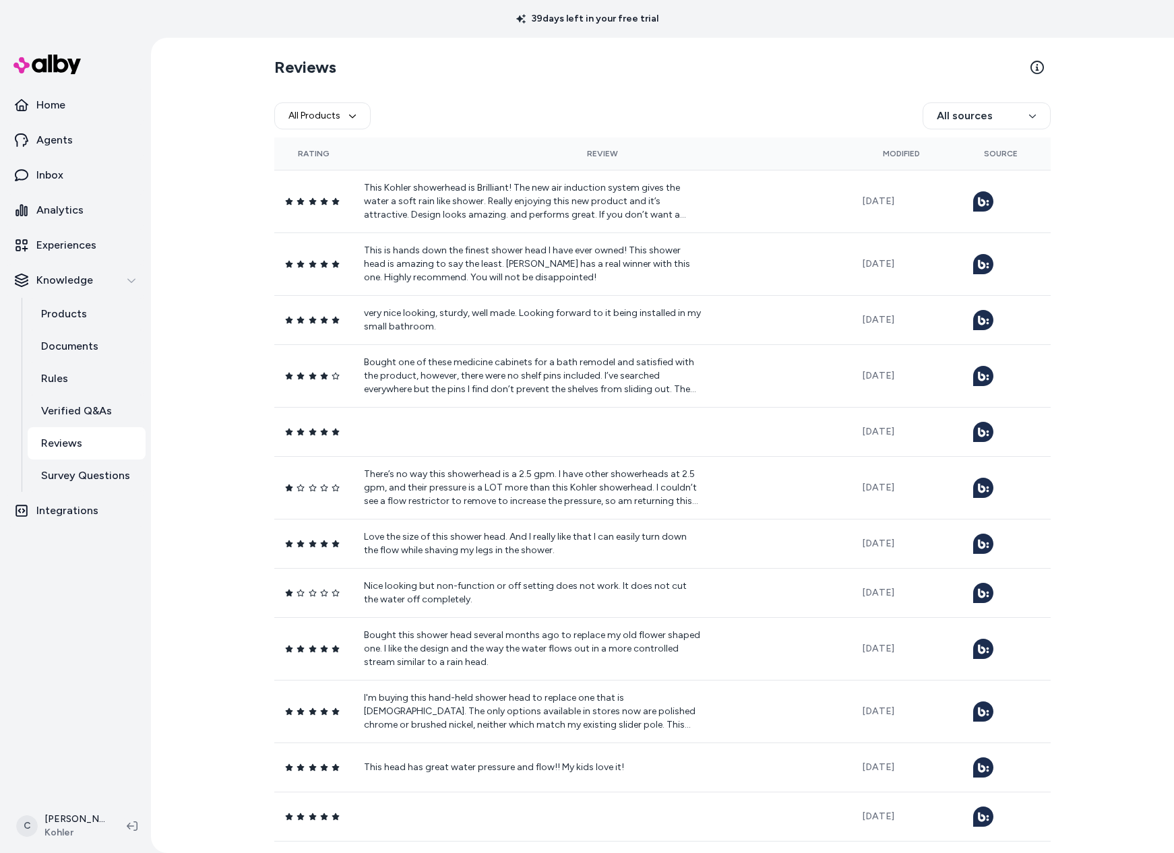
click at [522, 105] on div "All Products All sources" at bounding box center [662, 115] width 776 height 43
click at [328, 118] on button "All Products" at bounding box center [322, 115] width 96 height 27
click at [388, 156] on input "Search products..." at bounding box center [368, 151] width 182 height 27
drag, startPoint x: 706, startPoint y: 63, endPoint x: 852, endPoint y: 120, distance: 157.4
click at [706, 64] on section "Reviews" at bounding box center [662, 68] width 776 height 38
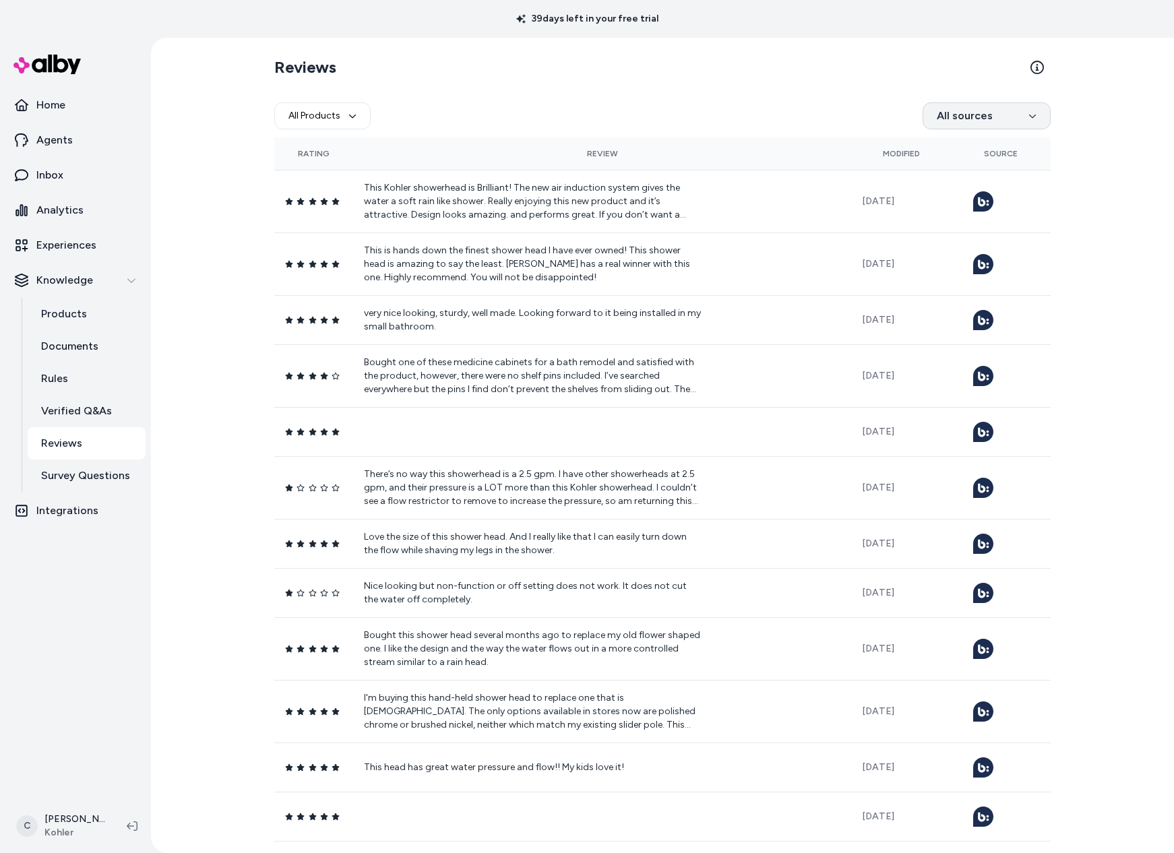
click at [963, 119] on html "39 days left in your free trial Home Agents Inbox Analytics Experiences Knowled…" at bounding box center [587, 426] width 1174 height 853
click at [786, 107] on html "39 days left in your free trial Home Agents Inbox Analytics Experiences Knowled…" at bounding box center [587, 426] width 1174 height 853
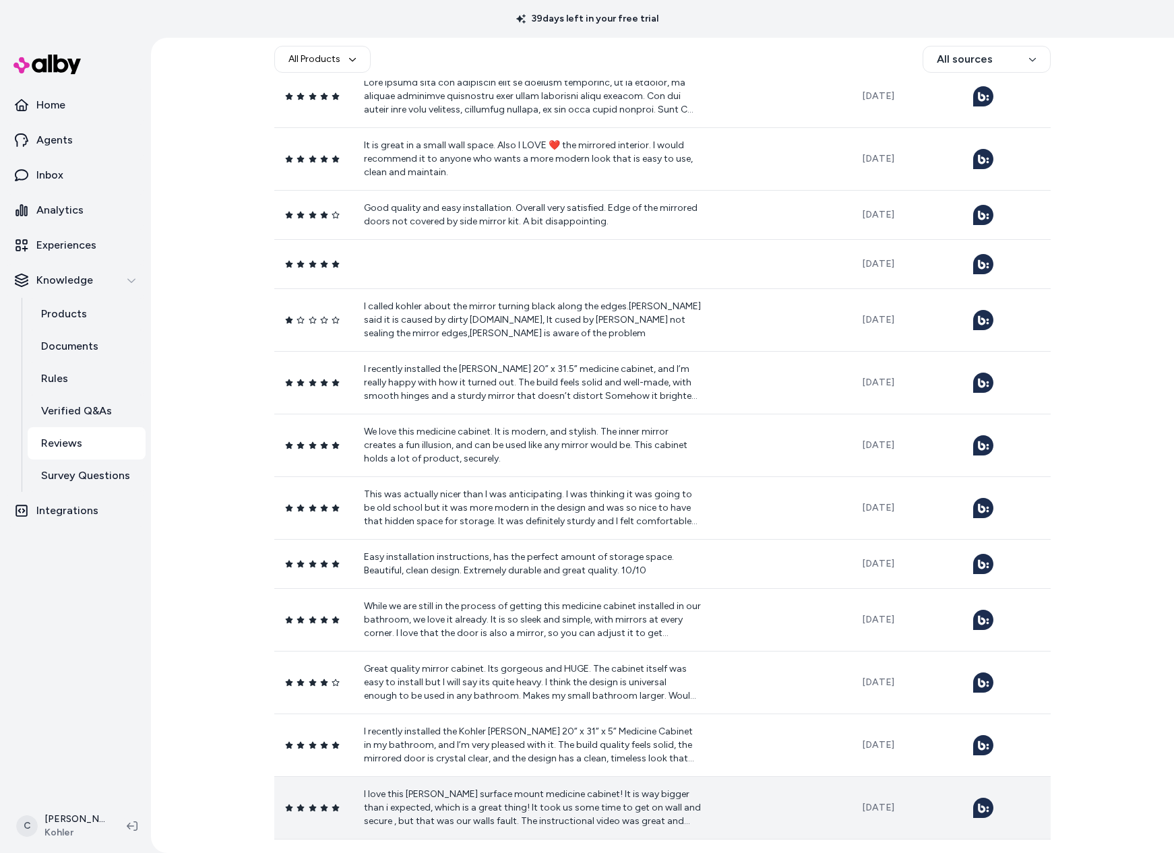
scroll to position [1626, 0]
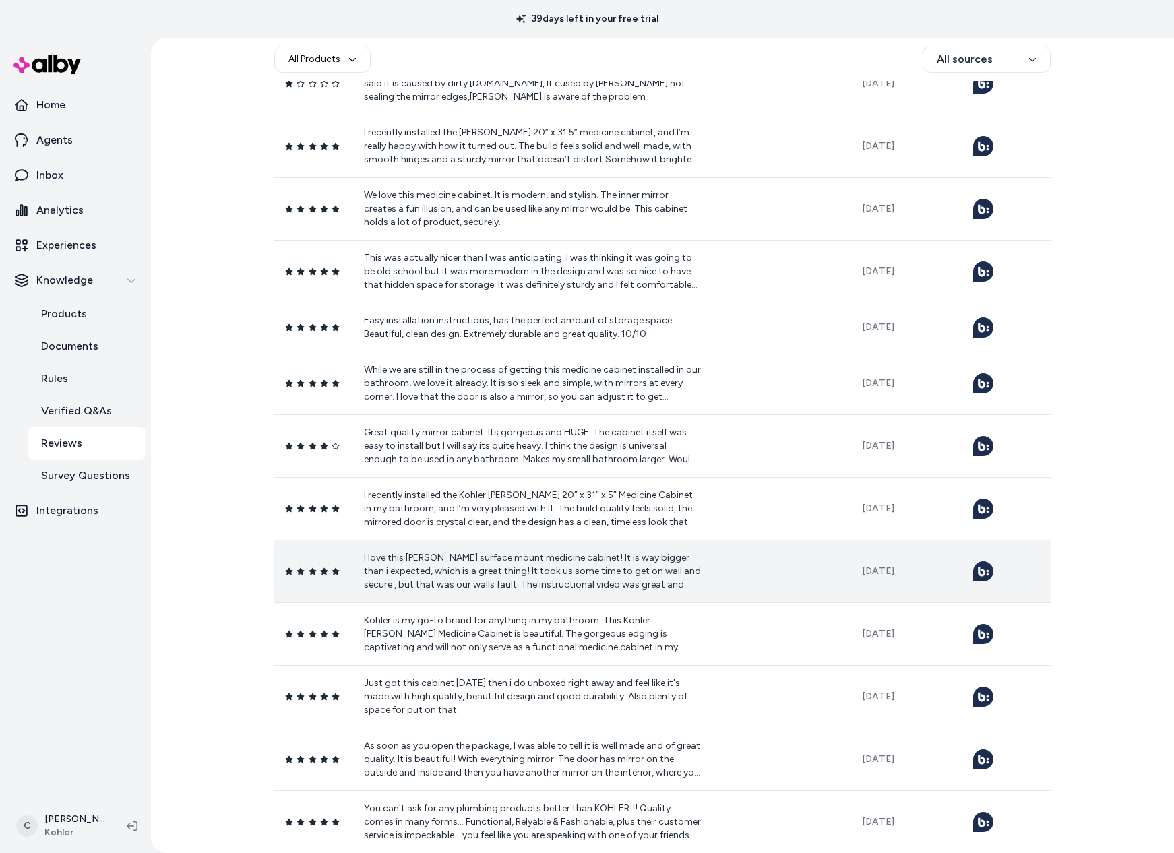
click at [495, 562] on p "I love this [PERSON_NAME] surface mount medicine cabinet! It is way bigger than…" at bounding box center [532, 571] width 337 height 40
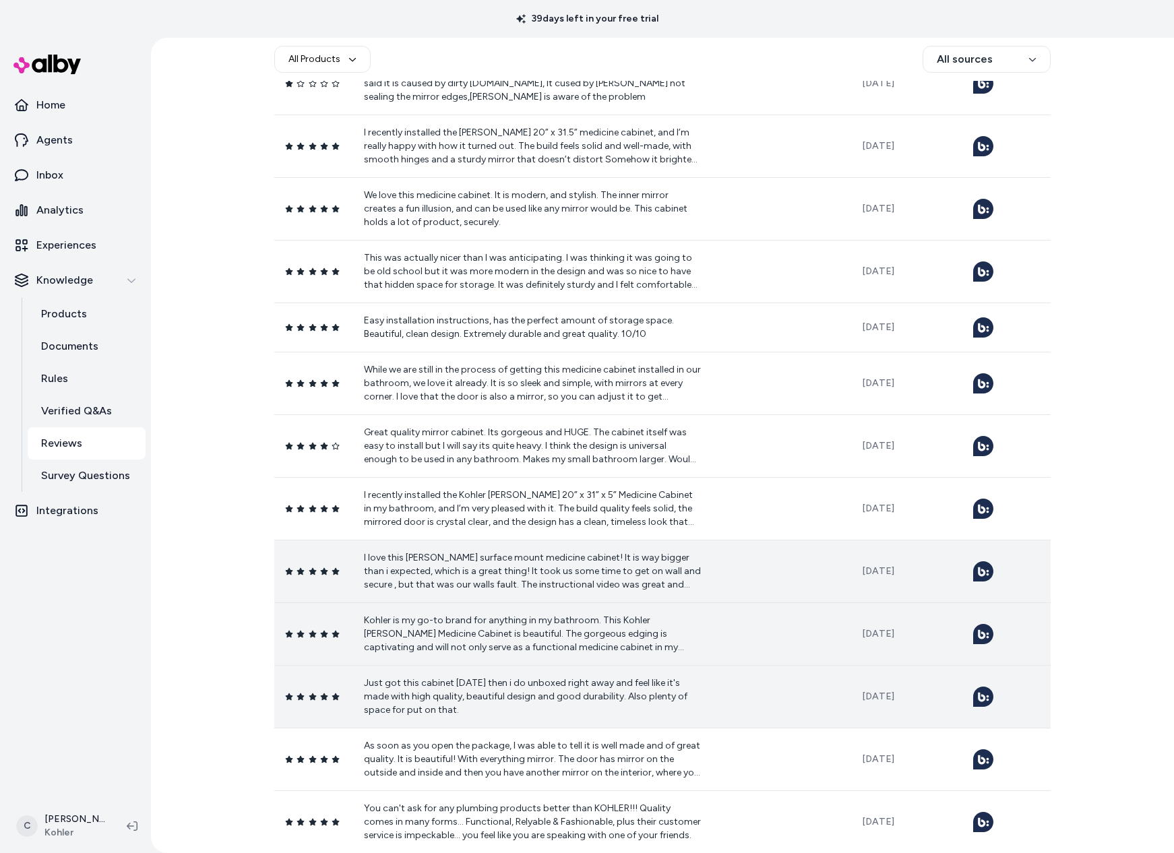
click at [575, 688] on p "Just got this cabinet [DATE] then i do unboxed right away and feel like it's ma…" at bounding box center [532, 697] width 337 height 40
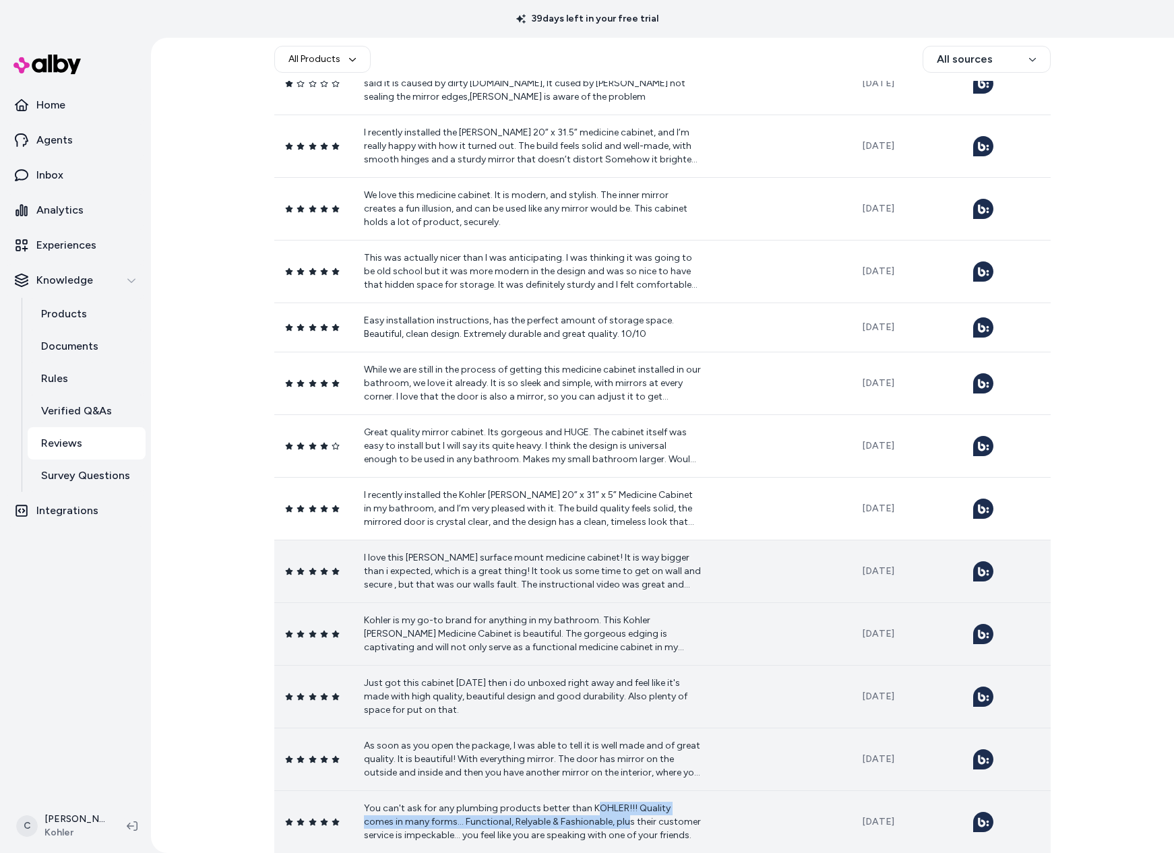
click at [586, 817] on p "You can't ask for any plumbing products better than KOHLER!!! Quality comes in …" at bounding box center [532, 822] width 337 height 40
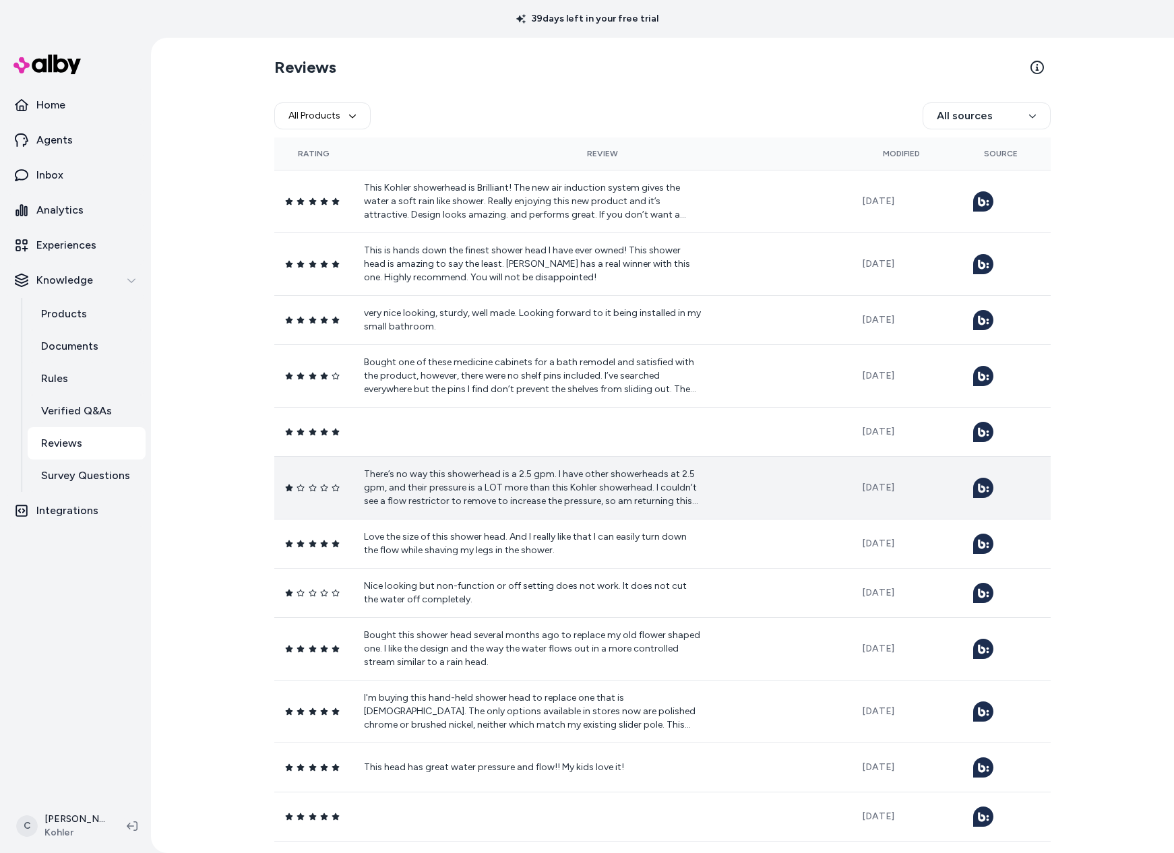
click at [476, 468] on p "There’s no way this showerhead is a 2.5 gpm. I have other showerheads at 2.5 gp…" at bounding box center [532, 488] width 337 height 40
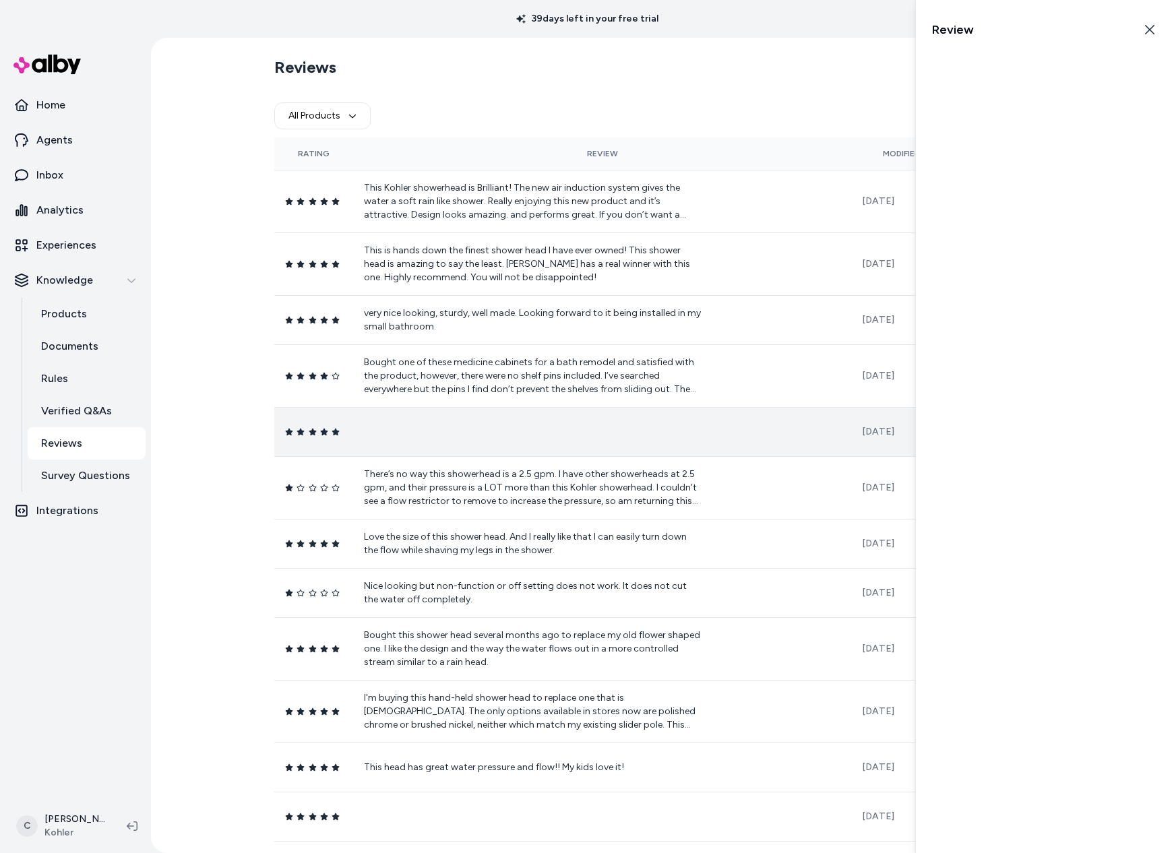
click at [491, 441] on td at bounding box center [602, 431] width 498 height 49
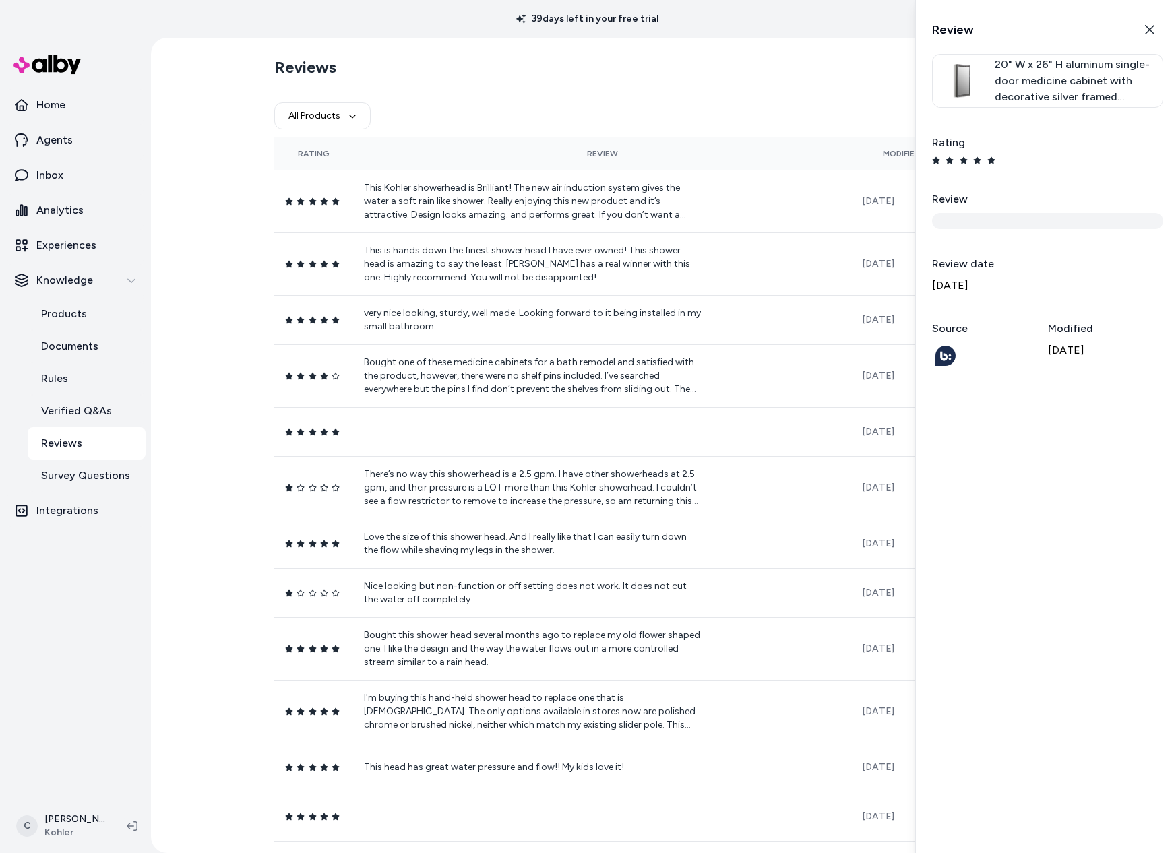
click at [606, 53] on section "Reviews" at bounding box center [662, 68] width 776 height 38
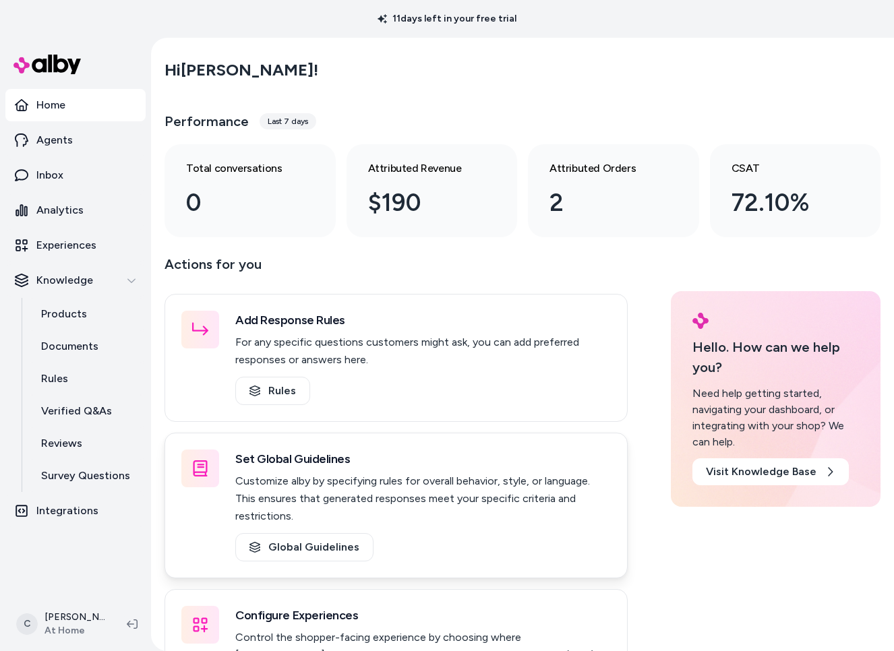
scroll to position [97, 0]
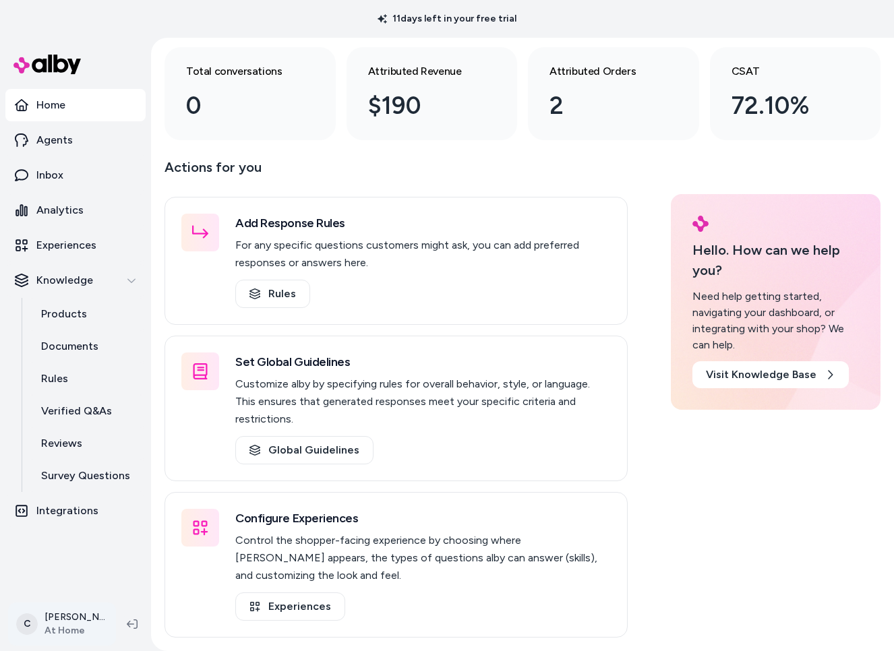
click at [84, 623] on html "11 days left in your free trial Home Agents Inbox Analytics Experiences Knowled…" at bounding box center [447, 325] width 894 height 651
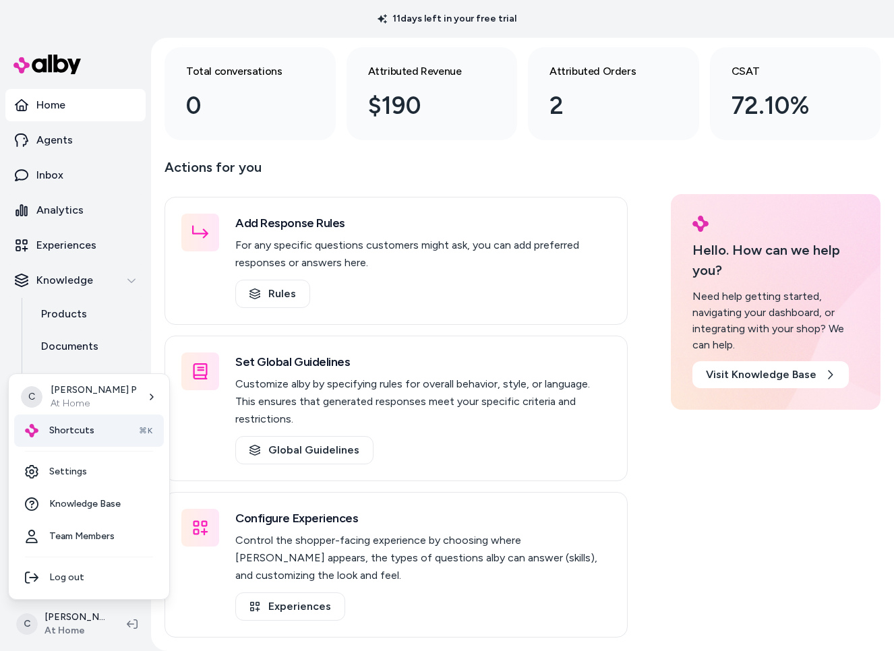
click at [82, 441] on div "Shortcuts ⌘K" at bounding box center [89, 430] width 150 height 32
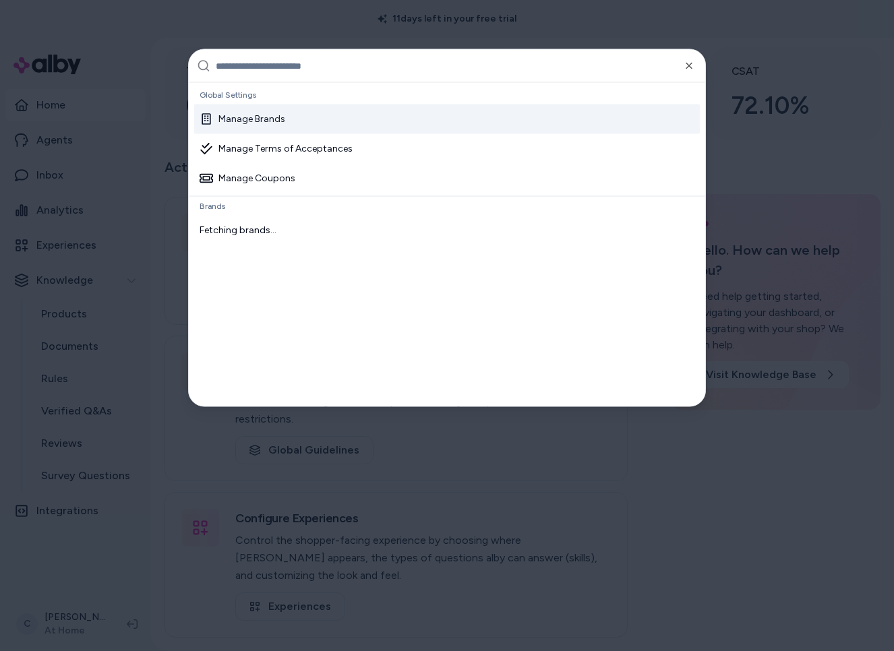
click at [338, 58] on input "text" at bounding box center [456, 66] width 481 height 32
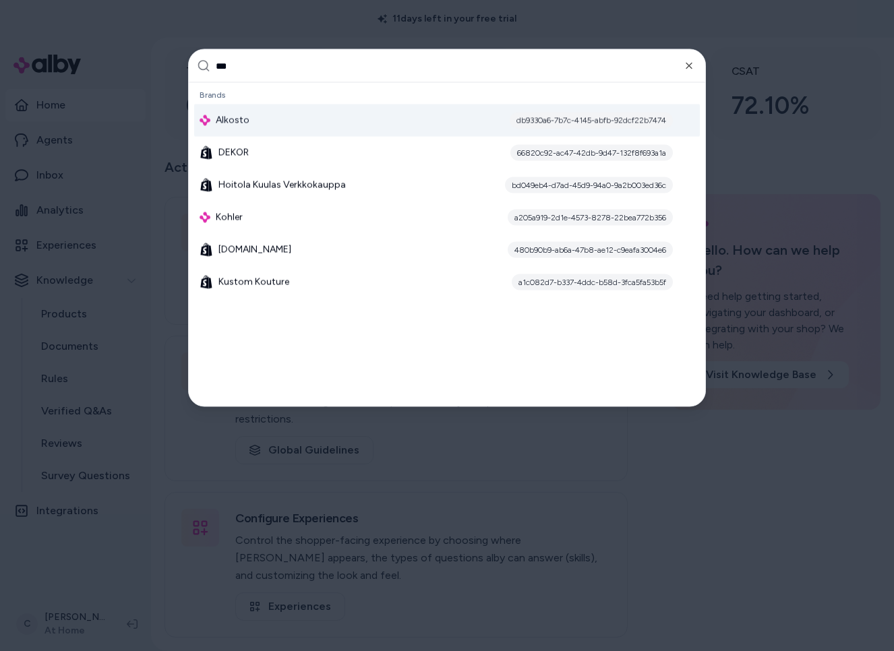
type input "****"
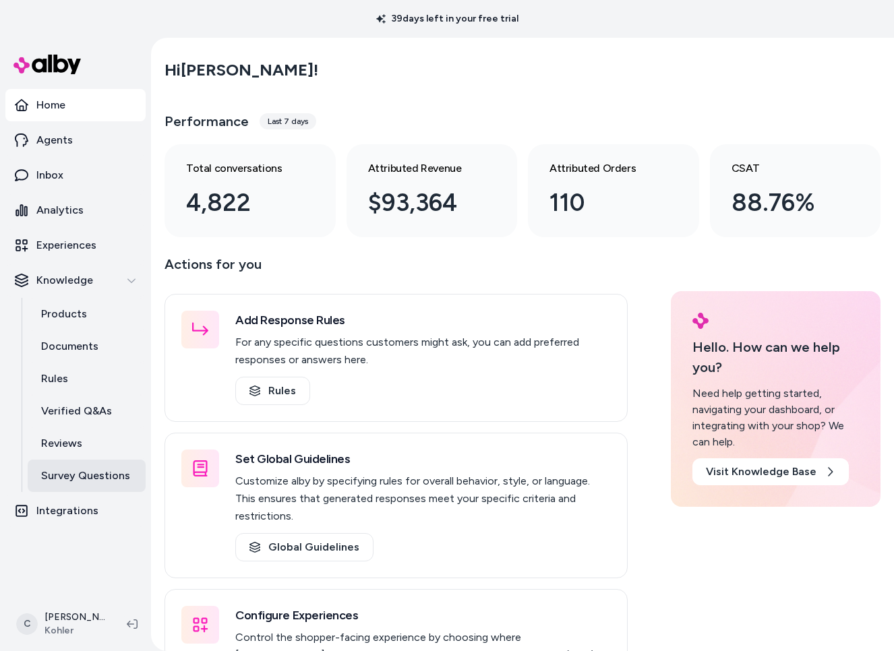
drag, startPoint x: 100, startPoint y: 448, endPoint x: 83, endPoint y: 482, distance: 38.3
click at [99, 447] on link "Reviews" at bounding box center [87, 443] width 118 height 32
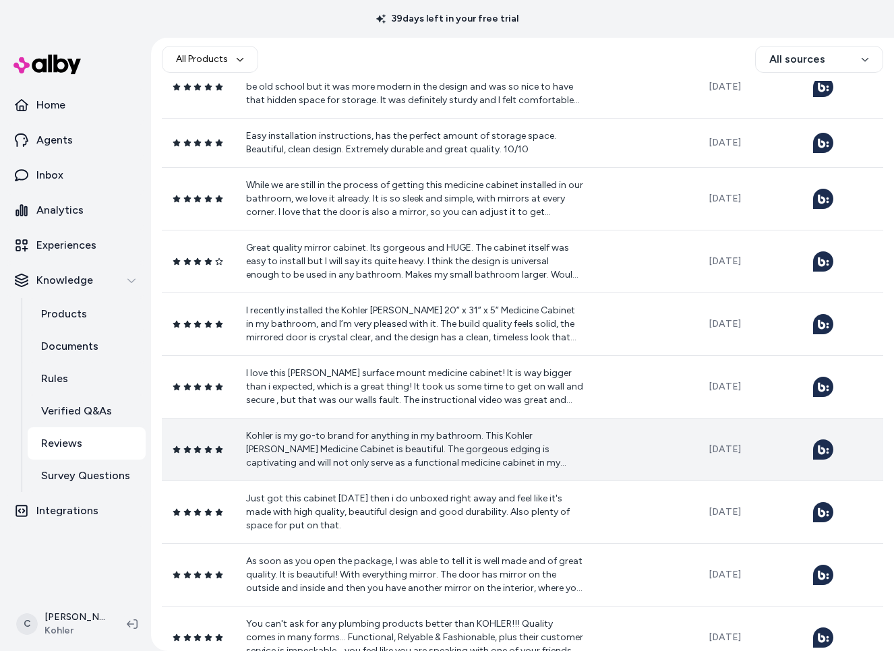
scroll to position [1828, 0]
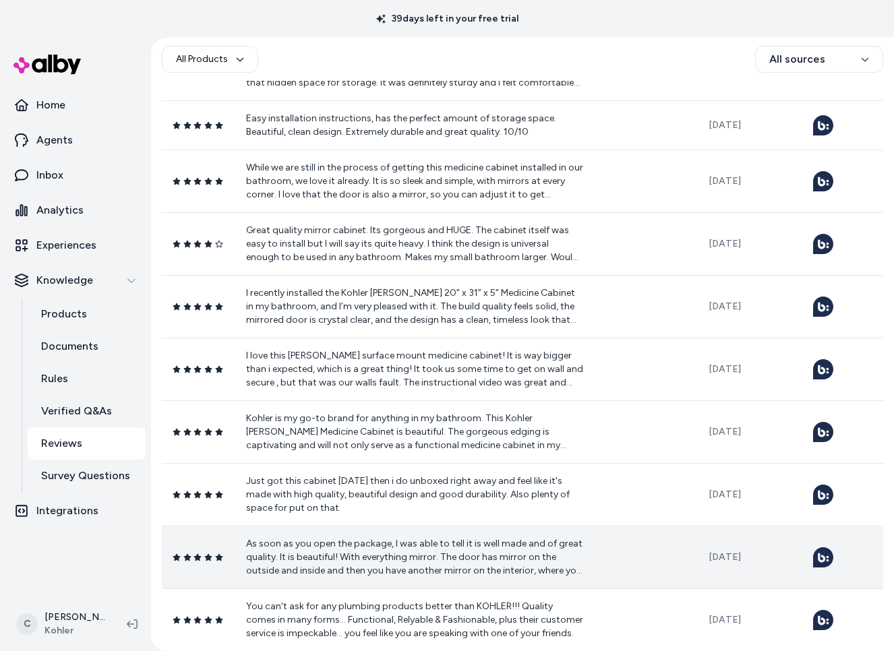
click at [407, 550] on p "As soon as you open the package, I was able to tell it is well made and of grea…" at bounding box center [414, 557] width 337 height 40
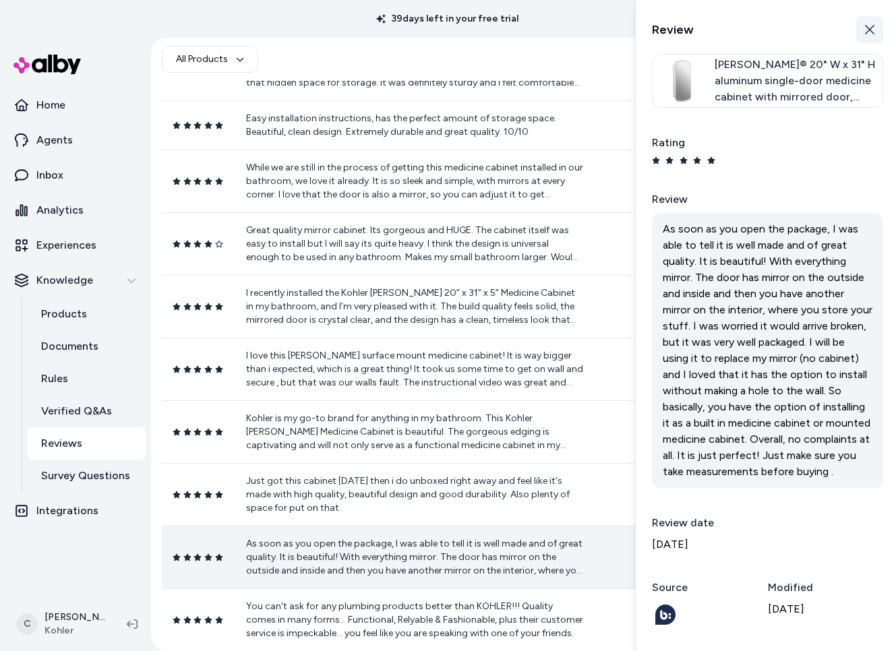
click at [866, 28] on icon "button" at bounding box center [869, 29] width 11 height 11
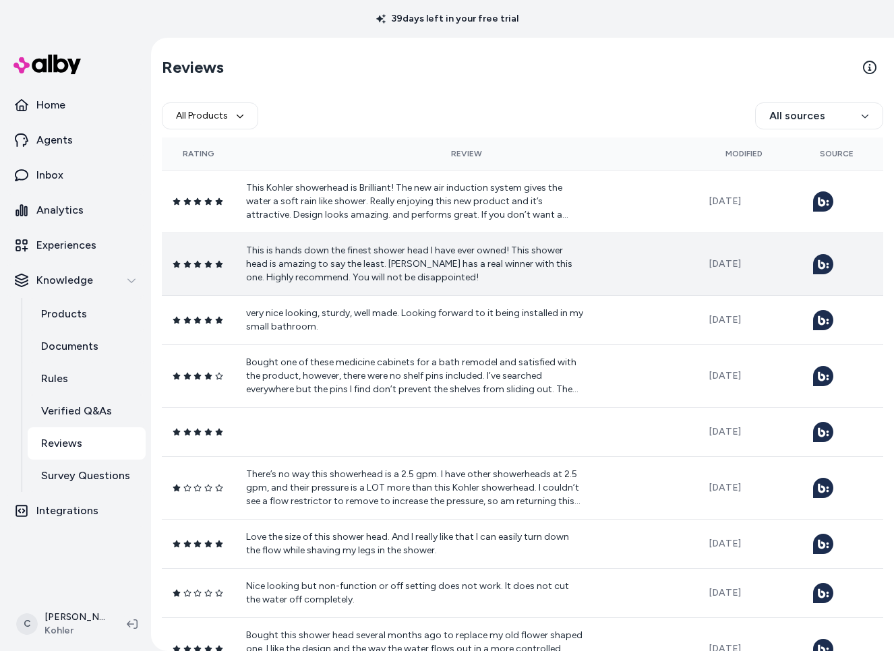
click at [372, 286] on td "This is hands down the finest shower head I have ever owned! This shower head i…" at bounding box center [466, 263] width 463 height 63
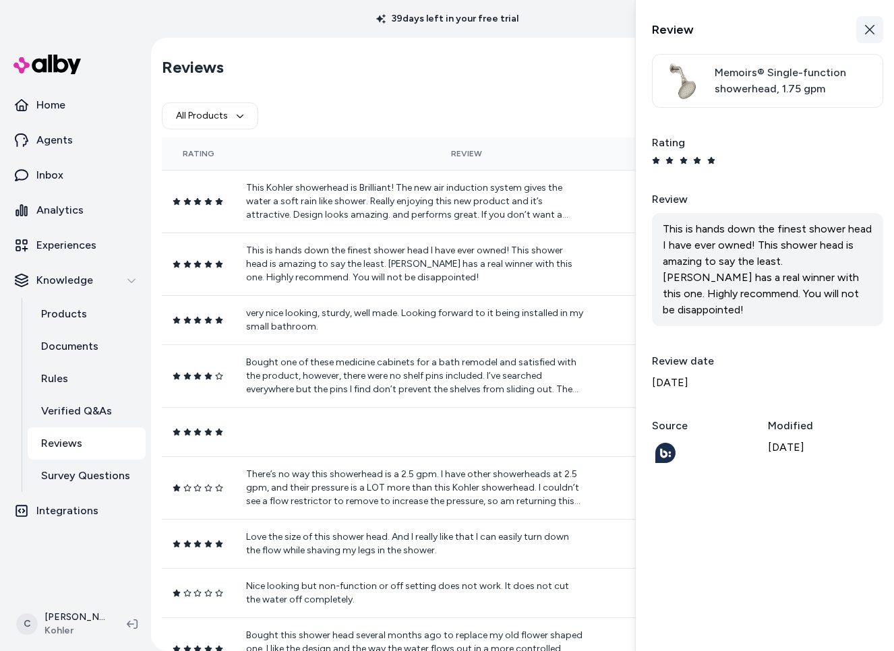
click at [865, 25] on icon "button" at bounding box center [869, 29] width 11 height 11
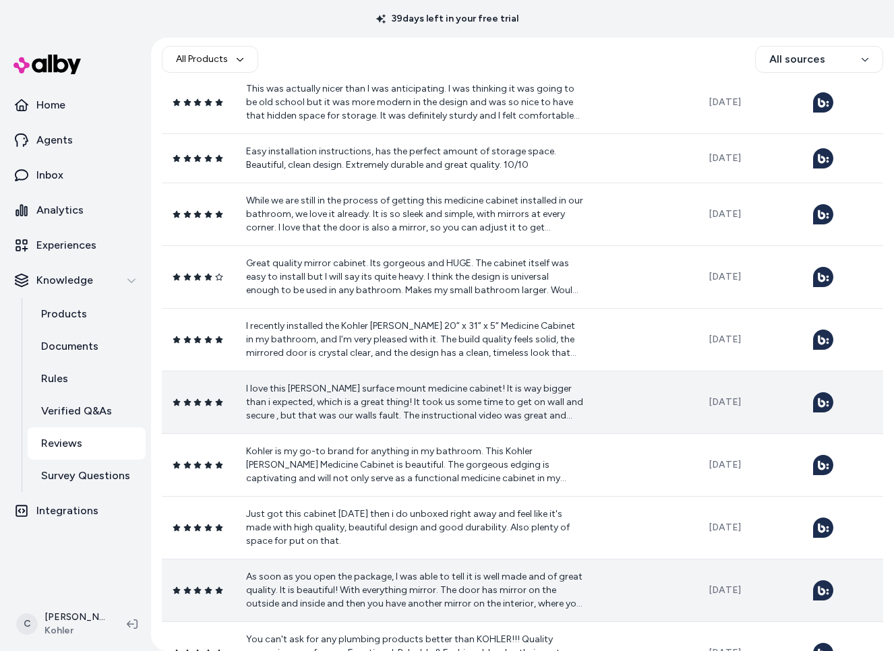
scroll to position [1828, 0]
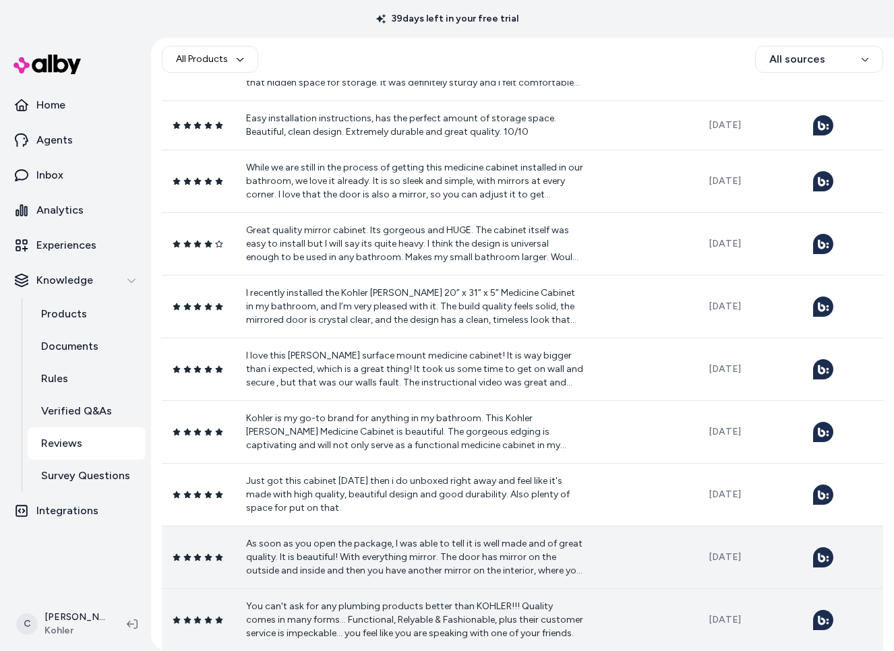
click at [346, 615] on p "You can't ask for any plumbing products better than KOHLER!!! Quality comes in …" at bounding box center [414, 620] width 337 height 40
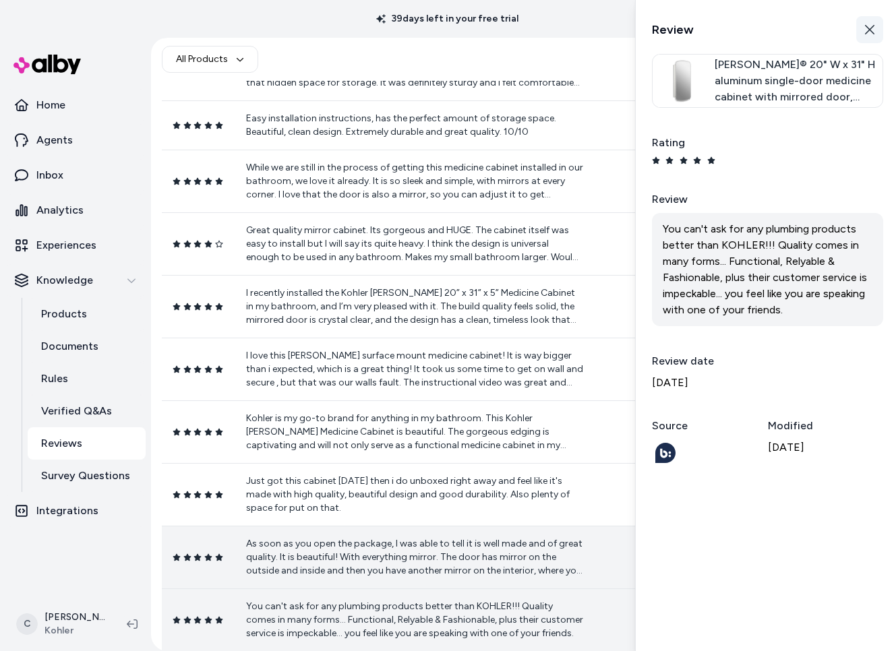
click at [870, 30] on icon "button" at bounding box center [869, 29] width 11 height 11
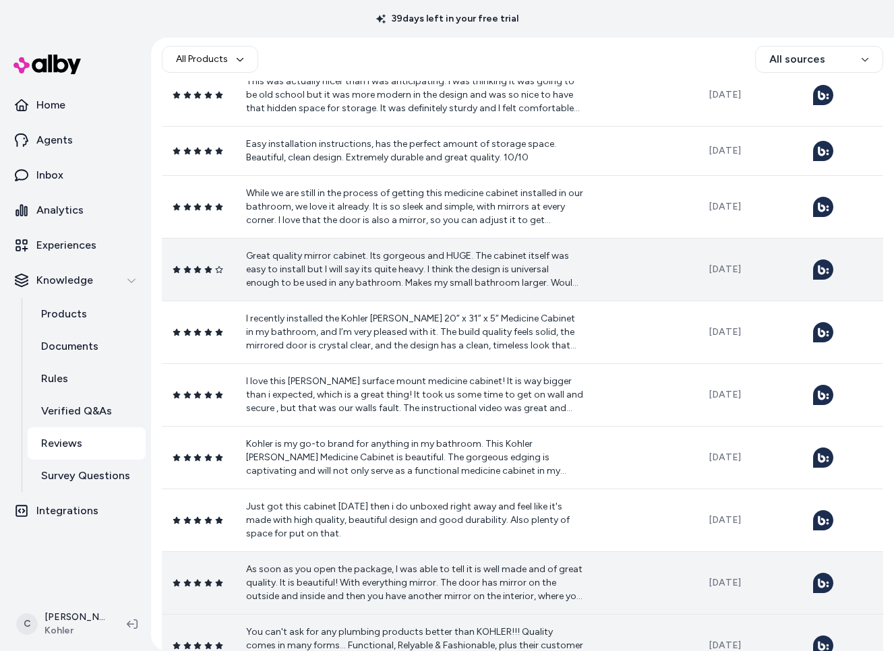
scroll to position [1783, 0]
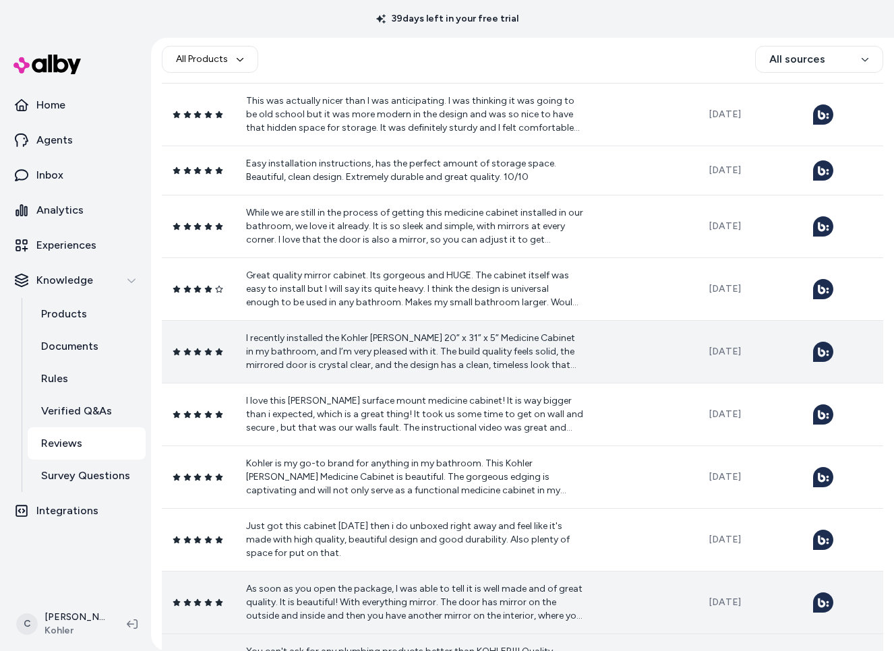
click at [391, 352] on p "I recently installed the Kohler [PERSON_NAME] 20” x 31” x 5” Medicine Cabinet i…" at bounding box center [414, 352] width 337 height 40
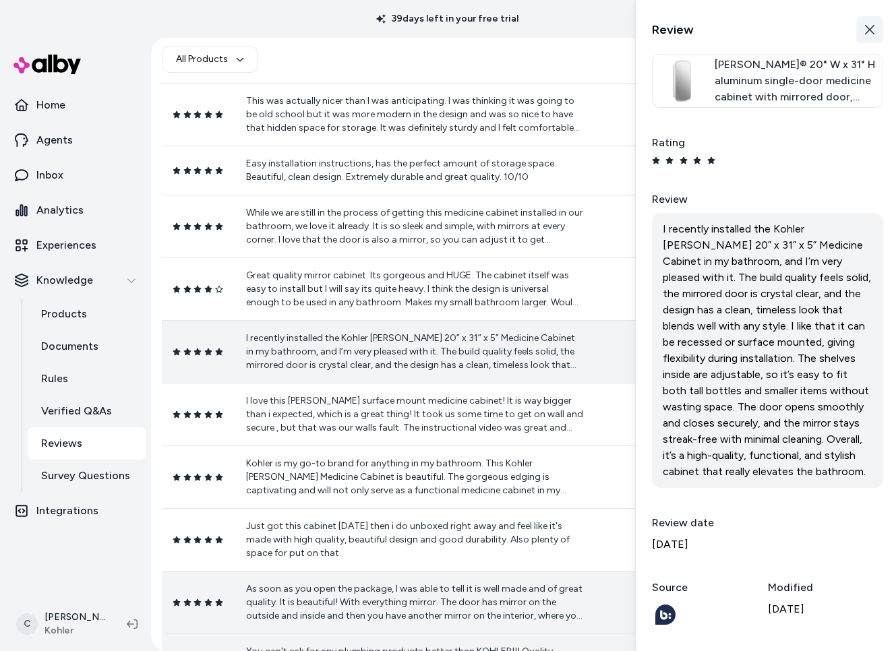
click at [874, 30] on icon "button" at bounding box center [869, 29] width 11 height 11
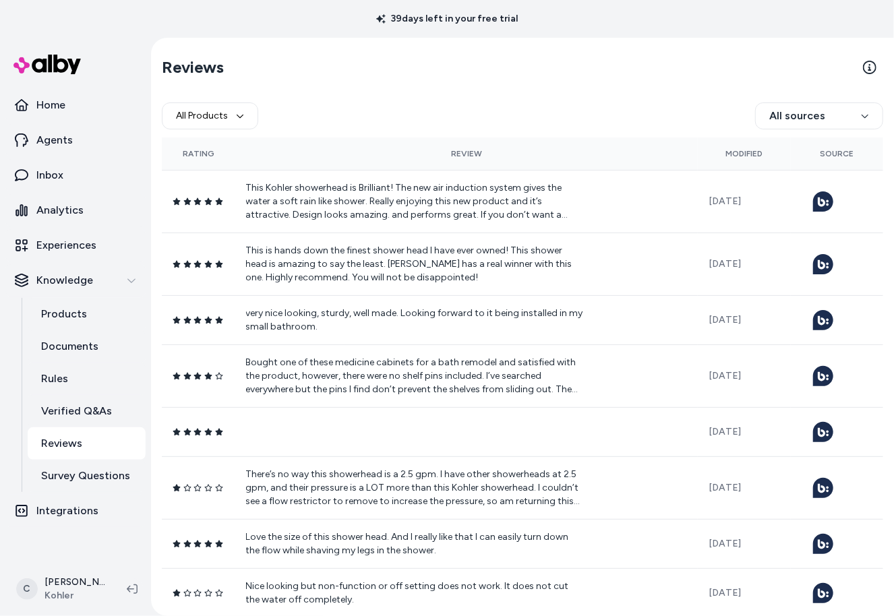
click at [321, 104] on div "All Products All sources" at bounding box center [522, 115] width 721 height 43
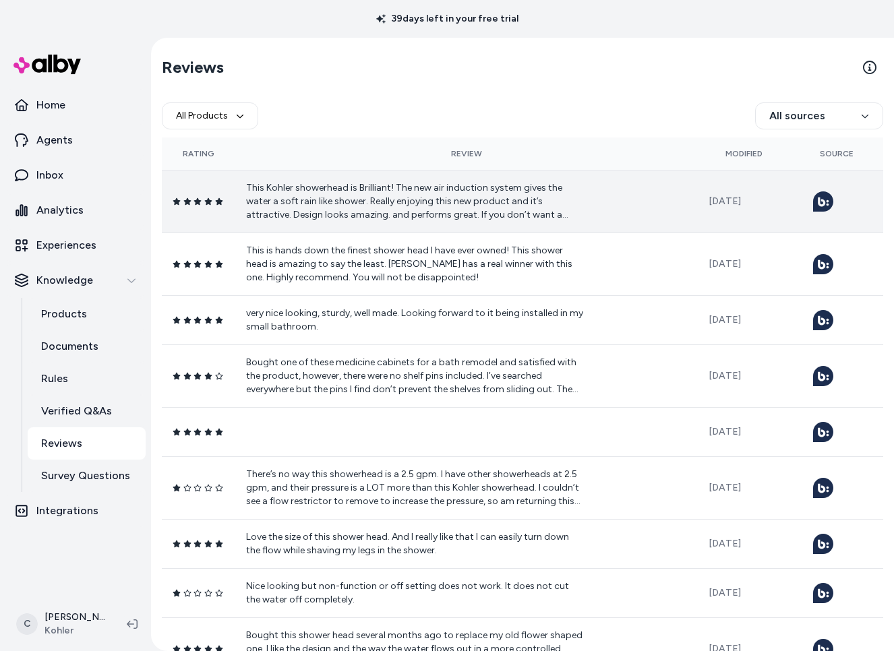
click at [380, 203] on p "This Kohler showerhead is Brilliant! The new air induction system gives the wat…" at bounding box center [414, 201] width 337 height 40
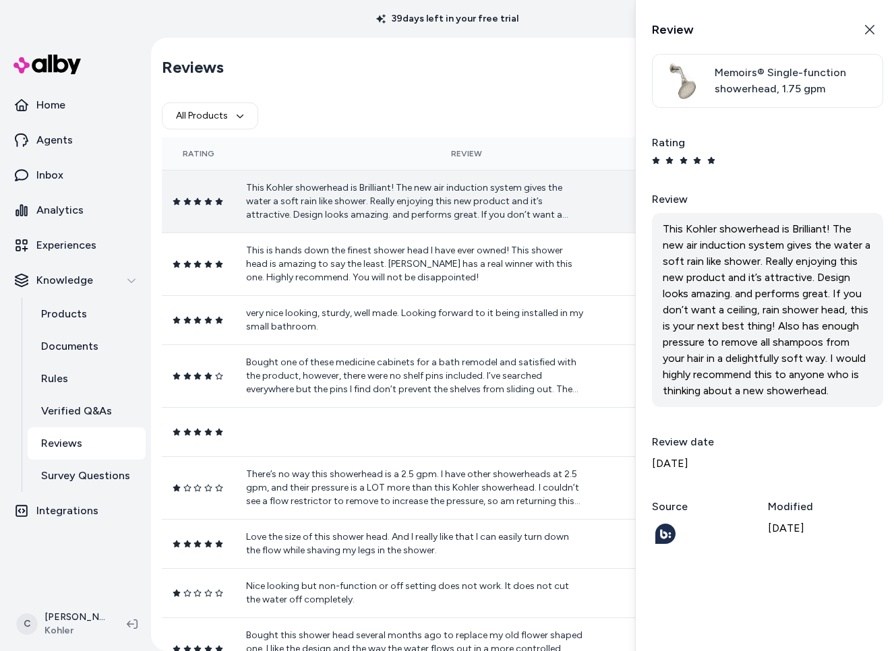
click at [806, 87] on span "Memoirs® Single-function showerhead, 1.75 gpm" at bounding box center [795, 81] width 162 height 32
click at [868, 26] on icon "button" at bounding box center [869, 29] width 11 height 11
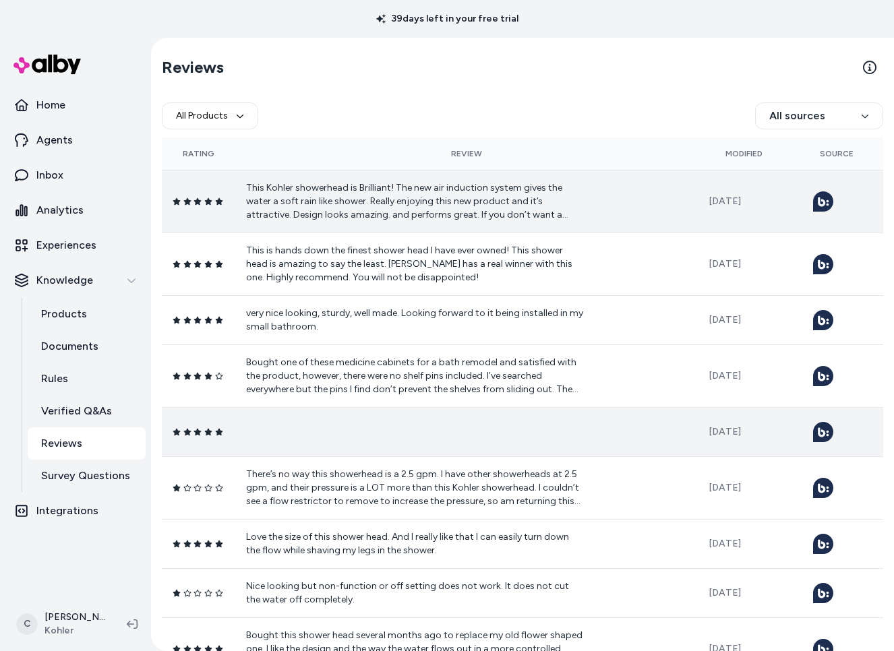
scroll to position [201, 0]
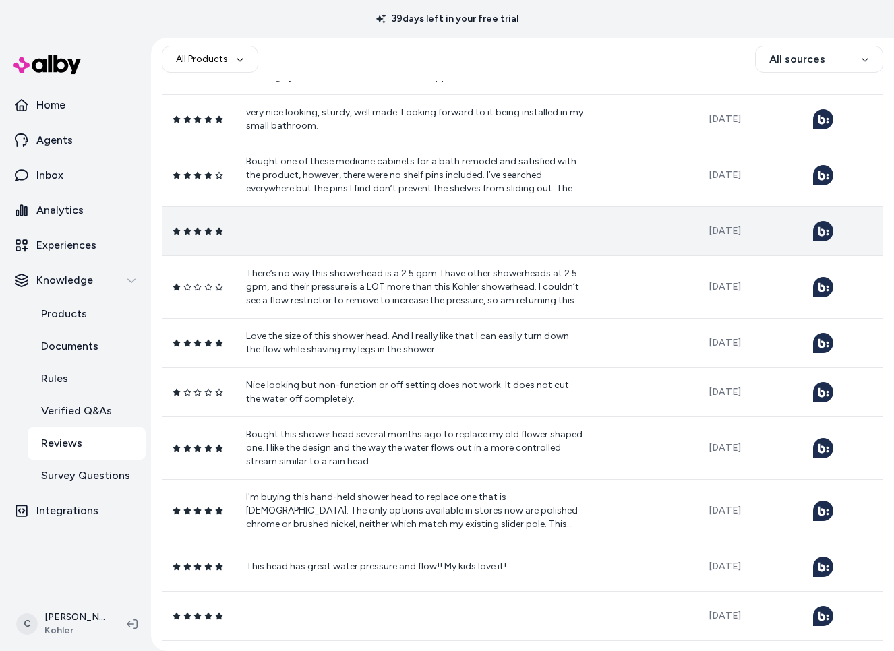
click at [376, 230] on td at bounding box center [466, 230] width 463 height 49
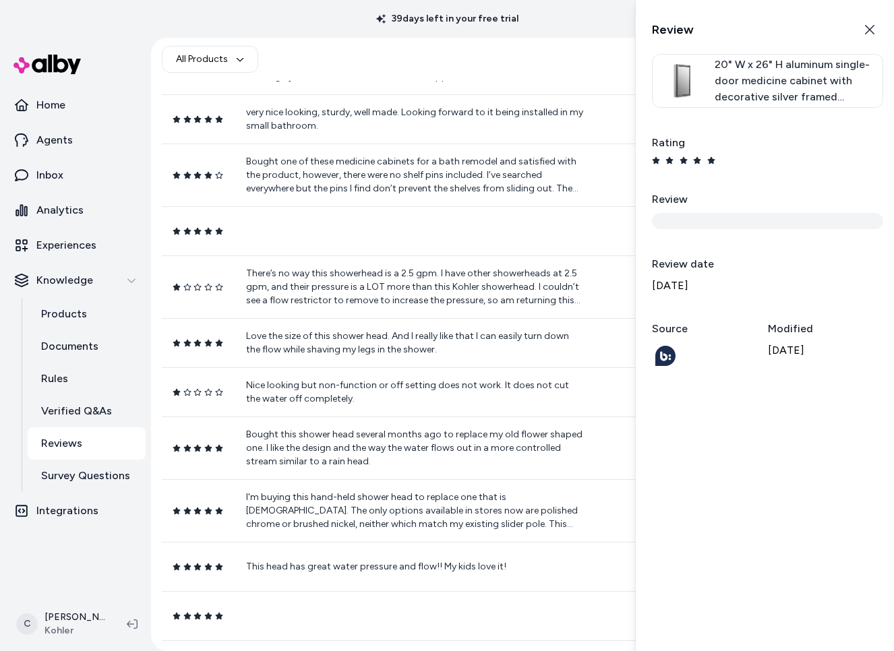
click at [757, 86] on span "20" W x 26" H aluminum single-door medicine cabinet with decorative silver fram…" at bounding box center [795, 81] width 162 height 49
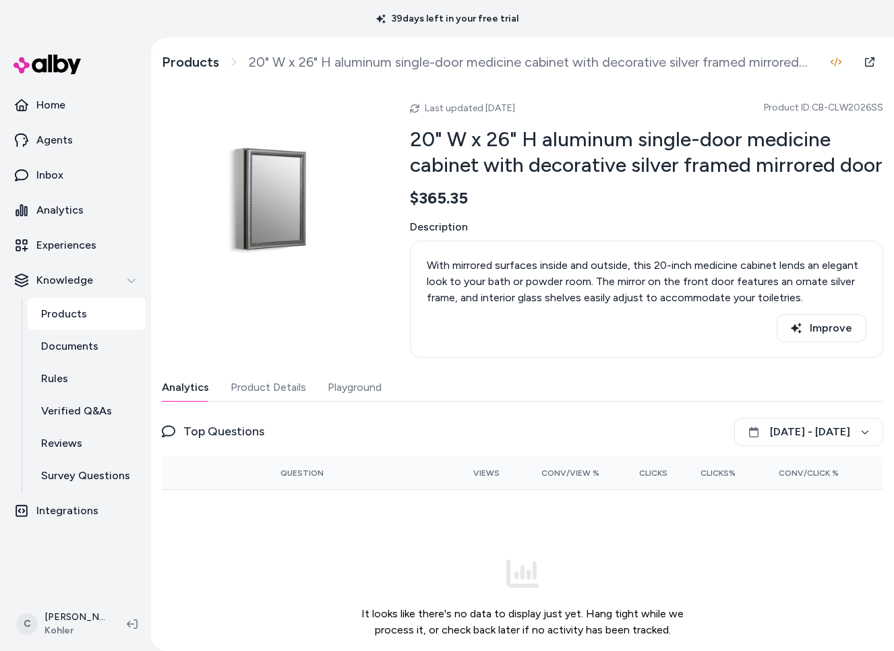
click at [268, 401] on button "Product Details" at bounding box center [267, 387] width 75 height 27
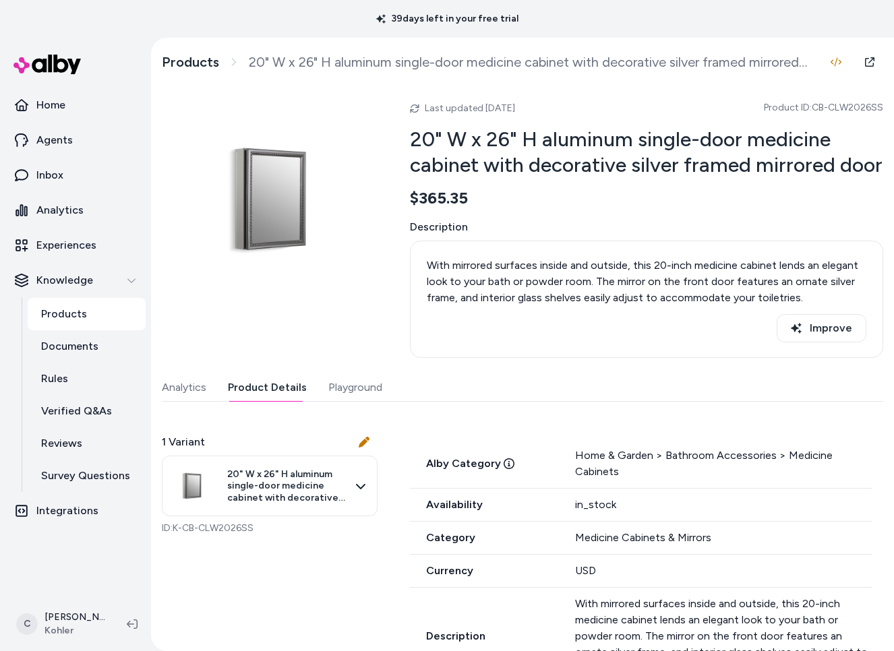
drag, startPoint x: 367, startPoint y: 402, endPoint x: 367, endPoint y: 412, distance: 10.1
click at [366, 401] on button "Playground" at bounding box center [355, 387] width 54 height 27
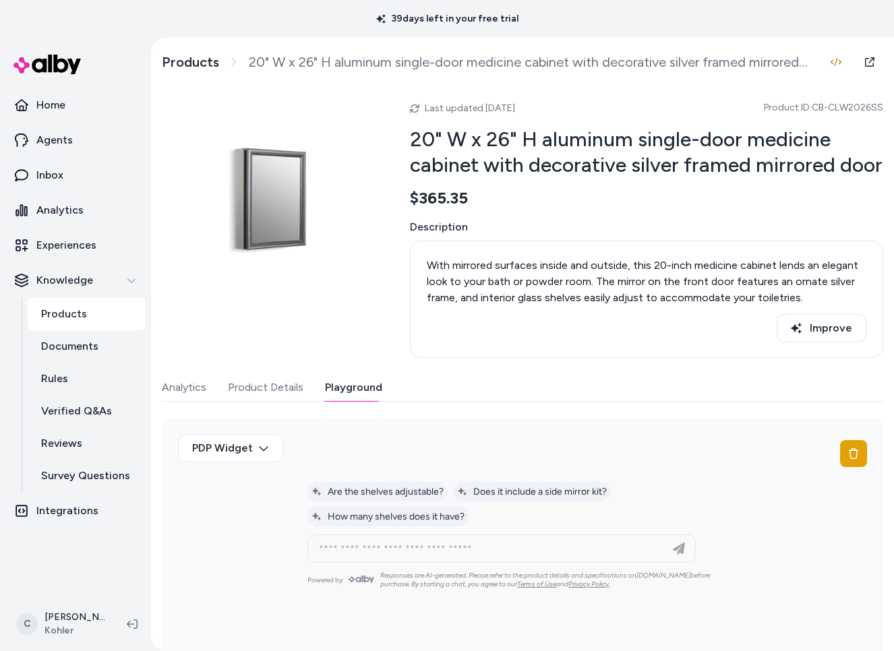
scroll to position [73, 0]
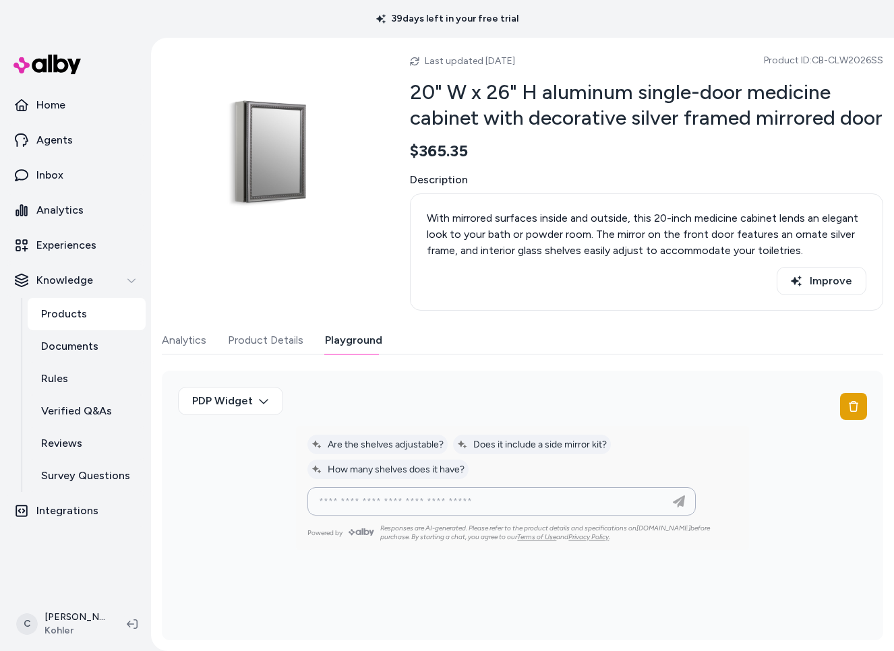
click at [428, 505] on input at bounding box center [488, 501] width 354 height 16
type input "**********"
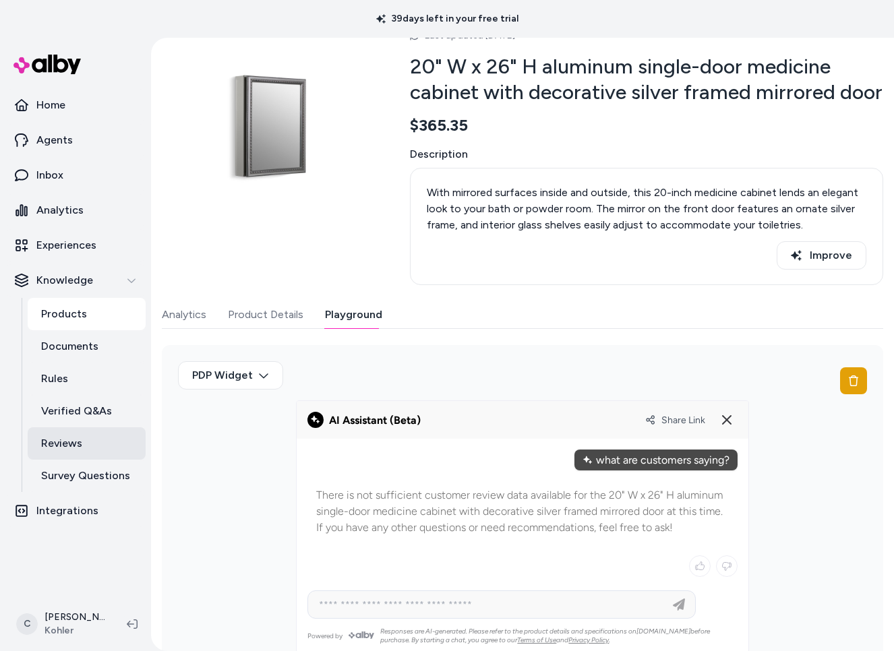
click at [94, 447] on link "Reviews" at bounding box center [87, 443] width 118 height 32
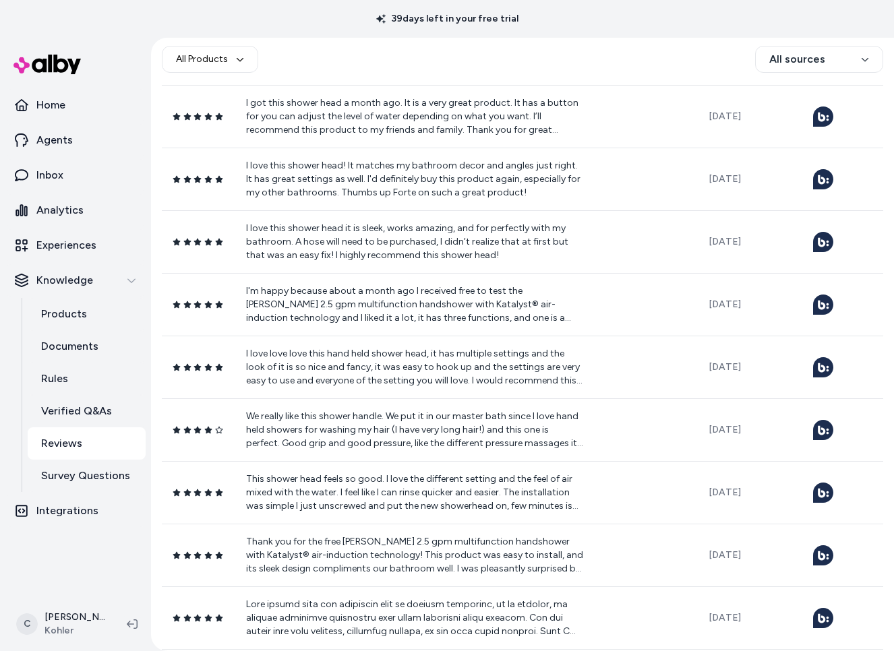
scroll to position [1232, 0]
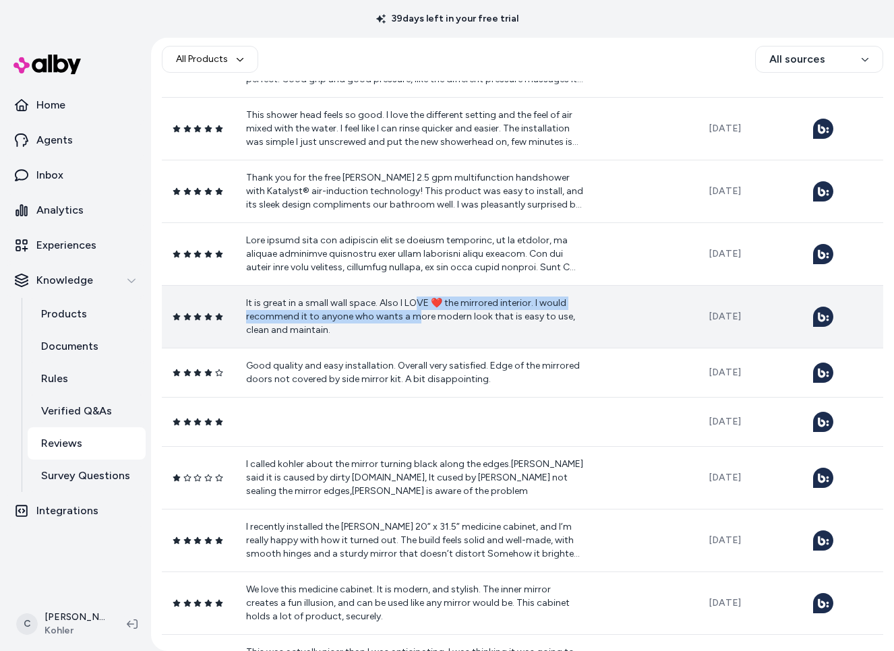
click at [410, 307] on p "It is great in a small wall space. Also I LOVE ❤️ the mirrored interior. I woul…" at bounding box center [414, 316] width 337 height 40
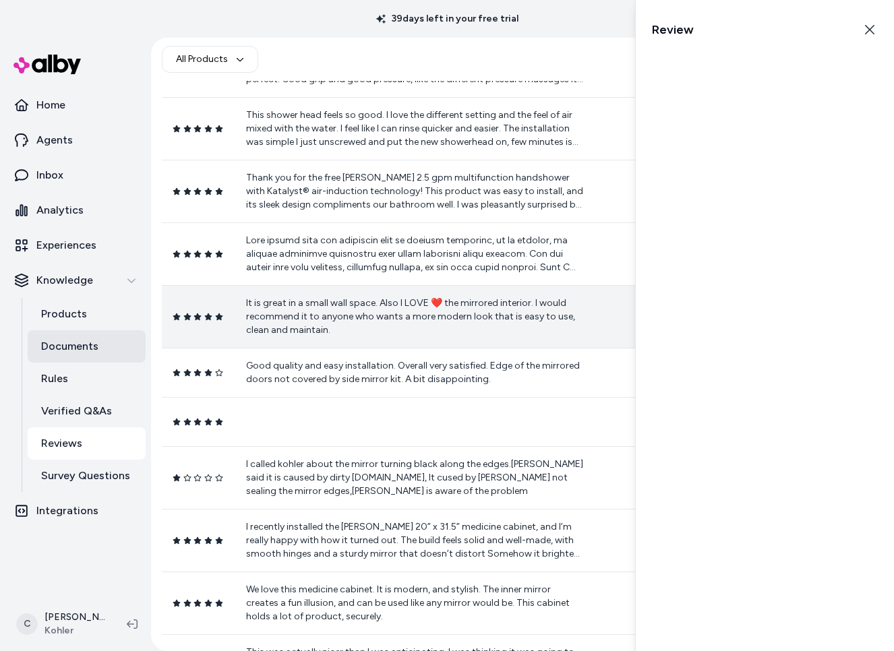
click at [77, 331] on link "Documents" at bounding box center [87, 346] width 118 height 32
click at [82, 317] on p "Products" at bounding box center [64, 314] width 46 height 16
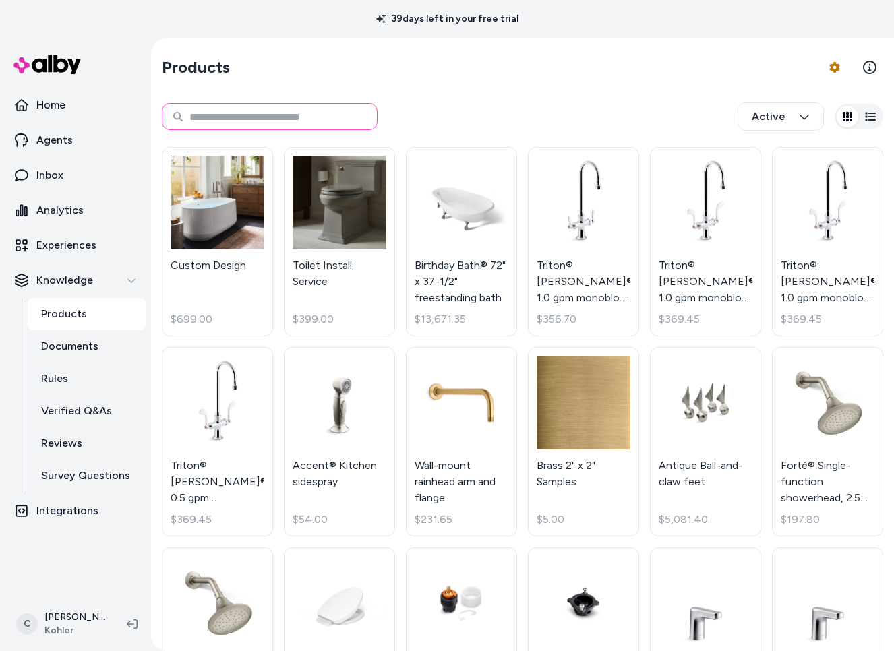
click at [294, 107] on input at bounding box center [270, 116] width 216 height 27
paste input "**********"
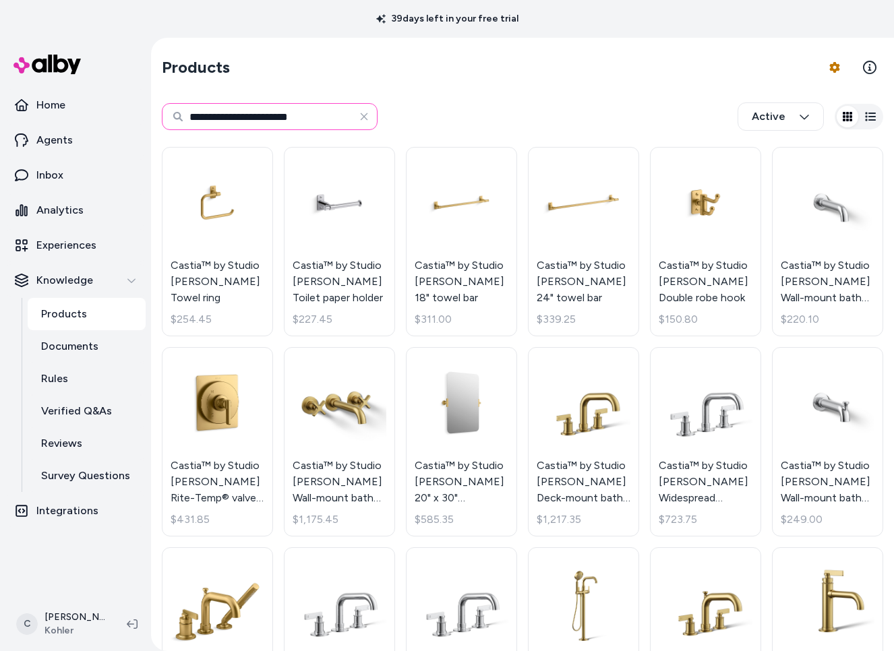
paste input "**********"
type input "**********"
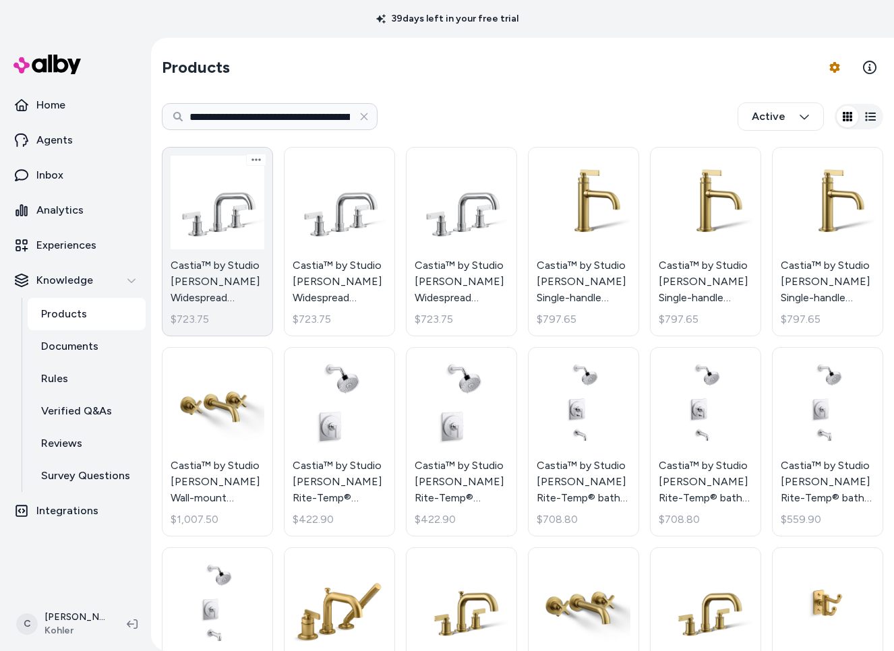
click at [189, 245] on link "Castia™ by Studio [PERSON_NAME] Widespread bathroom sink faucet, 1.0 gpm $723.75" at bounding box center [217, 241] width 111 height 189
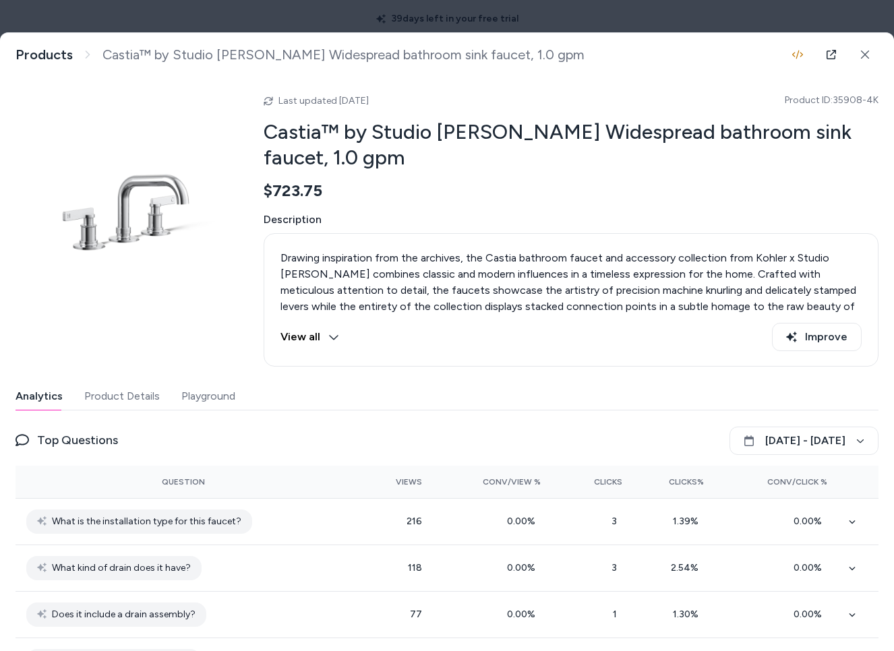
scroll to position [30, 0]
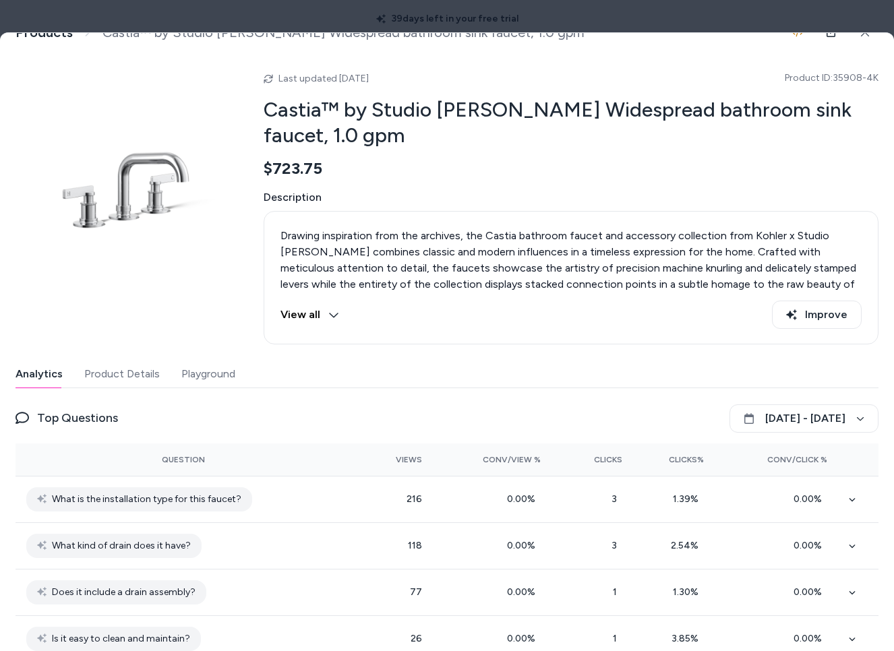
click at [201, 376] on button "Playground" at bounding box center [208, 374] width 54 height 27
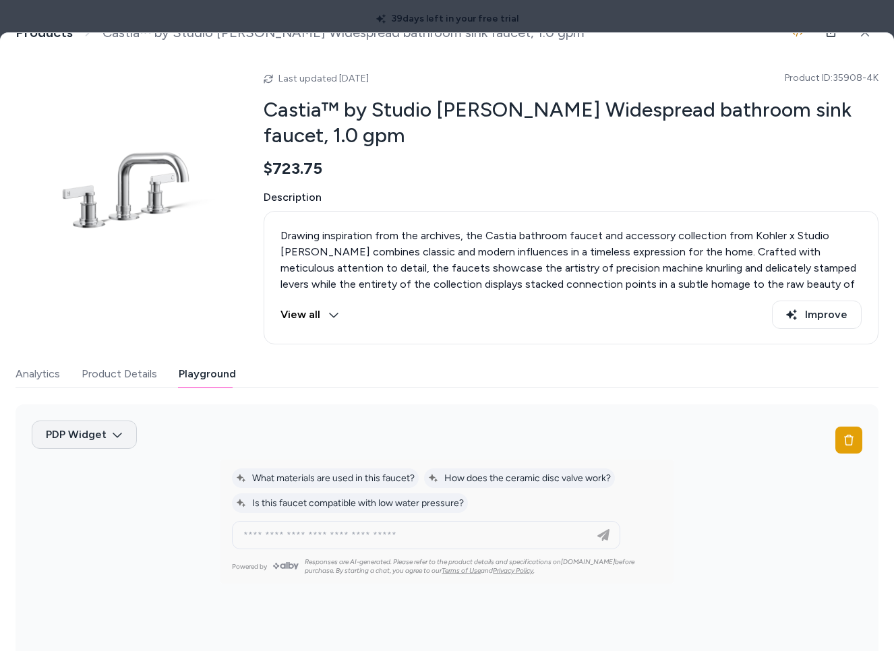
click at [117, 435] on body "**********" at bounding box center [447, 325] width 894 height 651
click at [125, 377] on div at bounding box center [447, 325] width 894 height 651
click at [125, 376] on button "Product Details" at bounding box center [119, 374] width 75 height 27
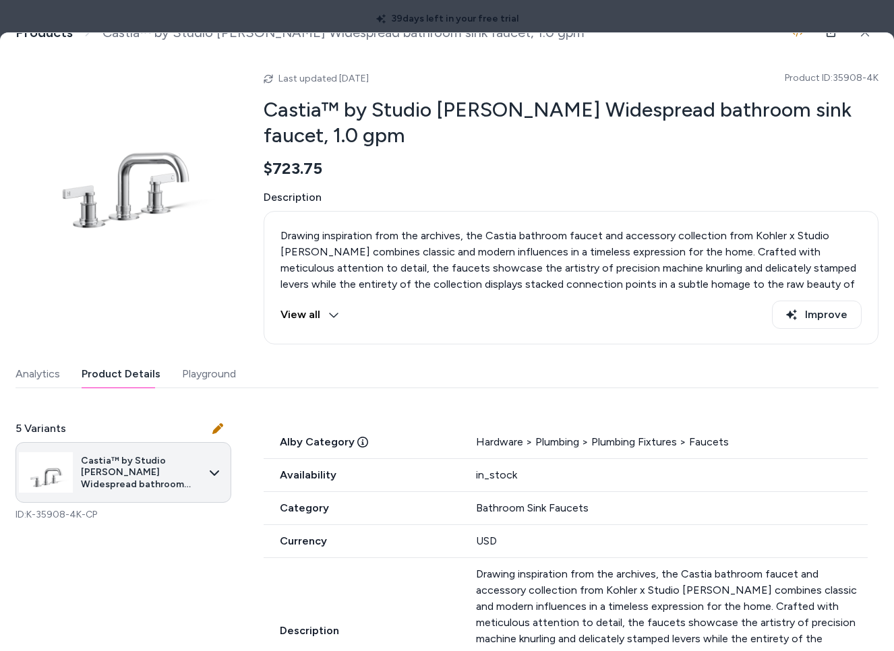
click at [133, 474] on body "**********" at bounding box center [447, 325] width 894 height 651
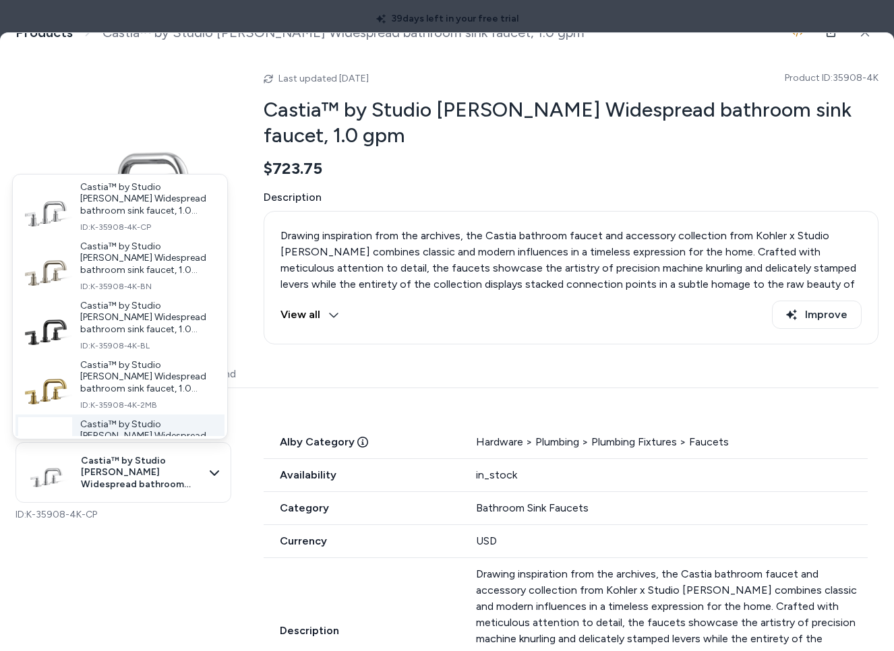
scroll to position [38, 0]
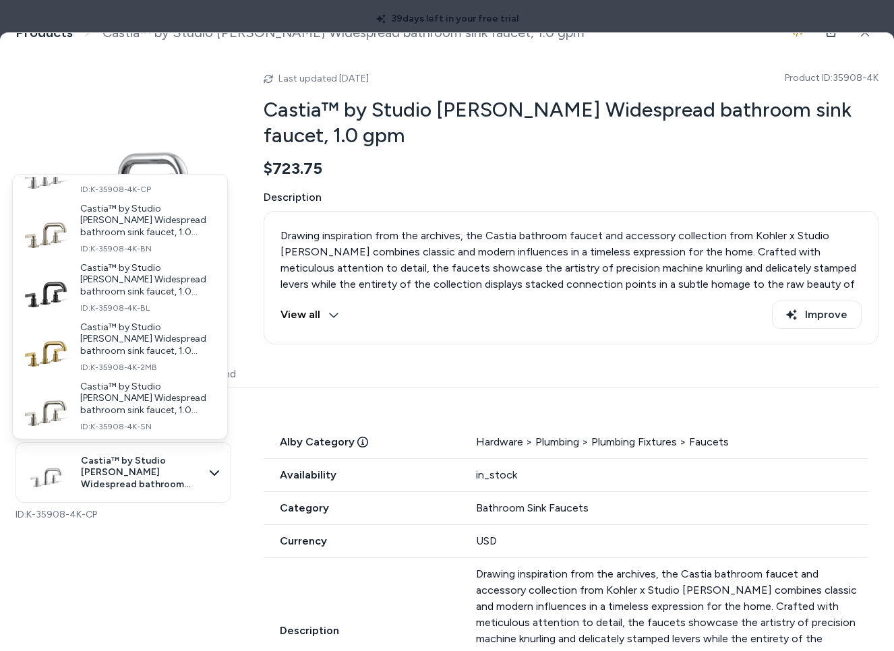
drag, startPoint x: 538, startPoint y: 379, endPoint x: 511, endPoint y: 361, distance: 32.4
click at [537, 379] on div at bounding box center [447, 325] width 894 height 651
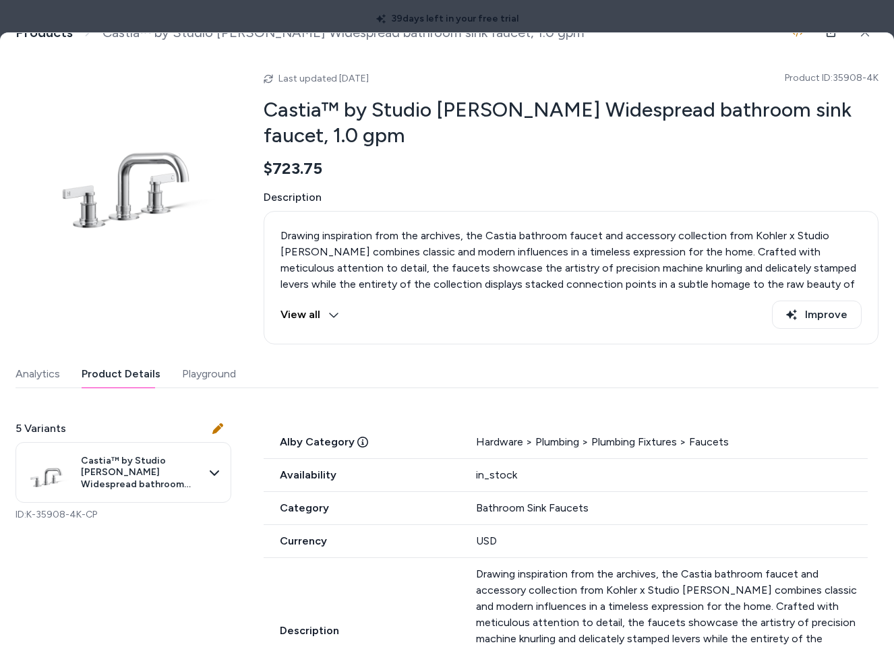
scroll to position [0, 0]
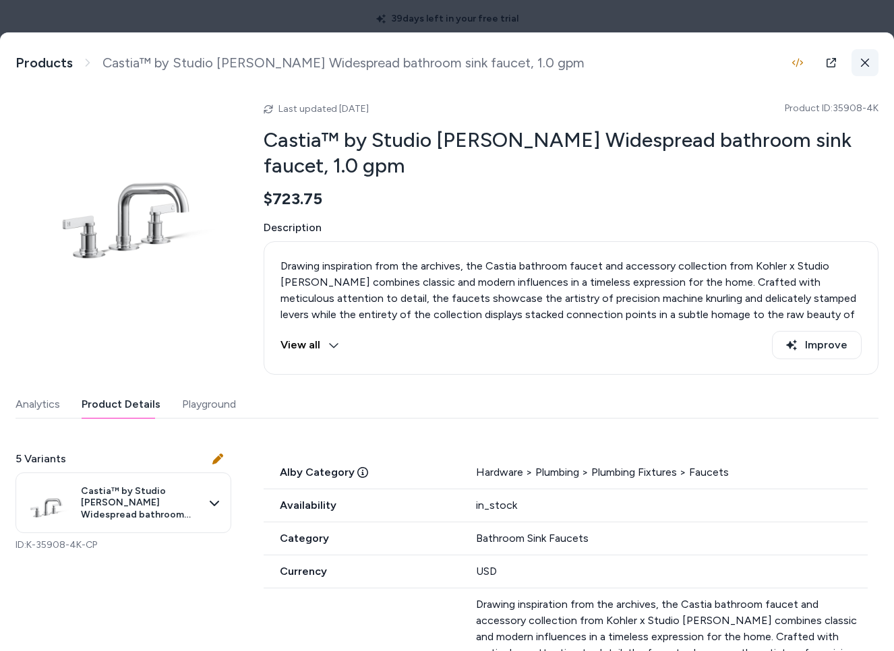
click at [858, 55] on button at bounding box center [864, 62] width 27 height 27
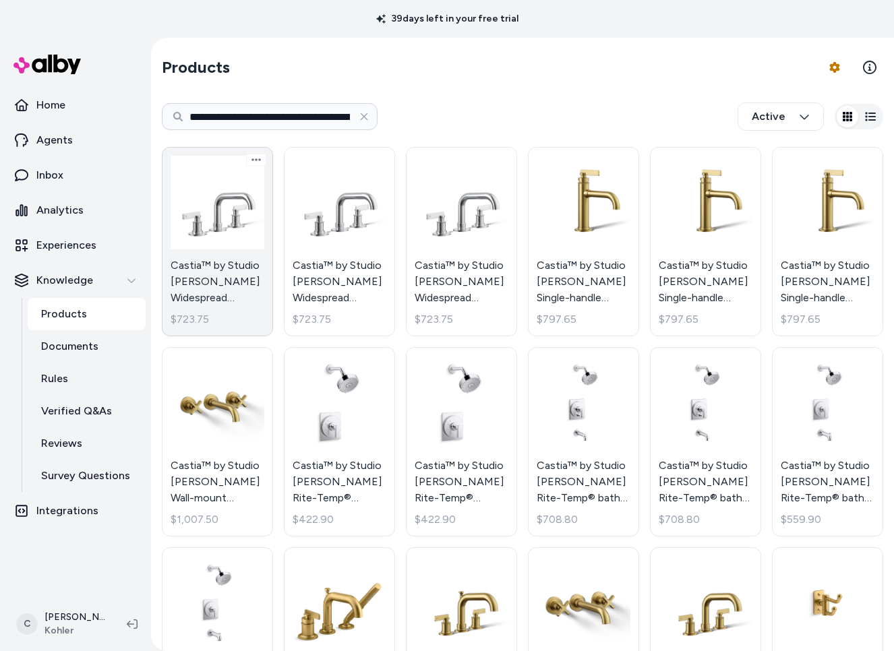
click at [215, 255] on link "Castia™ by Studio McGee Widespread bathroom sink faucet, 1.0 gpm $723.75" at bounding box center [217, 241] width 111 height 189
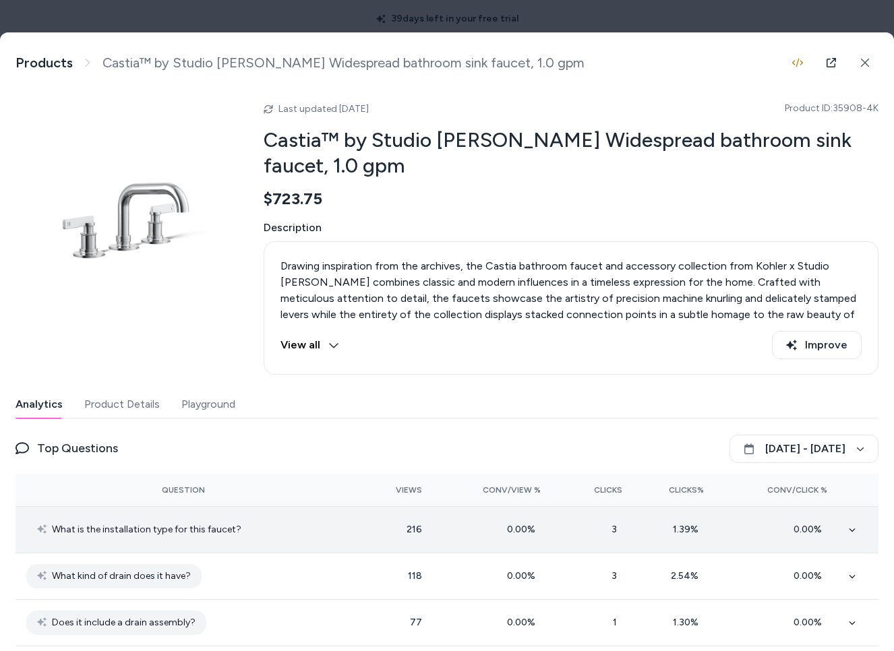
scroll to position [30, 0]
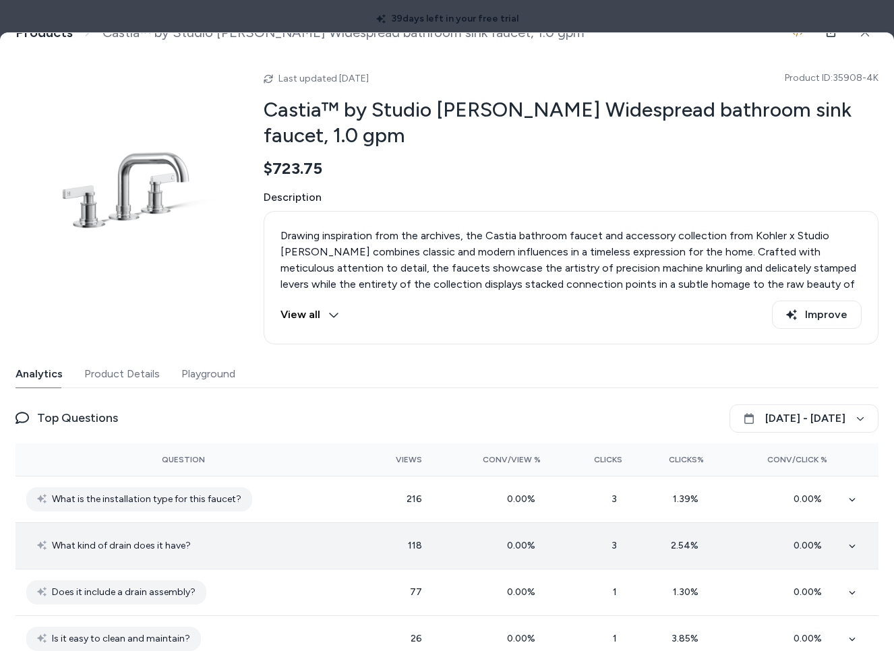
click at [844, 534] on td at bounding box center [858, 545] width 40 height 46
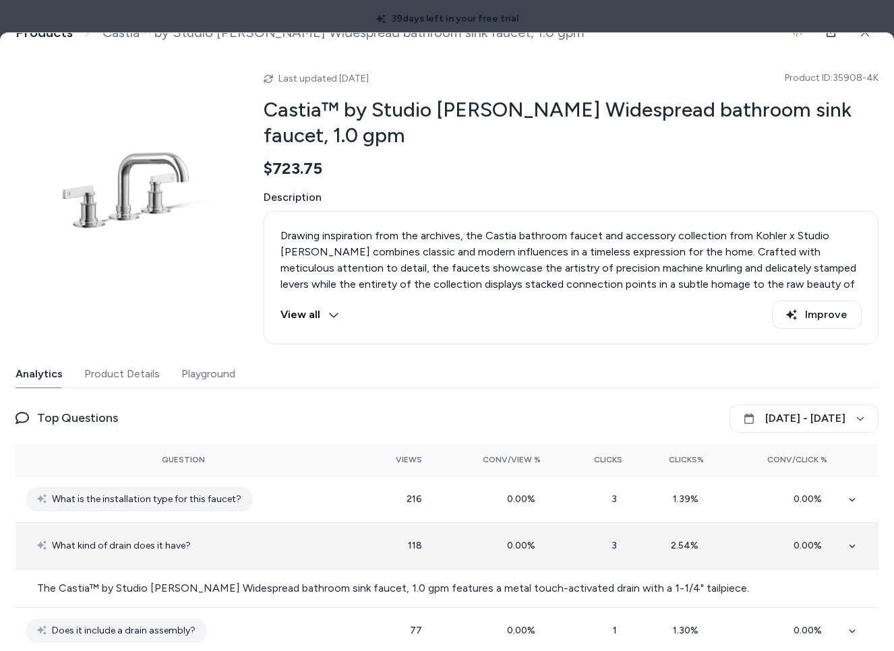
click at [125, 549] on span "What kind of drain does it have?" at bounding box center [121, 546] width 139 height 16
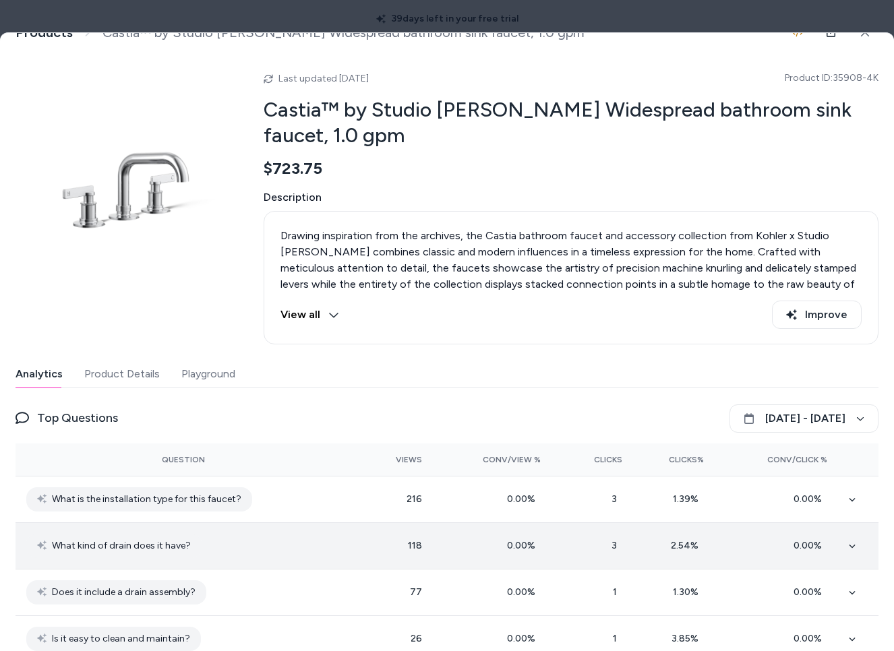
click at [849, 545] on icon at bounding box center [851, 545] width 6 height 3
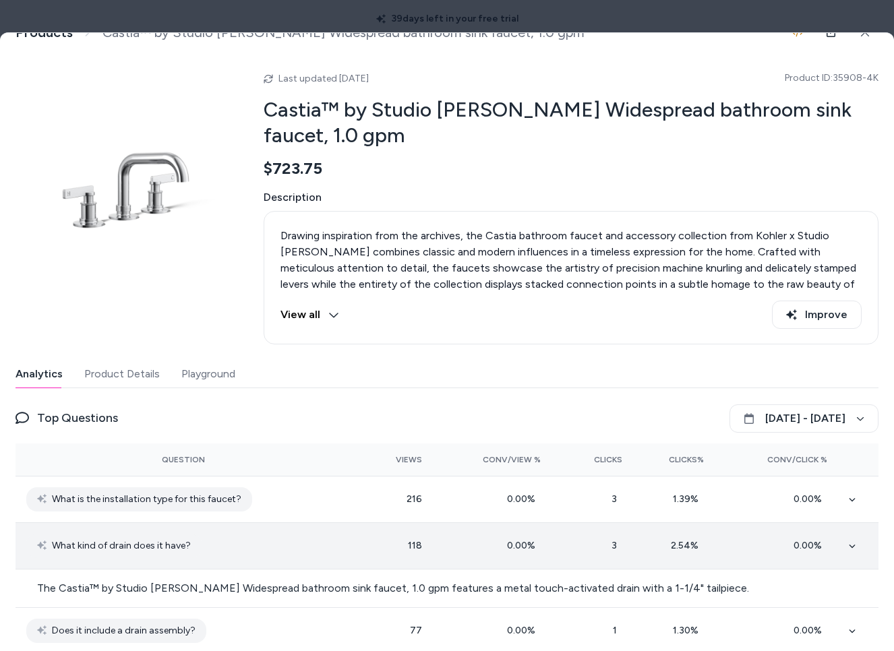
click at [848, 545] on icon at bounding box center [851, 545] width 7 height 7
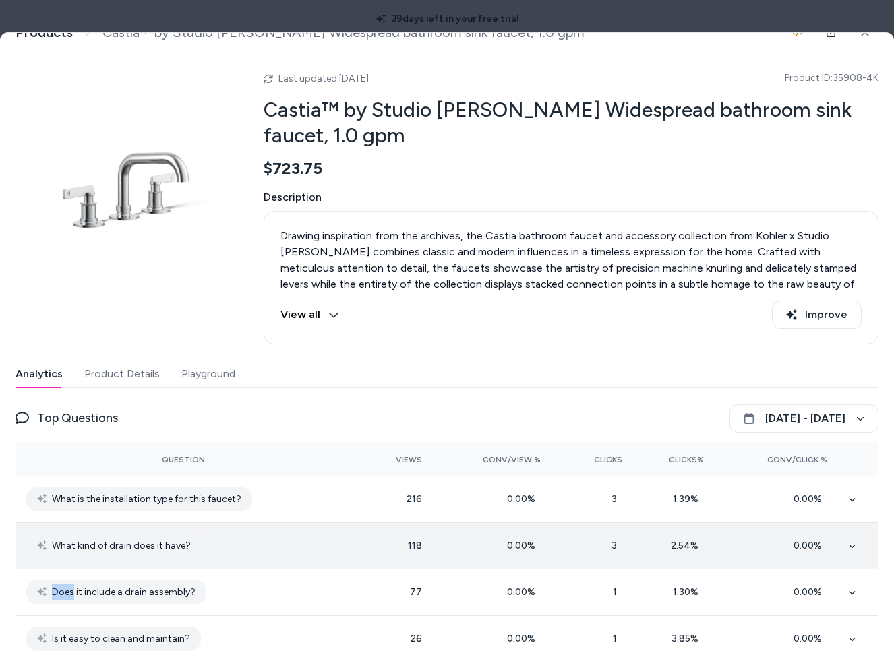
click at [848, 545] on icon at bounding box center [851, 545] width 7 height 7
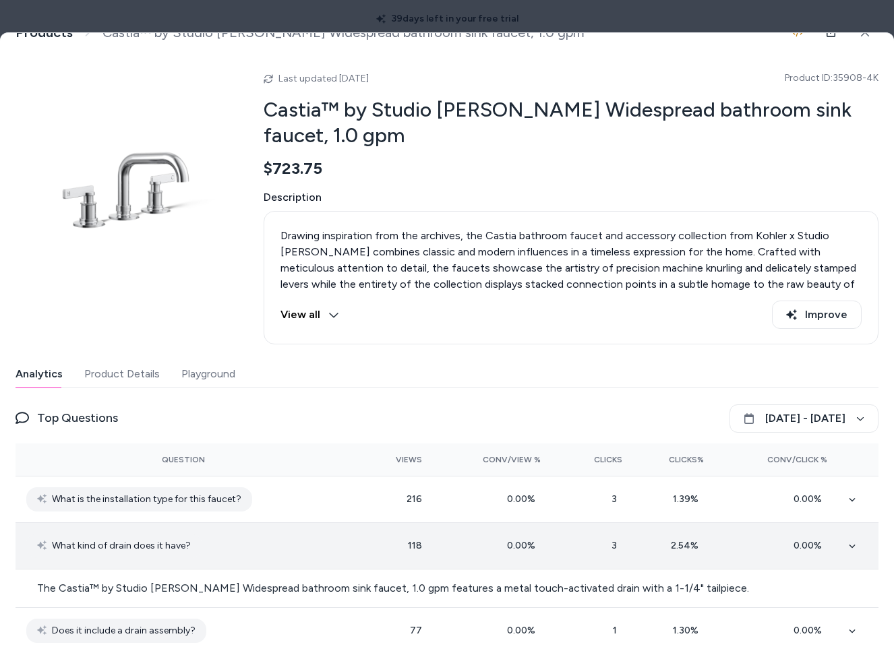
click at [848, 545] on icon at bounding box center [851, 545] width 7 height 7
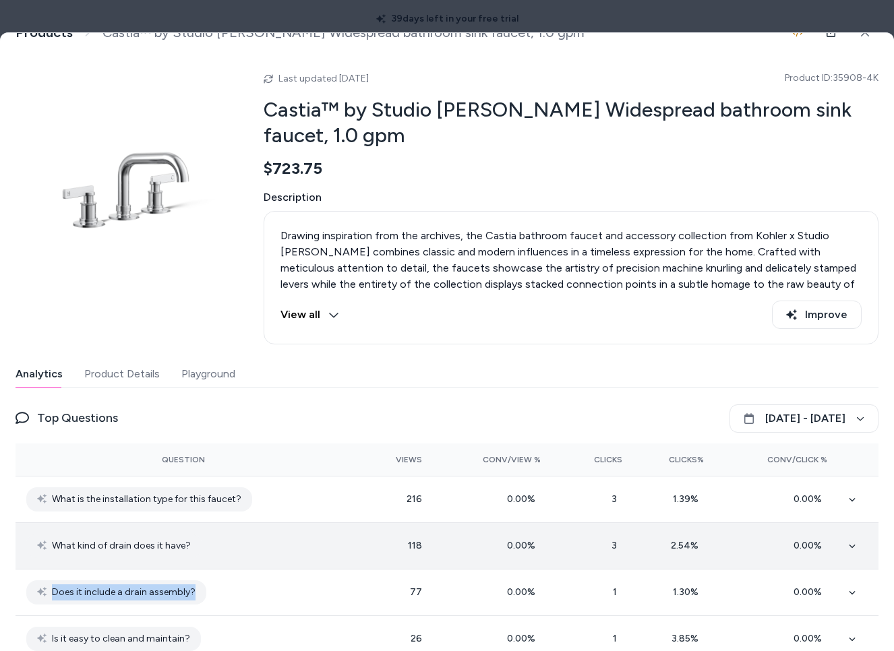
click at [848, 545] on icon at bounding box center [851, 545] width 7 height 7
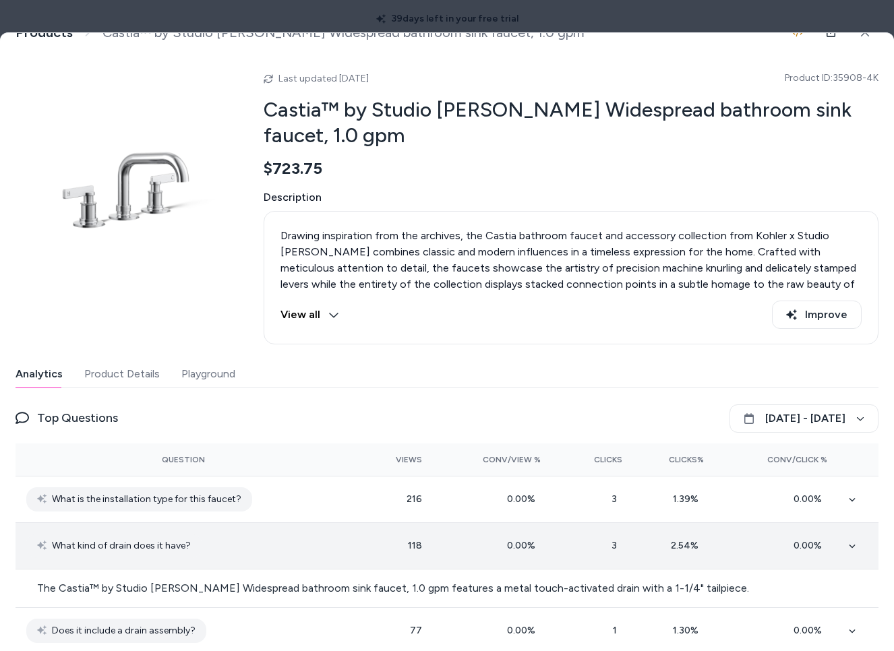
click at [848, 545] on icon at bounding box center [851, 545] width 7 height 7
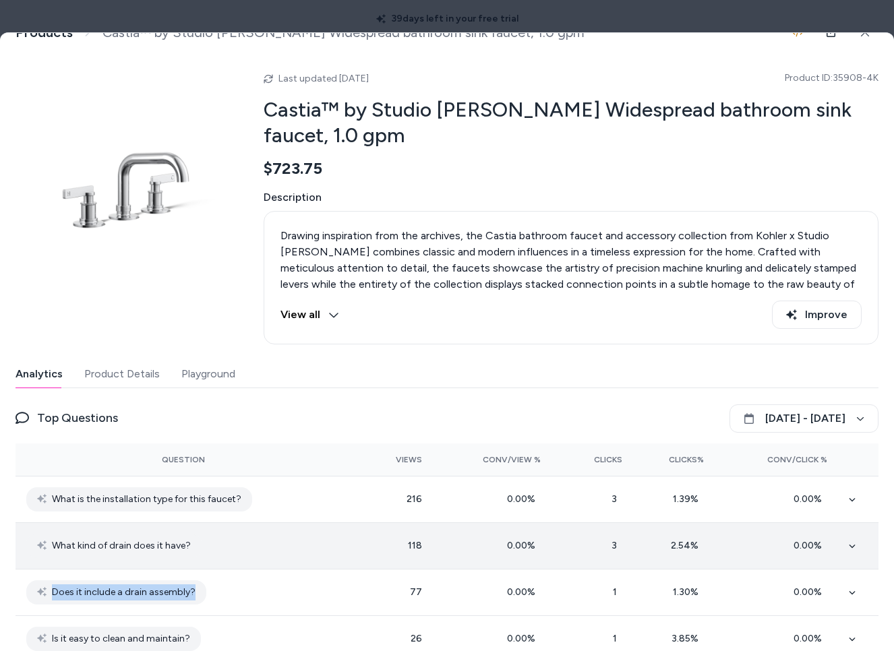
click at [848, 545] on icon at bounding box center [851, 545] width 7 height 7
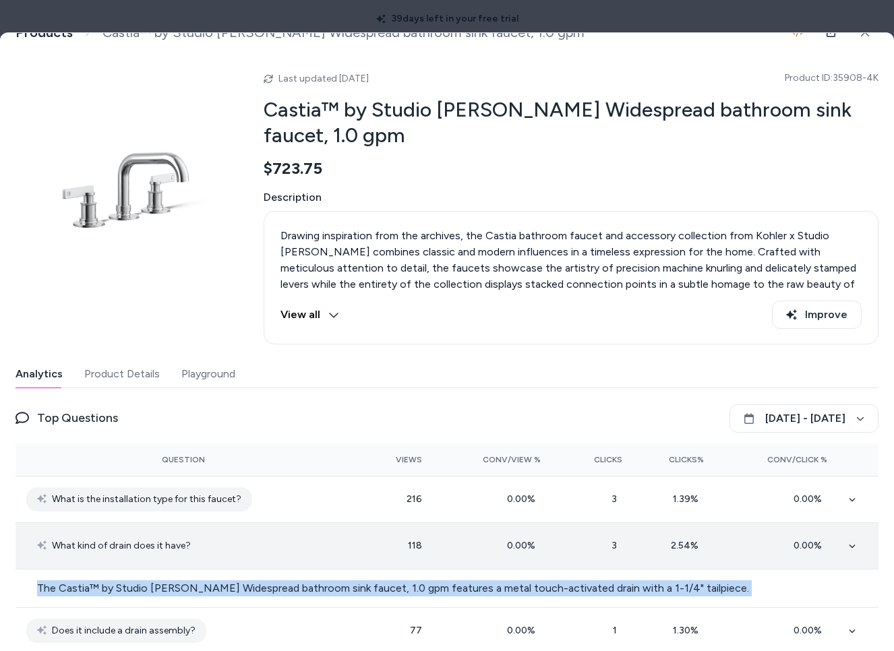
click at [848, 545] on icon at bounding box center [851, 545] width 7 height 7
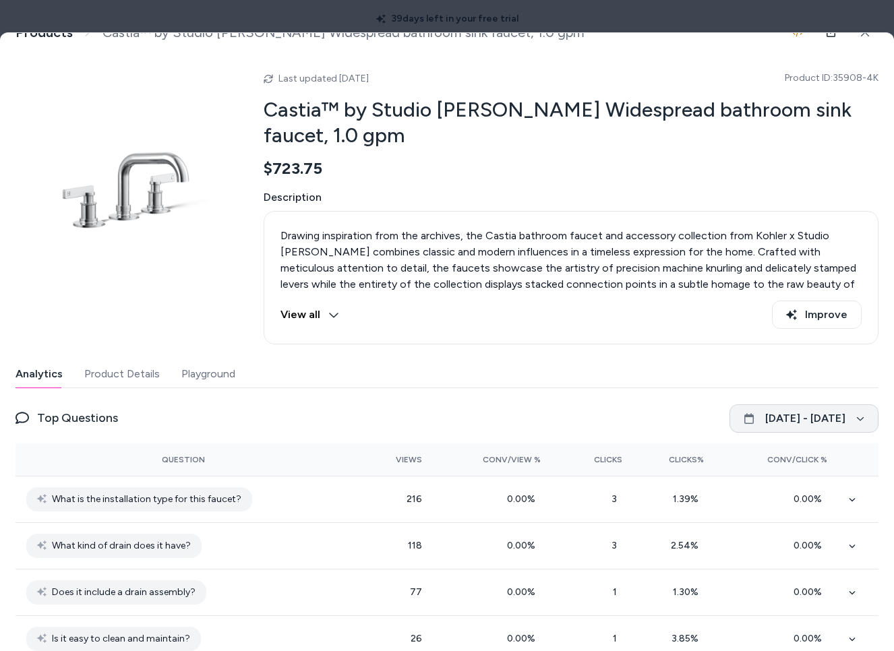
click at [798, 418] on button "September 6 - October 6" at bounding box center [803, 418] width 149 height 28
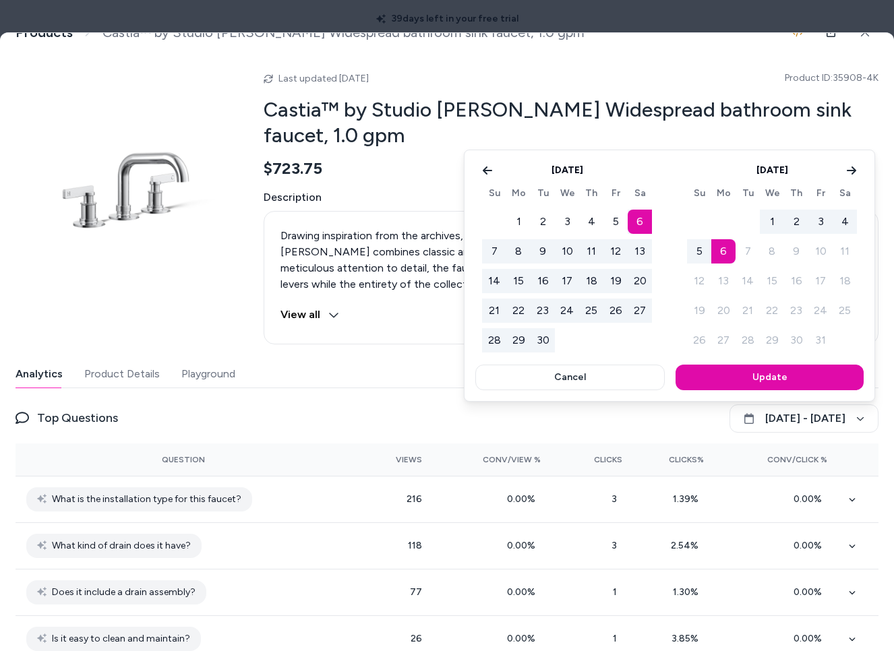
click at [865, 109] on div at bounding box center [447, 325] width 894 height 651
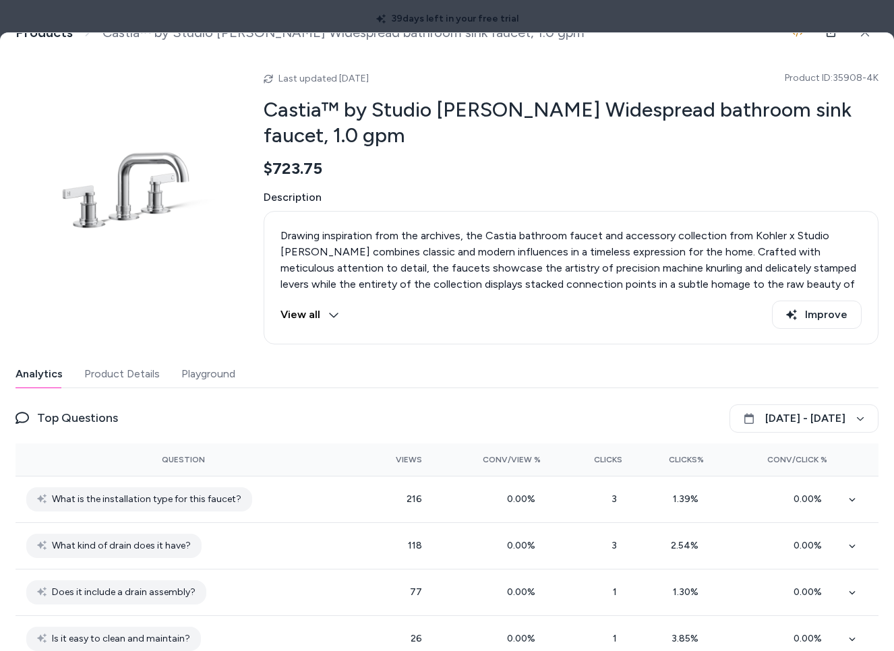
click at [207, 382] on button "Playground" at bounding box center [208, 374] width 54 height 27
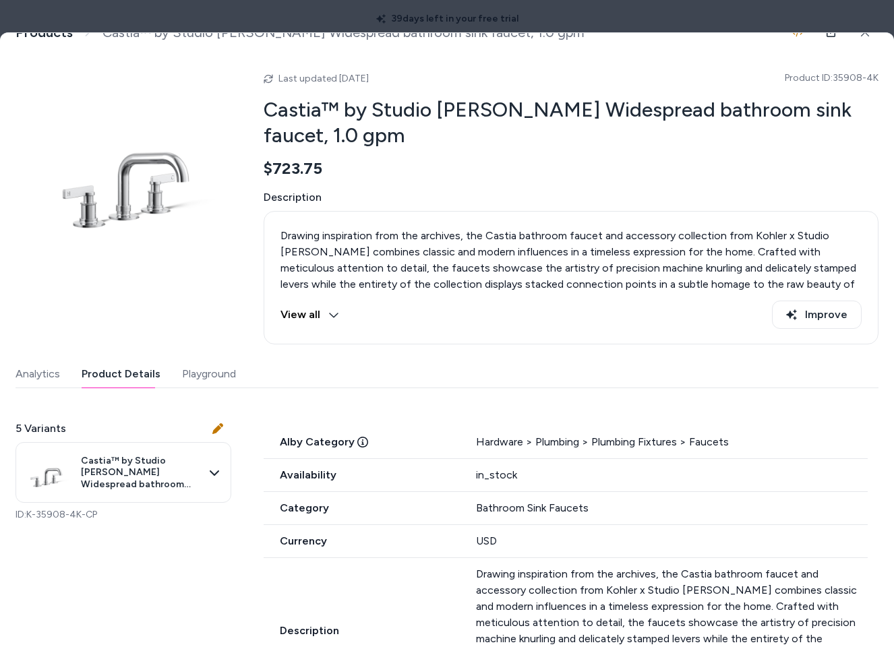
click at [107, 370] on button "Product Details" at bounding box center [121, 374] width 79 height 27
click at [39, 379] on button "Analytics" at bounding box center [37, 374] width 44 height 27
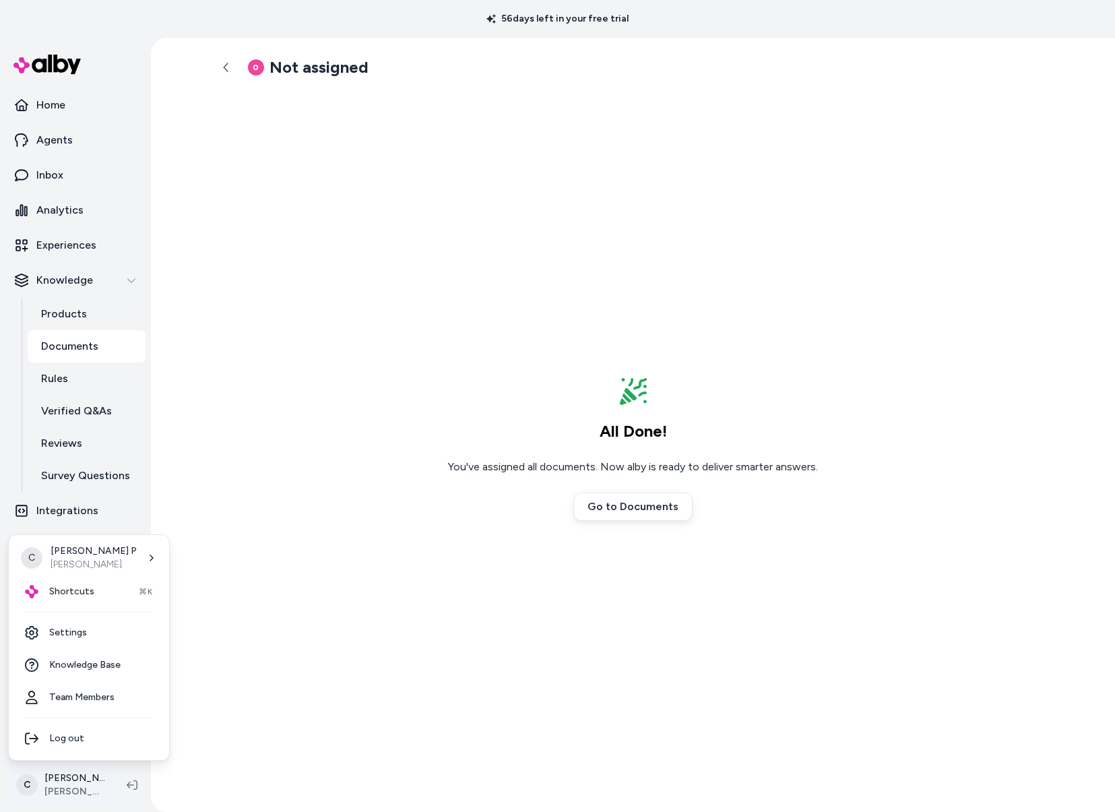
click at [79, 777] on html "56 days left in your free trial Home Agents Inbox Analytics Experiences Knowled…" at bounding box center [557, 406] width 1115 height 812
click at [86, 634] on link "Settings" at bounding box center [89, 633] width 150 height 32
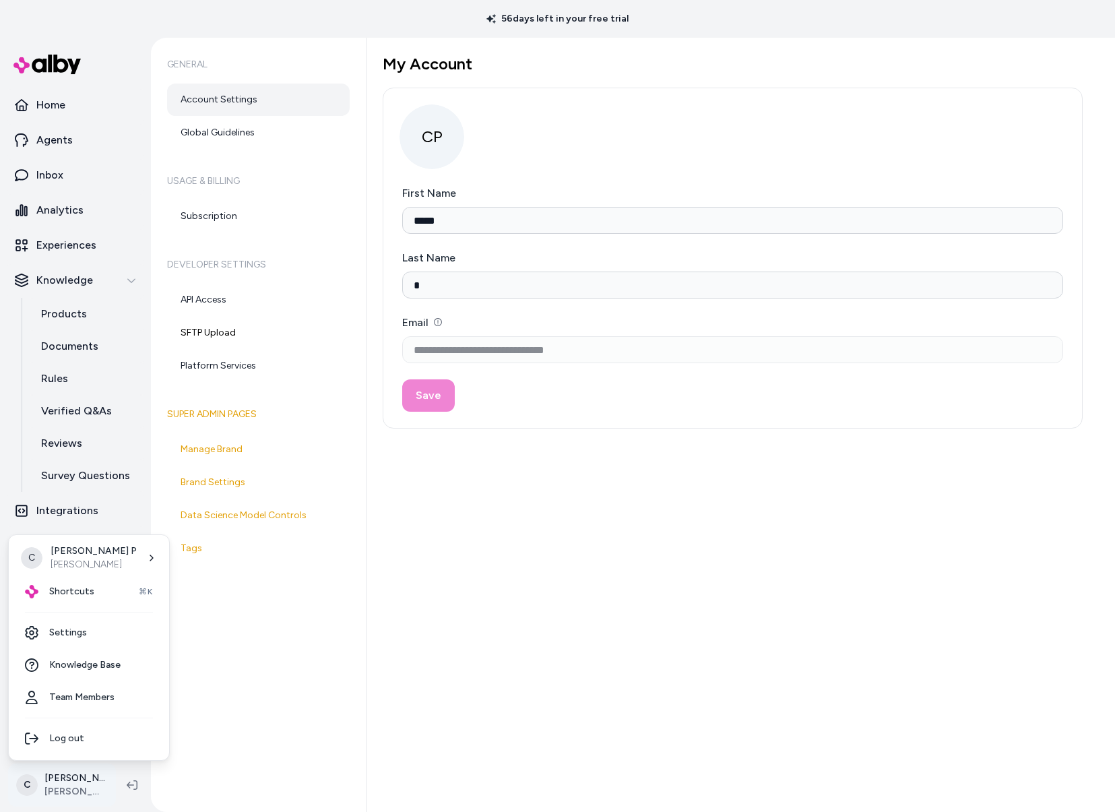
click at [83, 772] on html "**********" at bounding box center [557, 406] width 1115 height 812
click at [88, 595] on span "Shortcuts" at bounding box center [71, 591] width 45 height 13
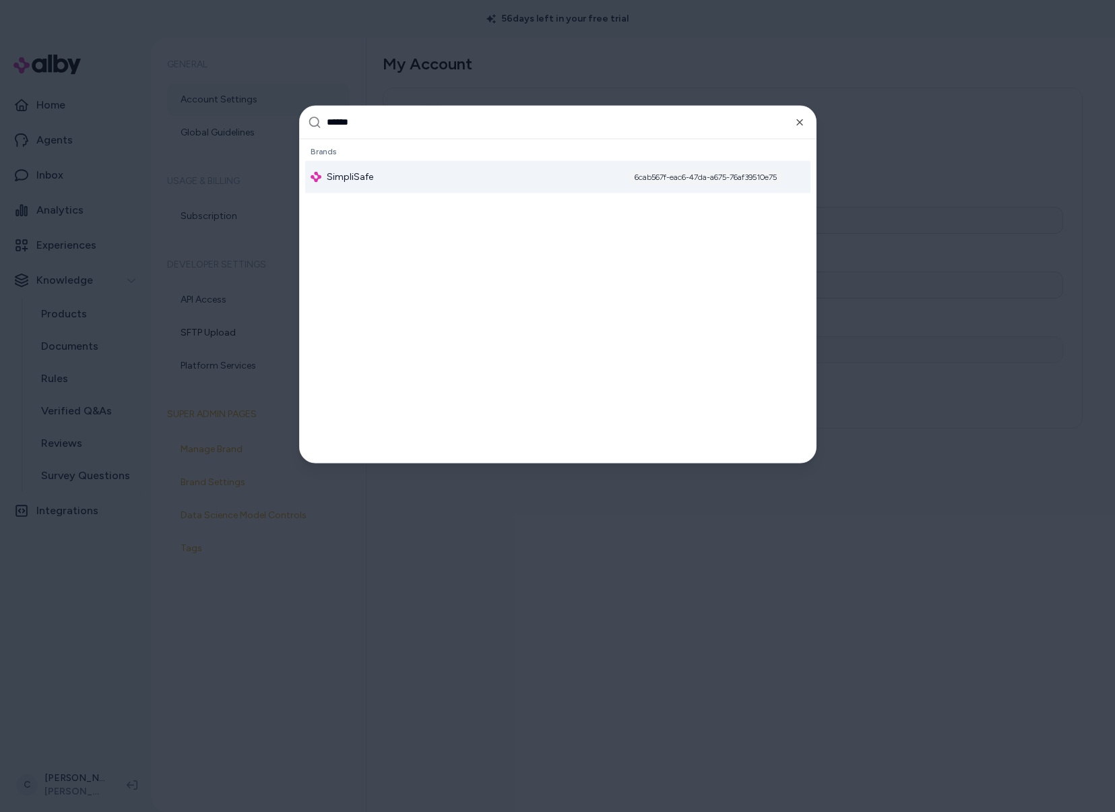
type input "******"
click at [371, 177] on div "SimpliSafe 6cab567f-eac6-47da-a675-76af39510e75" at bounding box center [557, 176] width 505 height 32
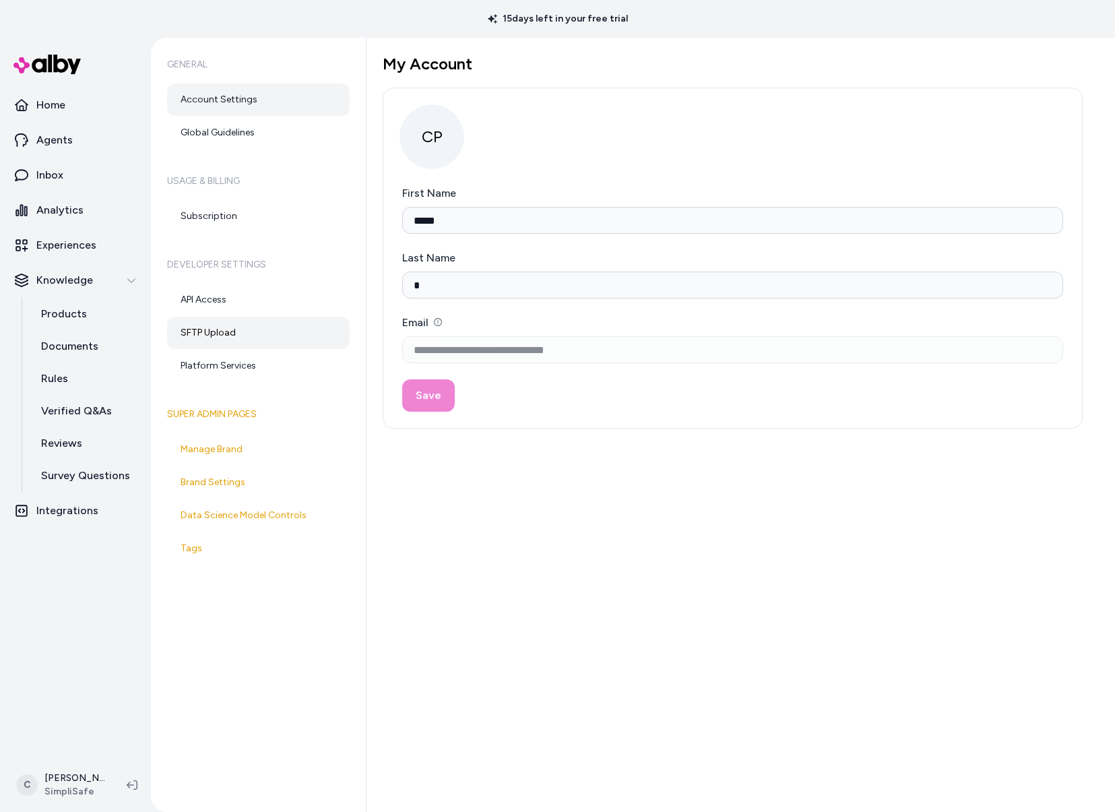
click at [249, 321] on link "SFTP Upload" at bounding box center [258, 333] width 183 height 32
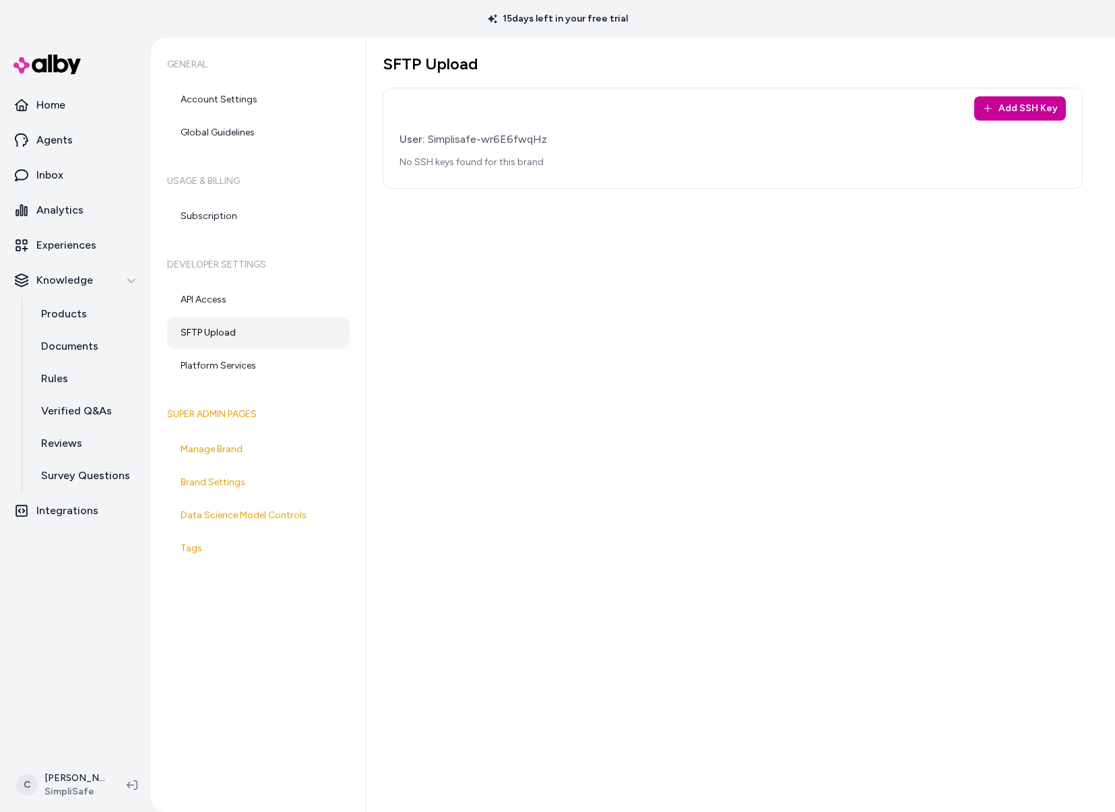
click at [1025, 115] on button "Add SSH Key" at bounding box center [1020, 108] width 92 height 24
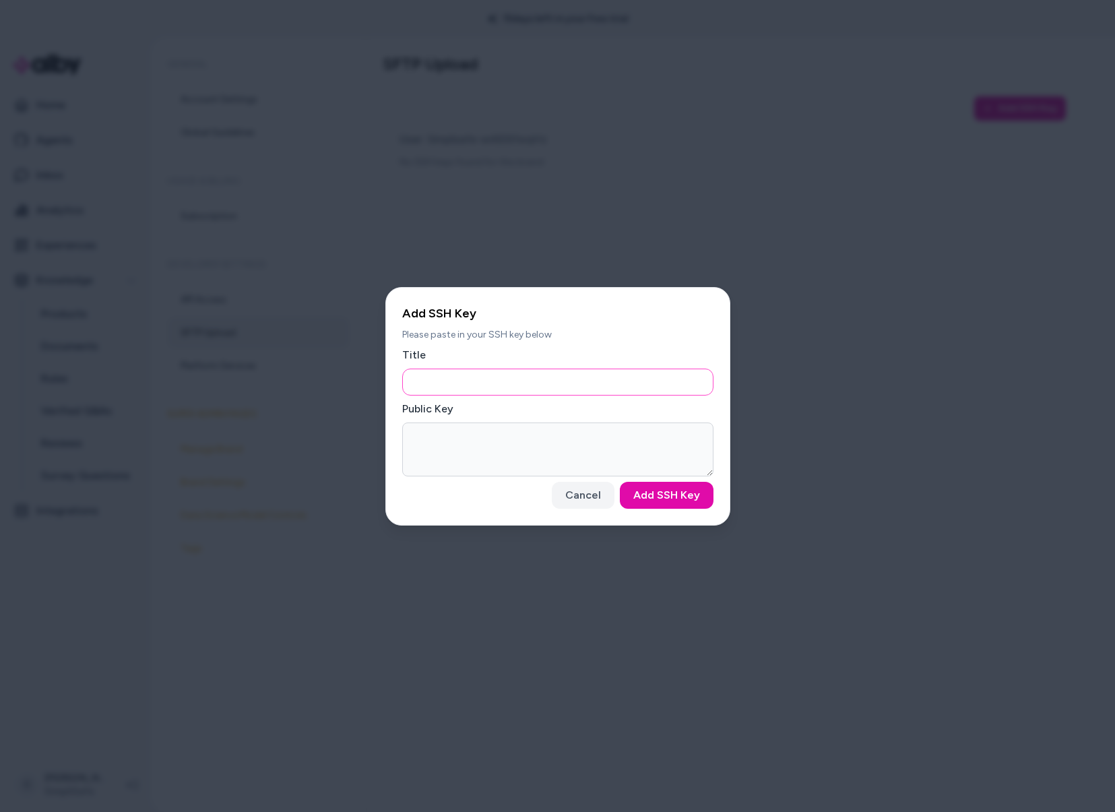
click at [458, 377] on input "Title" at bounding box center [557, 382] width 311 height 27
type input "**********"
paste textarea "**********"
click at [604, 458] on textarea "**********" at bounding box center [557, 449] width 311 height 54
click at [604, 462] on textarea "**********" at bounding box center [557, 449] width 311 height 54
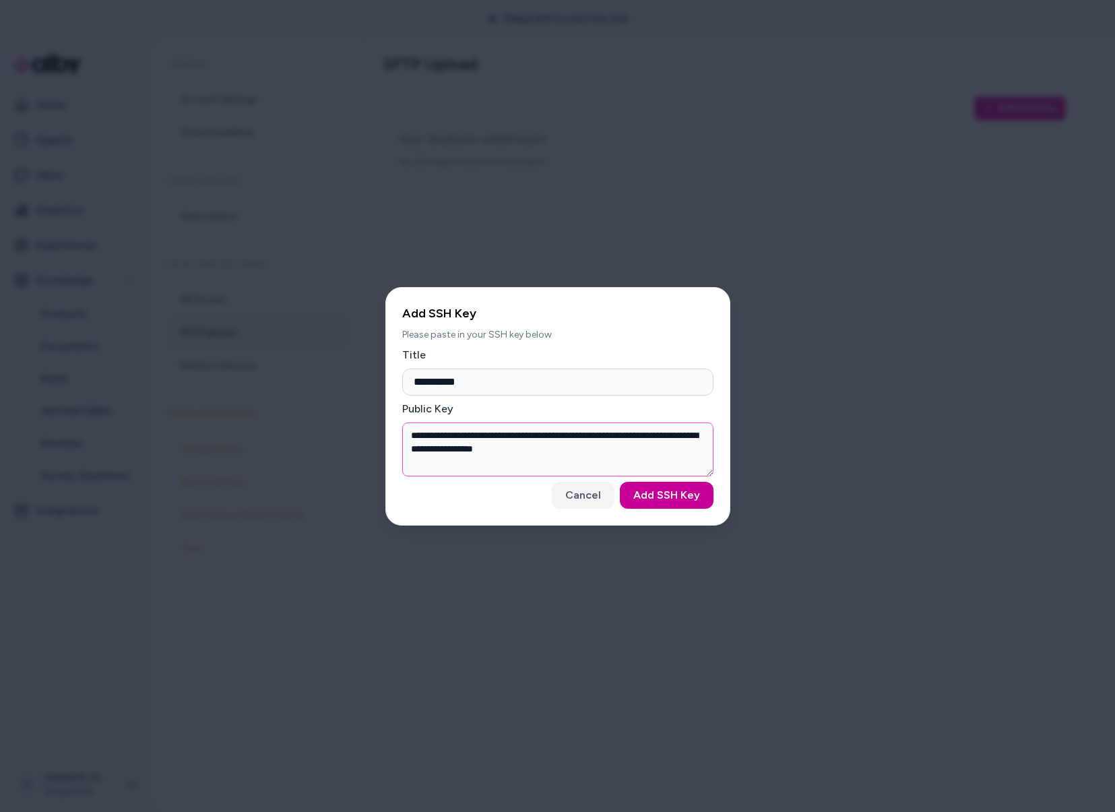
type textarea "**********"
click at [656, 497] on button "Add SSH Key" at bounding box center [667, 495] width 94 height 27
click at [685, 491] on div "Cancel Add SSH Key" at bounding box center [557, 495] width 311 height 27
click at [652, 449] on textarea "**********" at bounding box center [557, 449] width 311 height 54
click at [615, 461] on textarea "**********" at bounding box center [557, 449] width 311 height 54
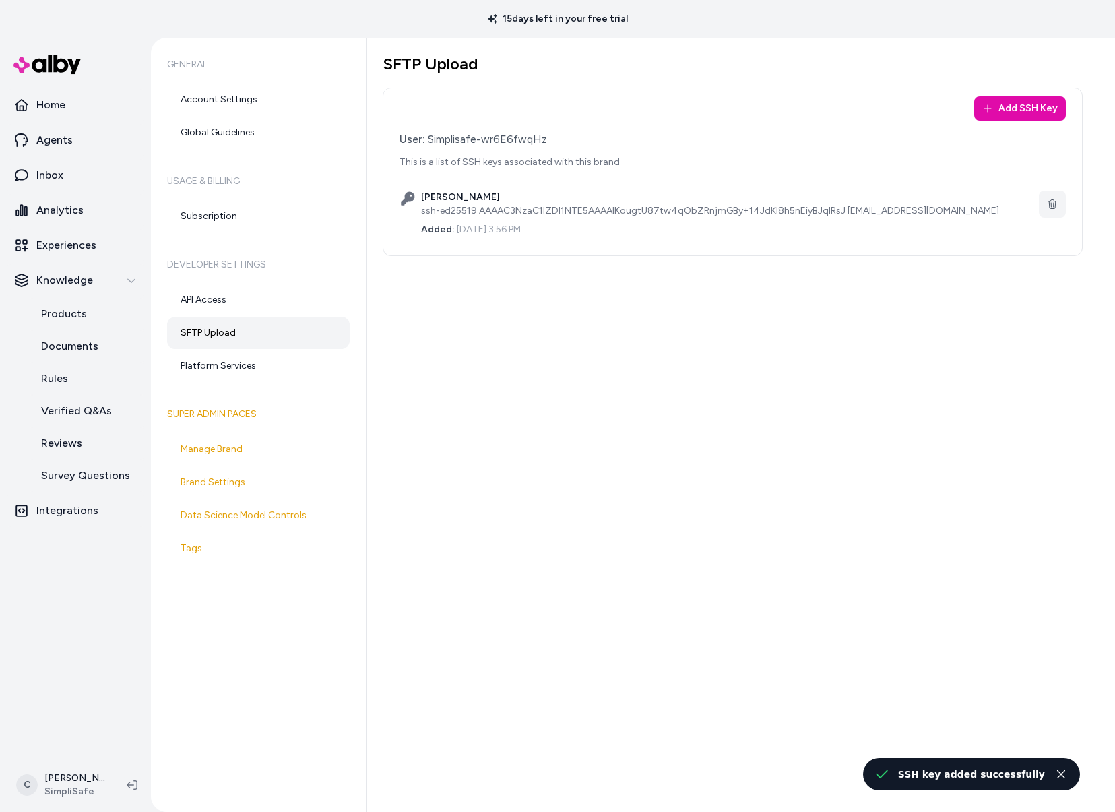
click at [834, 592] on div "SFTP Upload Add SSH Key User: Simplisafe-wr6E6fwqHz This is a list of SSH keys …" at bounding box center [741, 425] width 749 height 774
drag, startPoint x: 892, startPoint y: 483, endPoint x: 877, endPoint y: 478, distance: 15.6
click at [877, 478] on div "SFTP Upload Add SSH Key User: Simplisafe-wr6E6fwqHz This is a list of SSH keys …" at bounding box center [741, 425] width 749 height 774
click at [448, 206] on div "ssh-ed25519 AAAAC3NzaC1lZDI1NTE5AAAAIKougtU87tw4qObZRnjmGBy+14JdKI8h5nEiyBJqlRs…" at bounding box center [727, 210] width 613 height 13
click at [432, 206] on div "ssh-ed25519 AAAAC3NzaC1lZDI1NTE5AAAAIKougtU87tw4qObZRnjmGBy+14JdKI8h5nEiyBJqlRs…" at bounding box center [727, 210] width 613 height 13
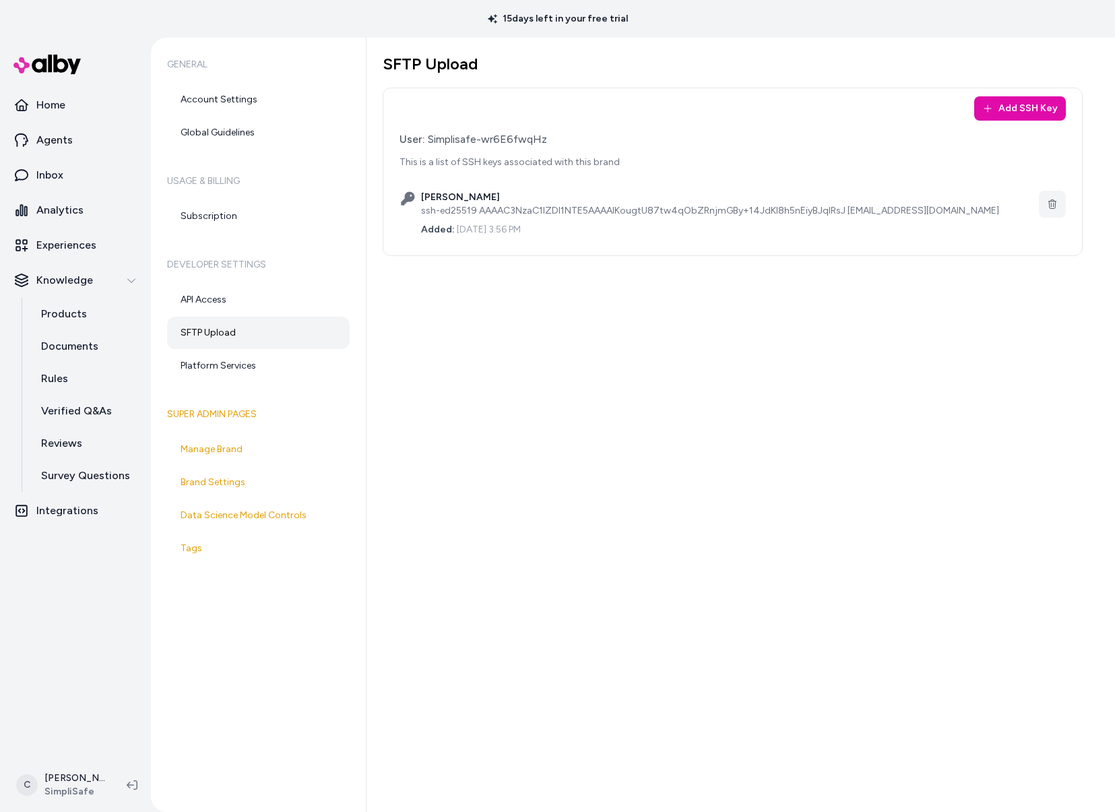
click at [628, 313] on div "SFTP Upload Add SSH Key User: Simplisafe-wr6E6fwqHz This is a list of SSH keys …" at bounding box center [741, 425] width 749 height 774
drag, startPoint x: 538, startPoint y: 138, endPoint x: 428, endPoint y: 139, distance: 110.5
click at [428, 139] on div "User: Simplisafe-wr6E6fwqHz" at bounding box center [733, 139] width 666 height 16
copy div "Simplisafe-wr6E6fwqHz"
